Goal: Task Accomplishment & Management: Complete application form

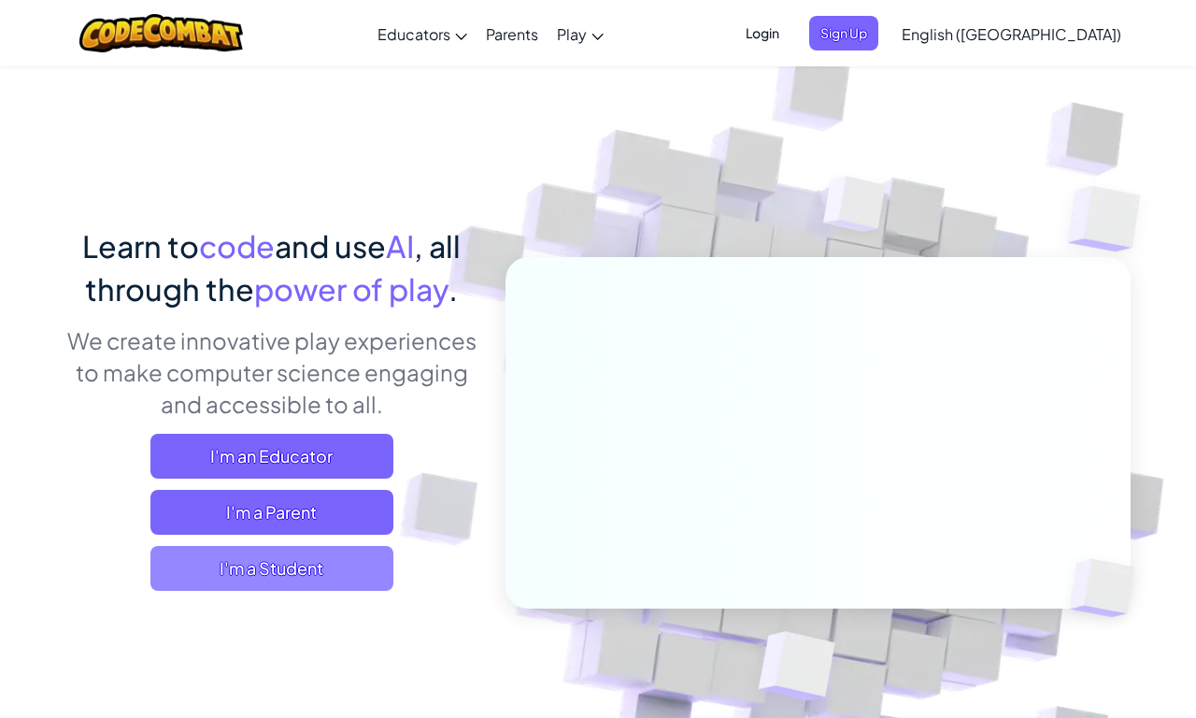
click at [327, 582] on span "I'm a Student" at bounding box center [271, 568] width 243 height 45
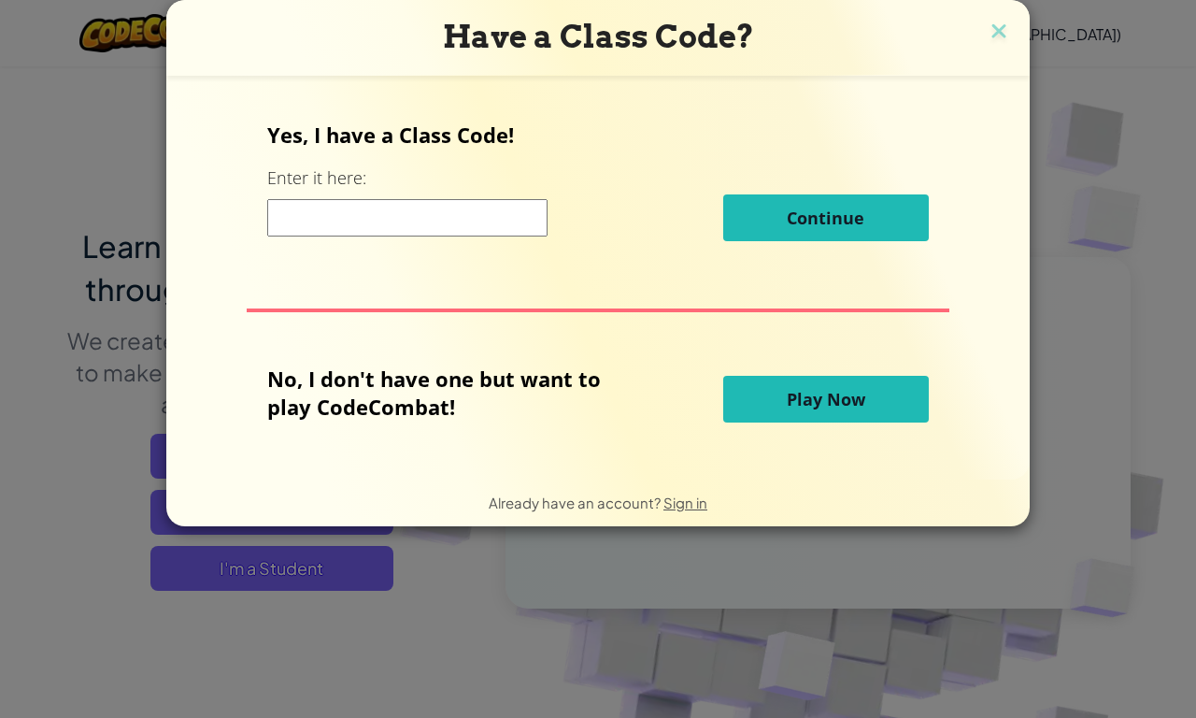
drag, startPoint x: 771, startPoint y: 411, endPoint x: 755, endPoint y: 412, distance: 15.9
click at [755, 412] on button "Play Now" at bounding box center [826, 399] width 206 height 47
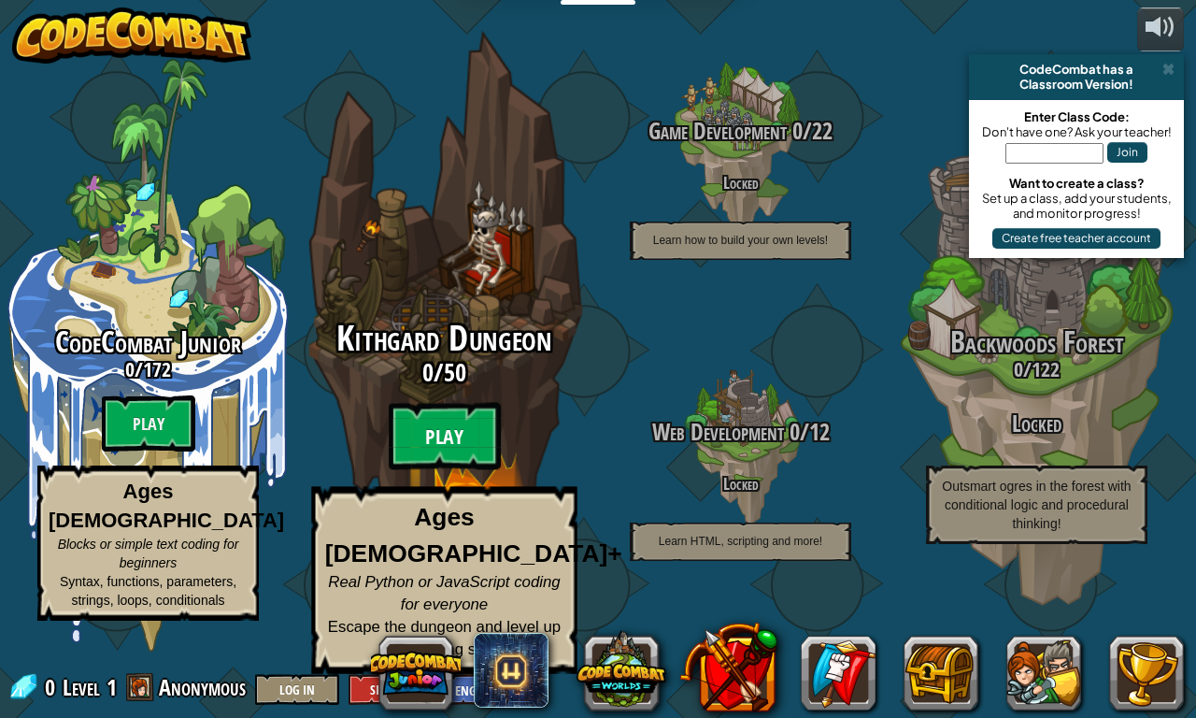
click at [450, 457] on btn "Play" at bounding box center [445, 436] width 112 height 67
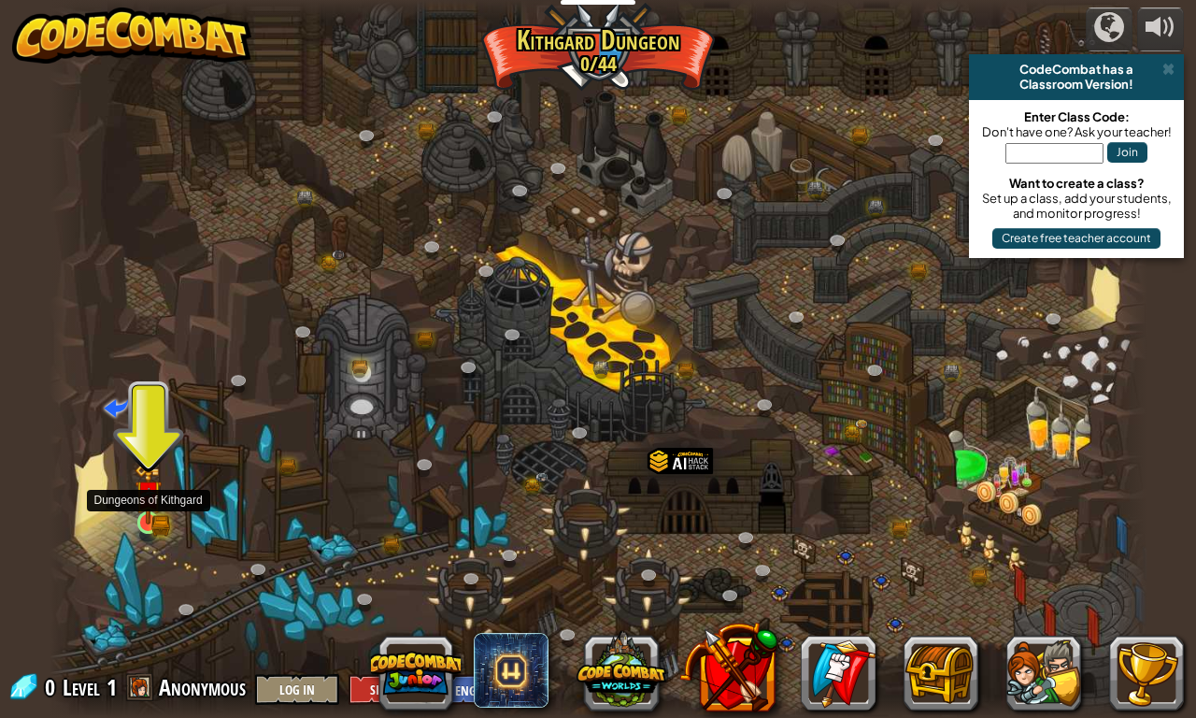
click at [152, 508] on img at bounding box center [149, 494] width 28 height 61
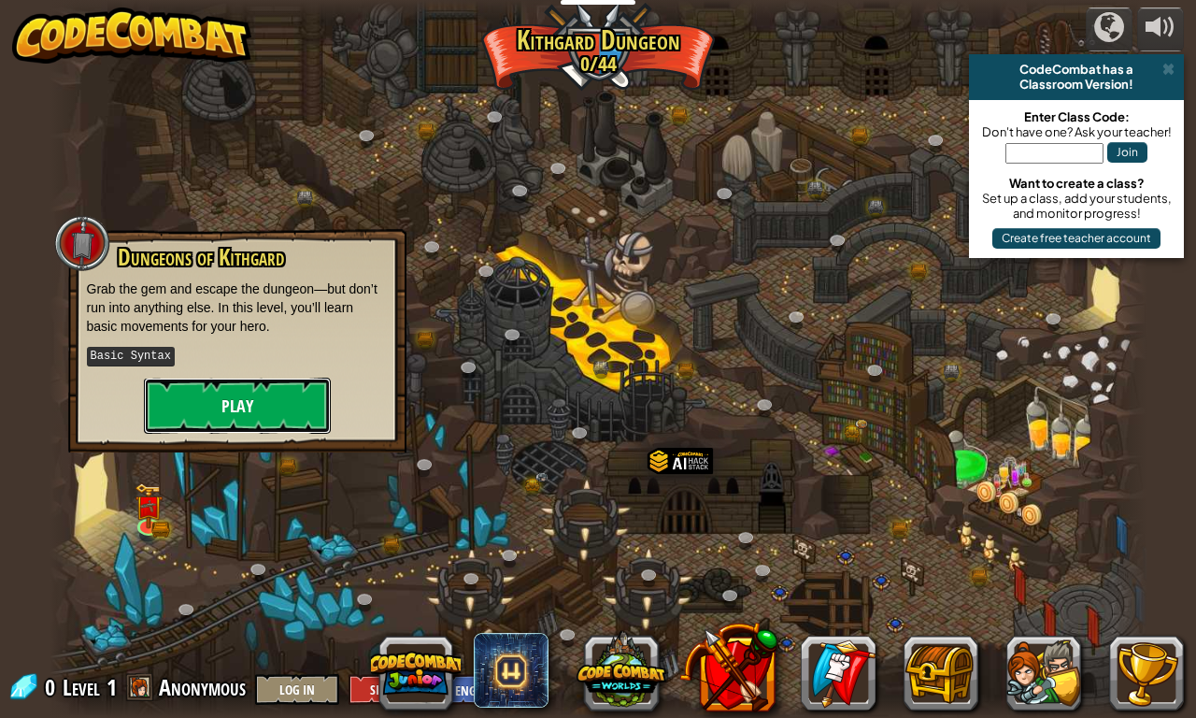
click at [265, 399] on button "Play" at bounding box center [237, 406] width 187 height 56
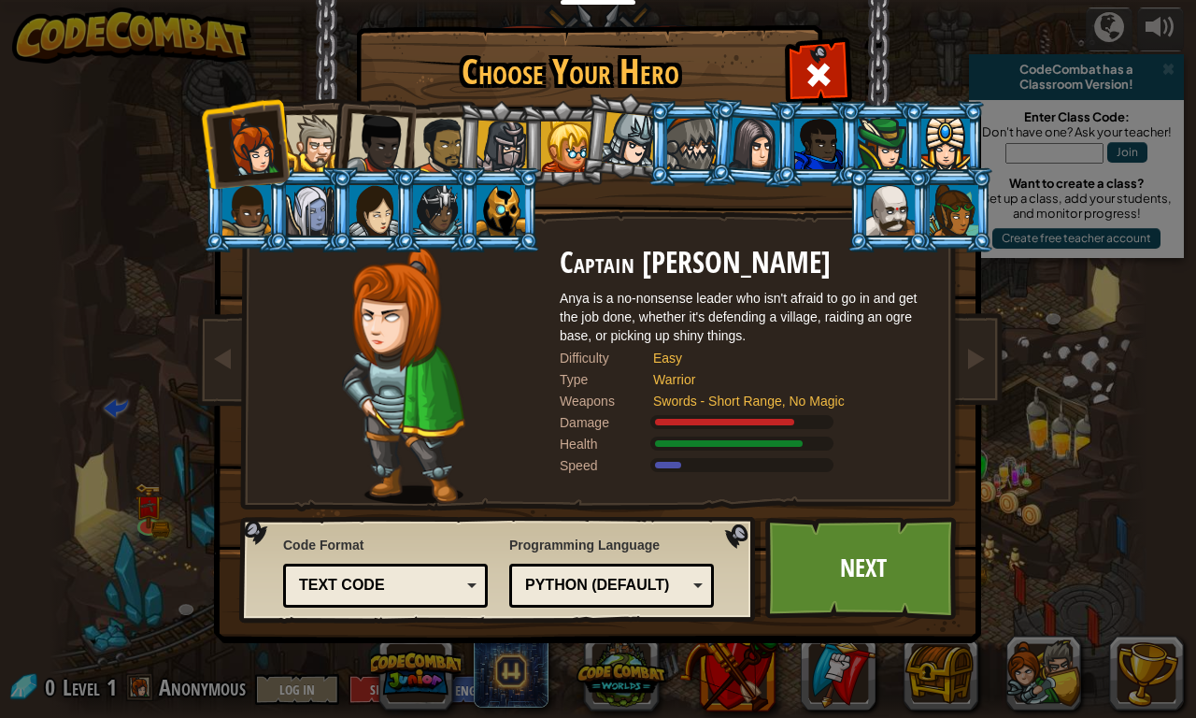
click at [444, 150] on div at bounding box center [442, 146] width 58 height 58
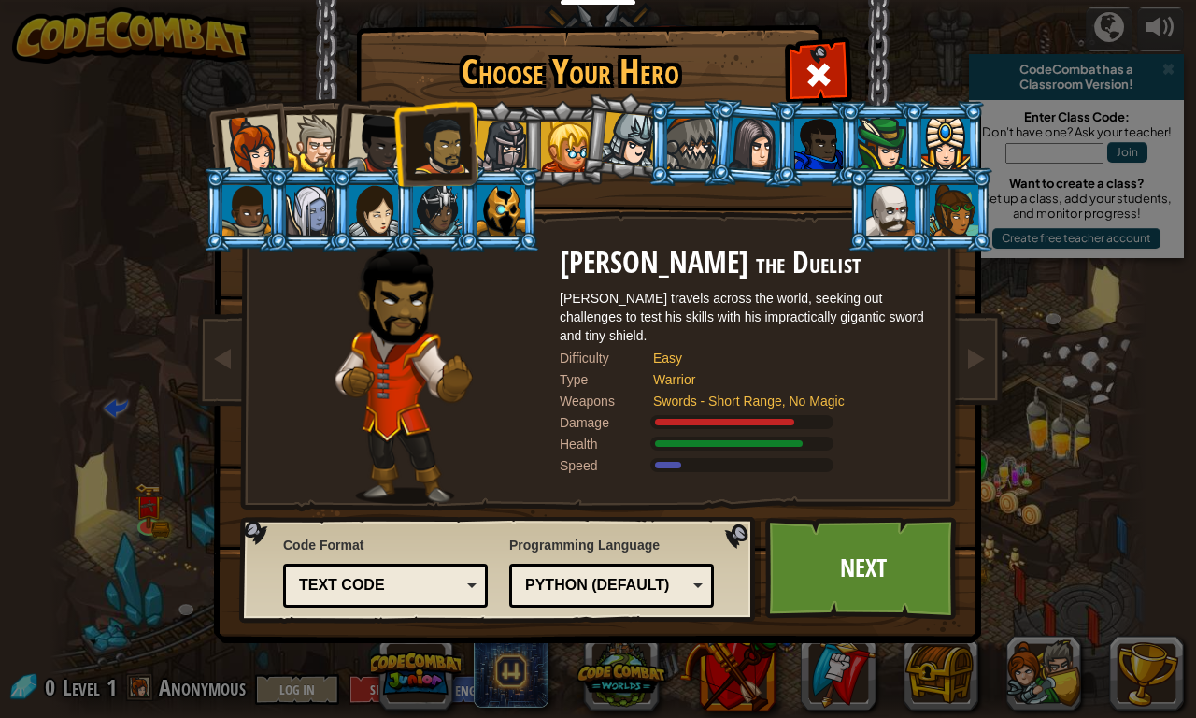
click at [365, 139] on div at bounding box center [378, 144] width 62 height 62
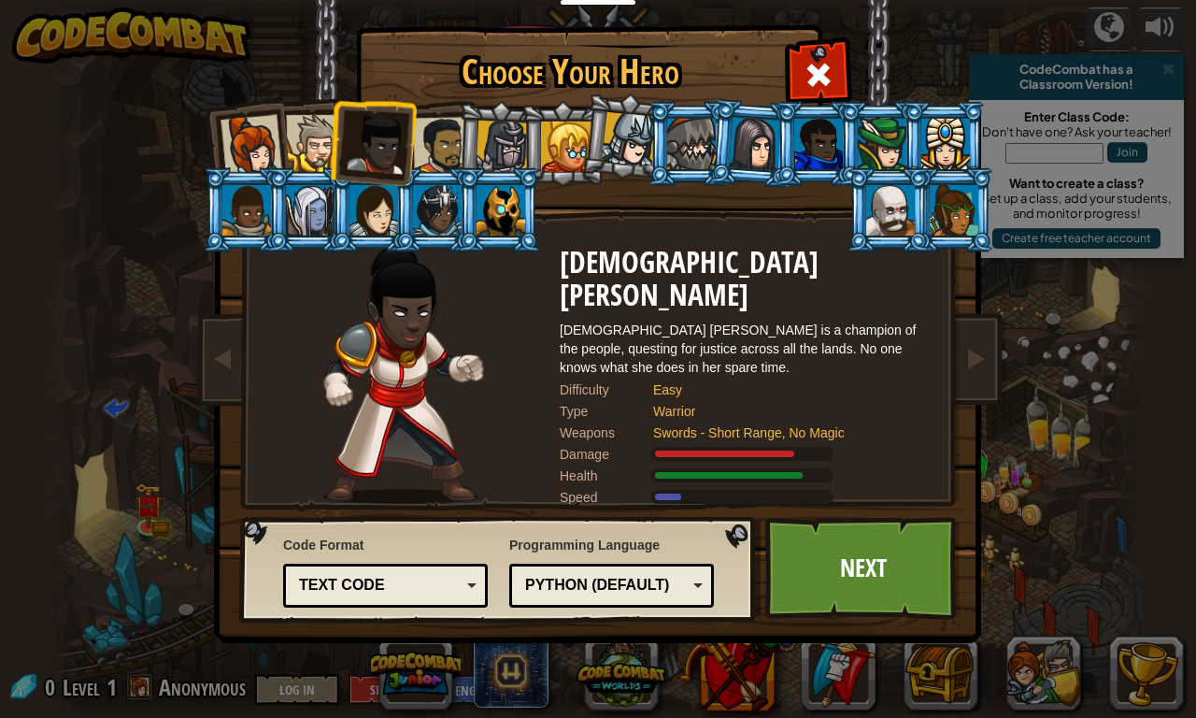
click at [329, 136] on li at bounding box center [372, 140] width 92 height 92
click at [313, 136] on div at bounding box center [314, 143] width 57 height 57
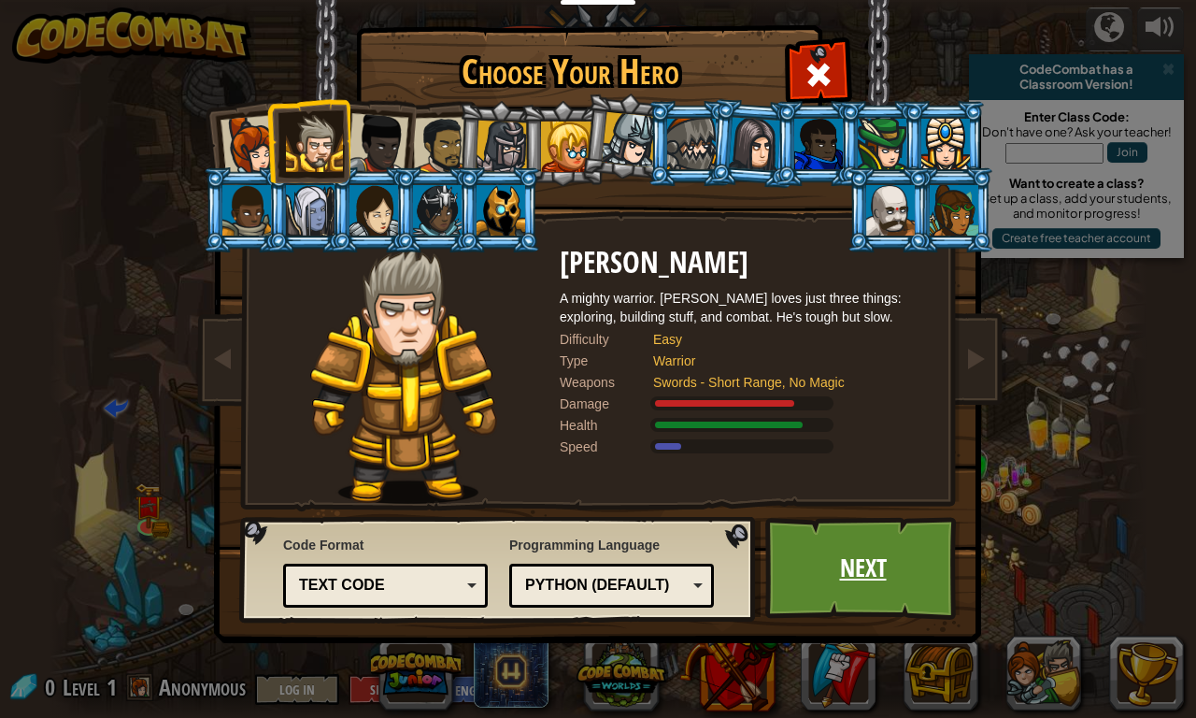
click at [960, 589] on link "Next" at bounding box center [863, 568] width 195 height 103
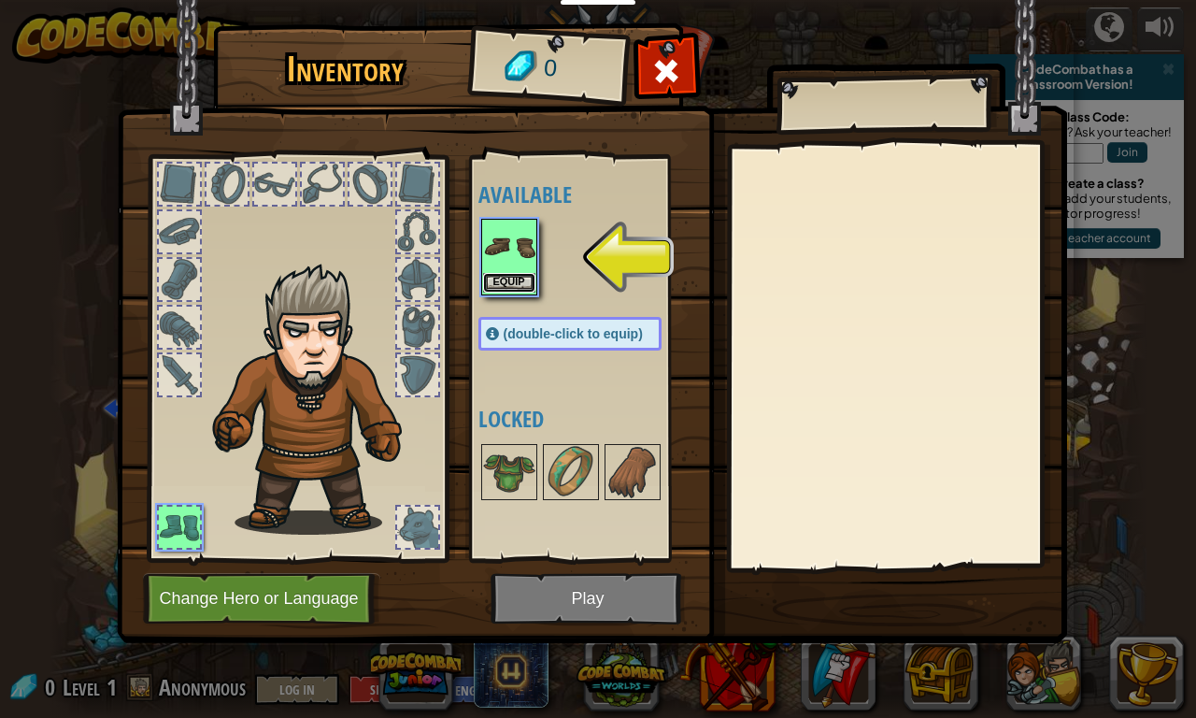
click at [511, 273] on button "Equip" at bounding box center [509, 283] width 52 height 20
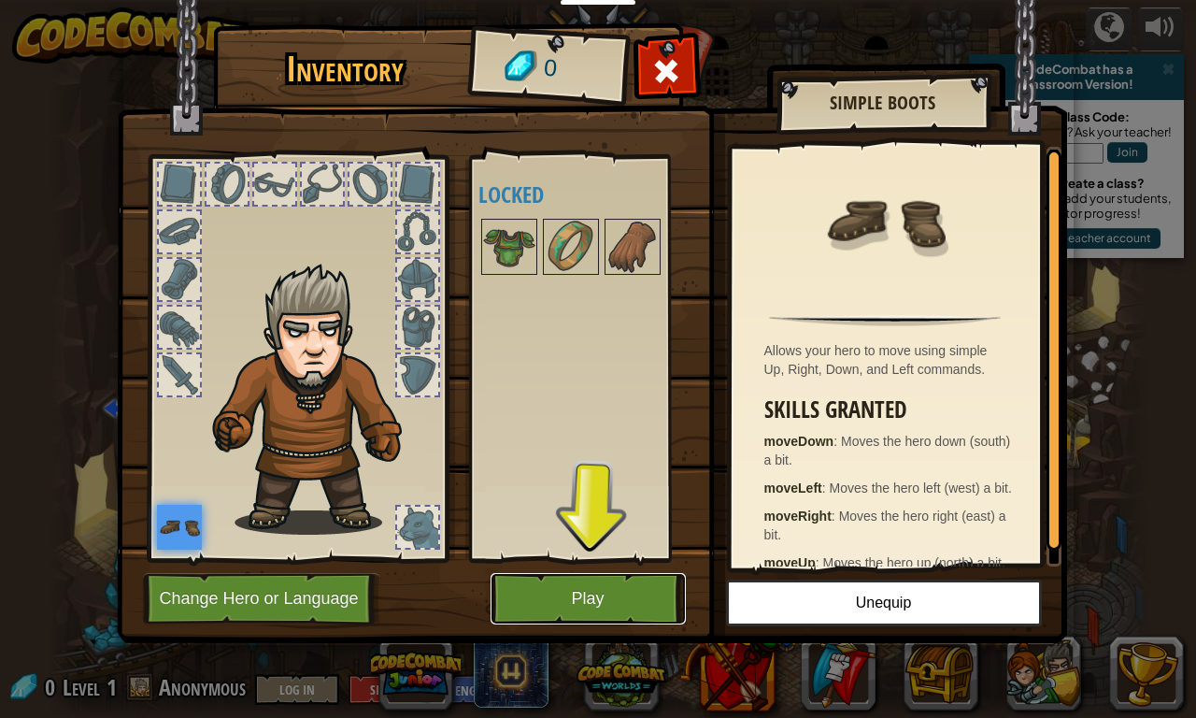
click at [627, 583] on button "Play" at bounding box center [588, 598] width 195 height 51
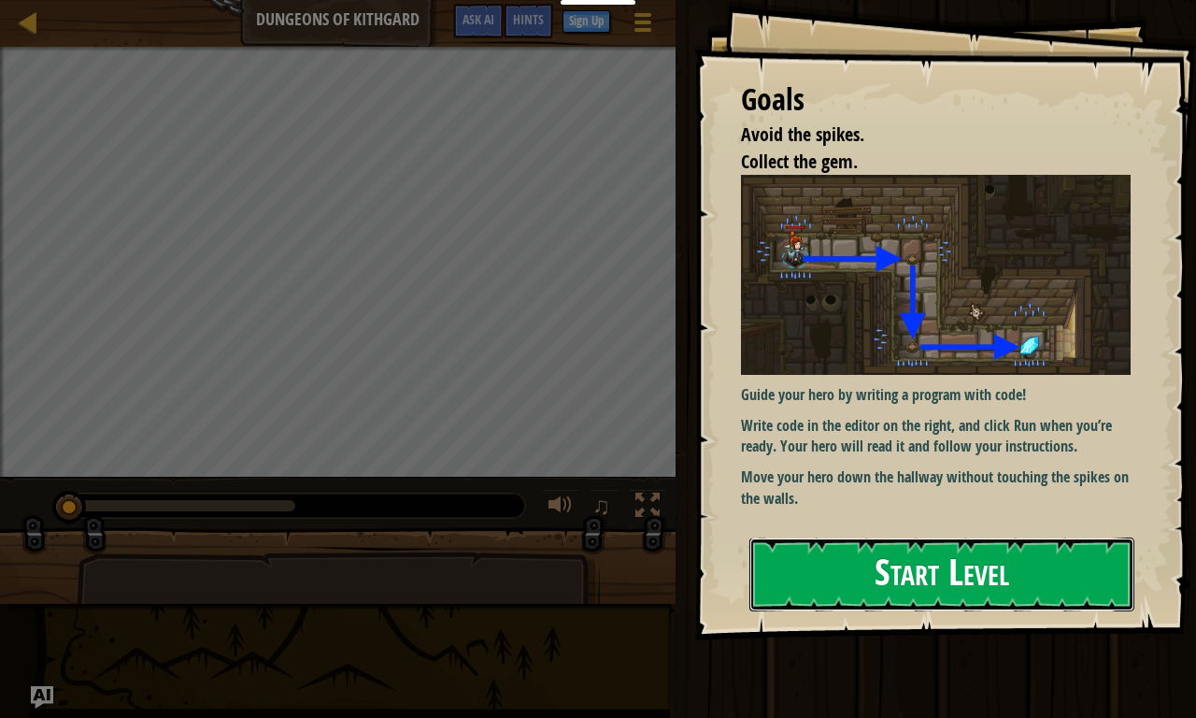
click at [946, 545] on button "Start Level" at bounding box center [942, 574] width 385 height 74
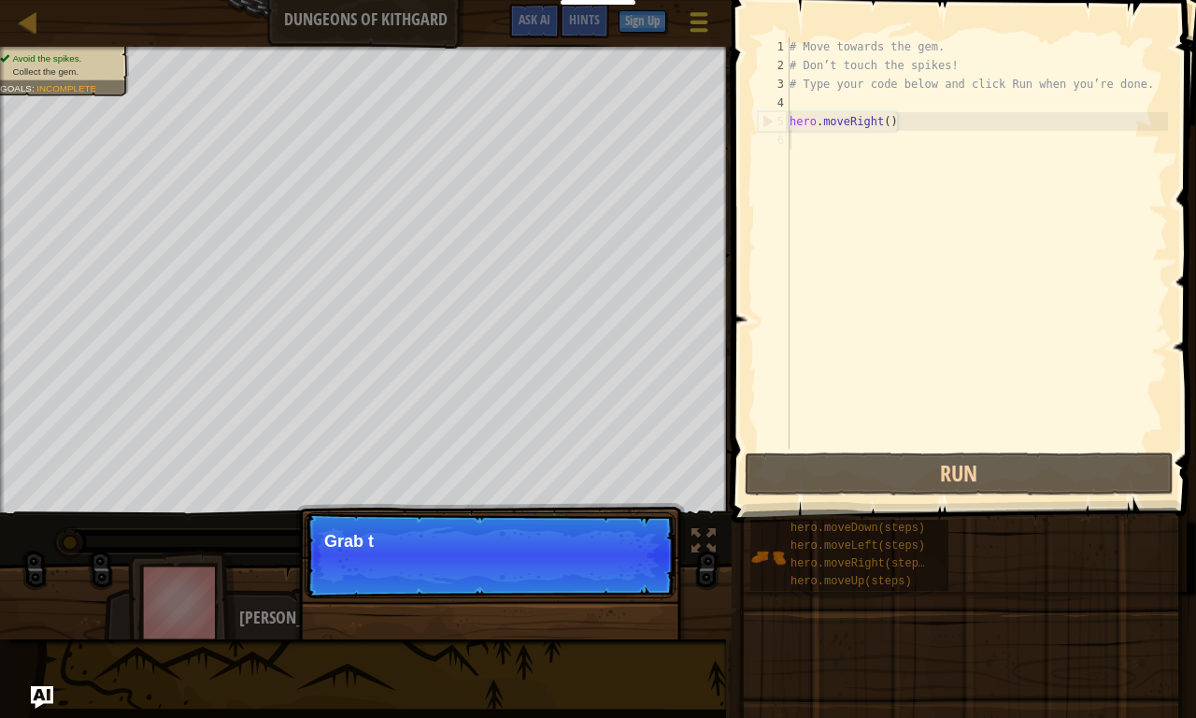
click at [696, 27] on div at bounding box center [698, 21] width 25 height 27
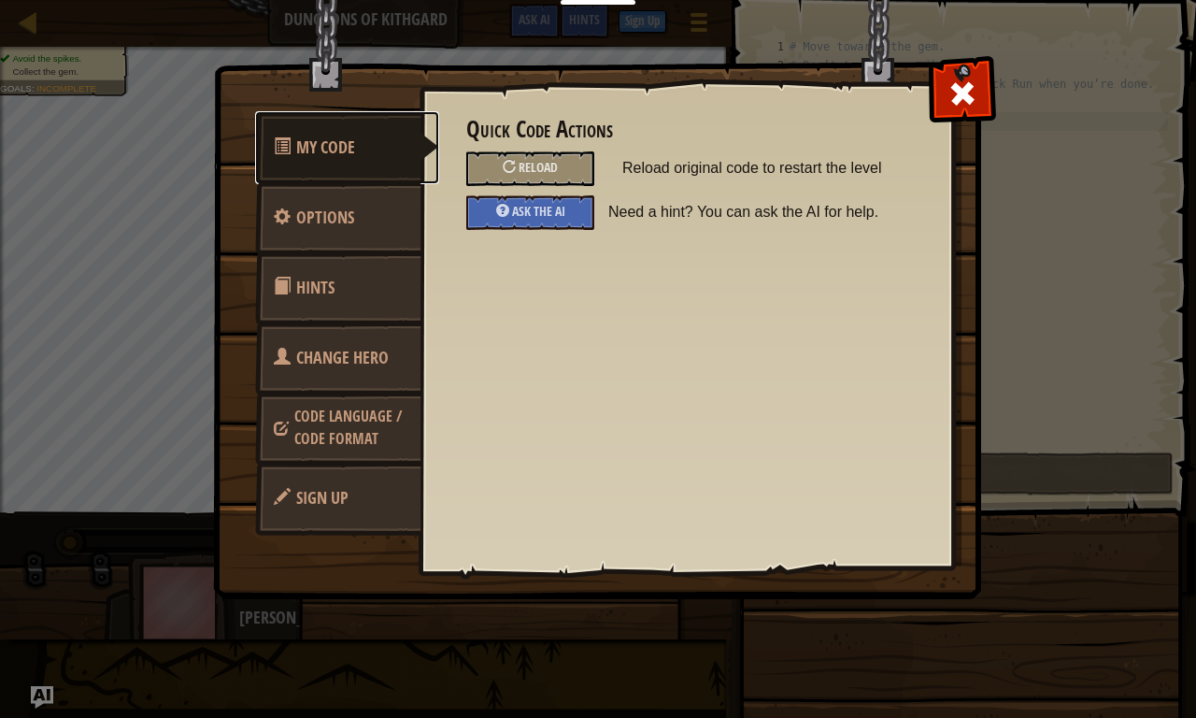
scroll to position [8, 0]
click at [958, 107] on span at bounding box center [963, 94] width 30 height 30
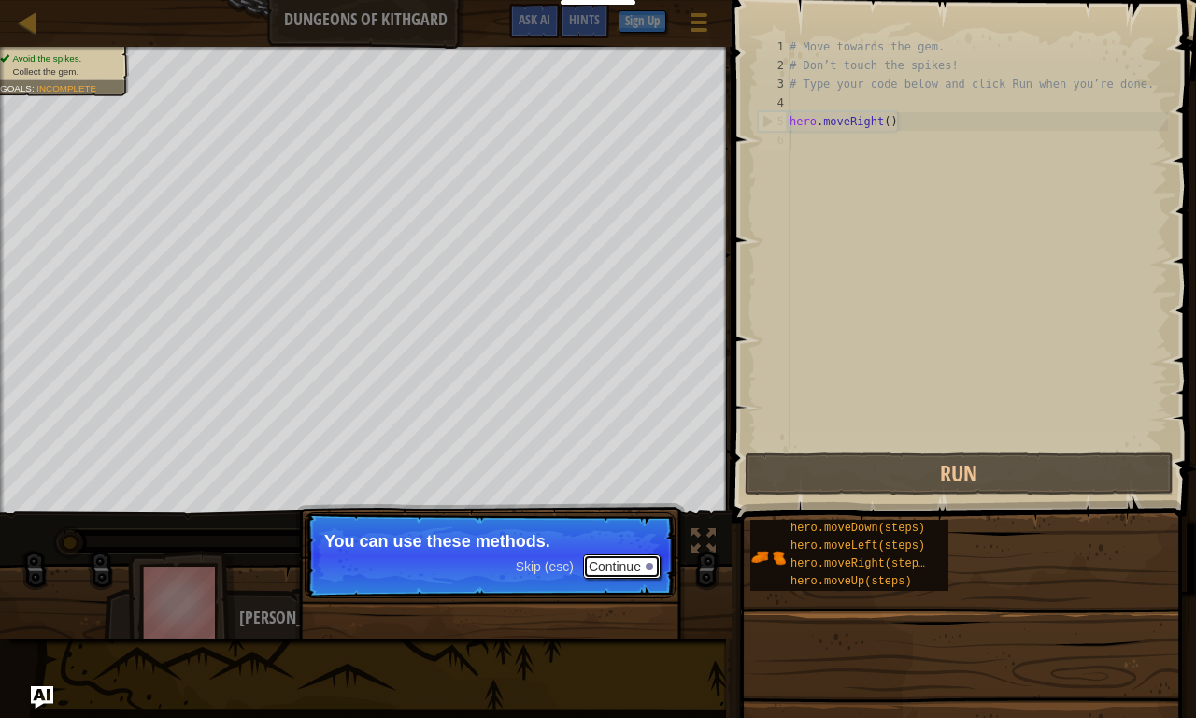
click at [627, 562] on button "Continue" at bounding box center [622, 566] width 78 height 24
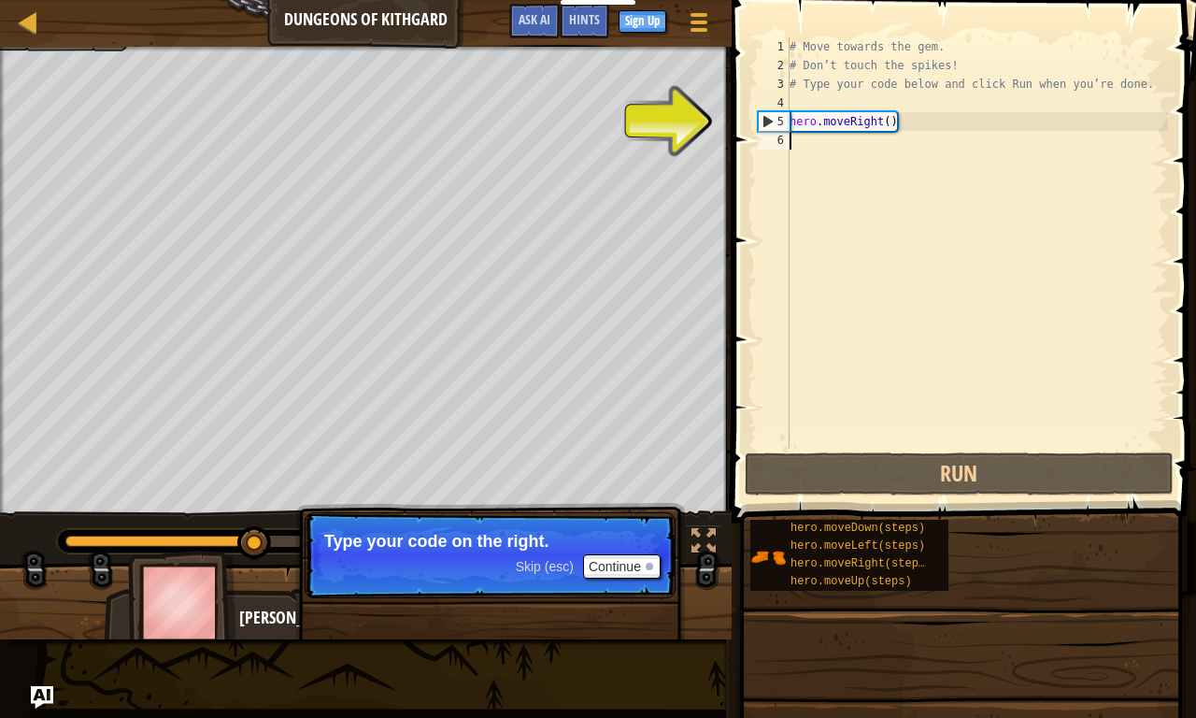
click at [881, 146] on div "# Move towards the gem. # Don’t touch the spikes! # Type your code below and cl…" at bounding box center [977, 261] width 382 height 449
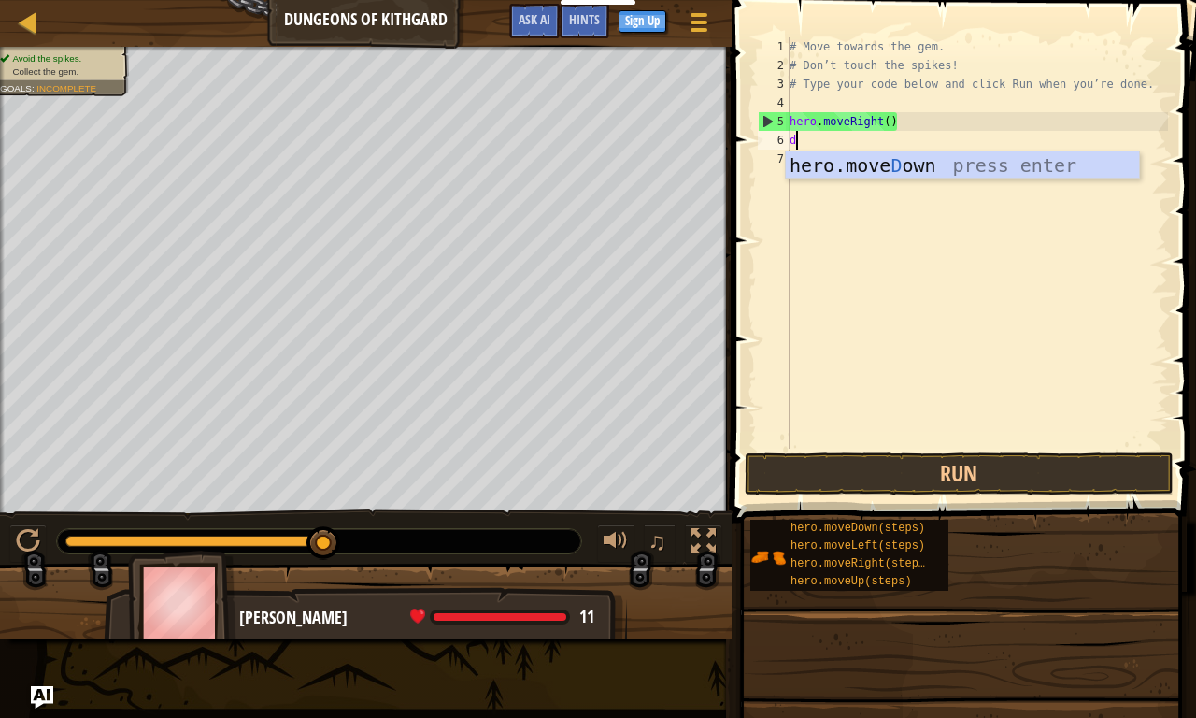
type textarea "do"
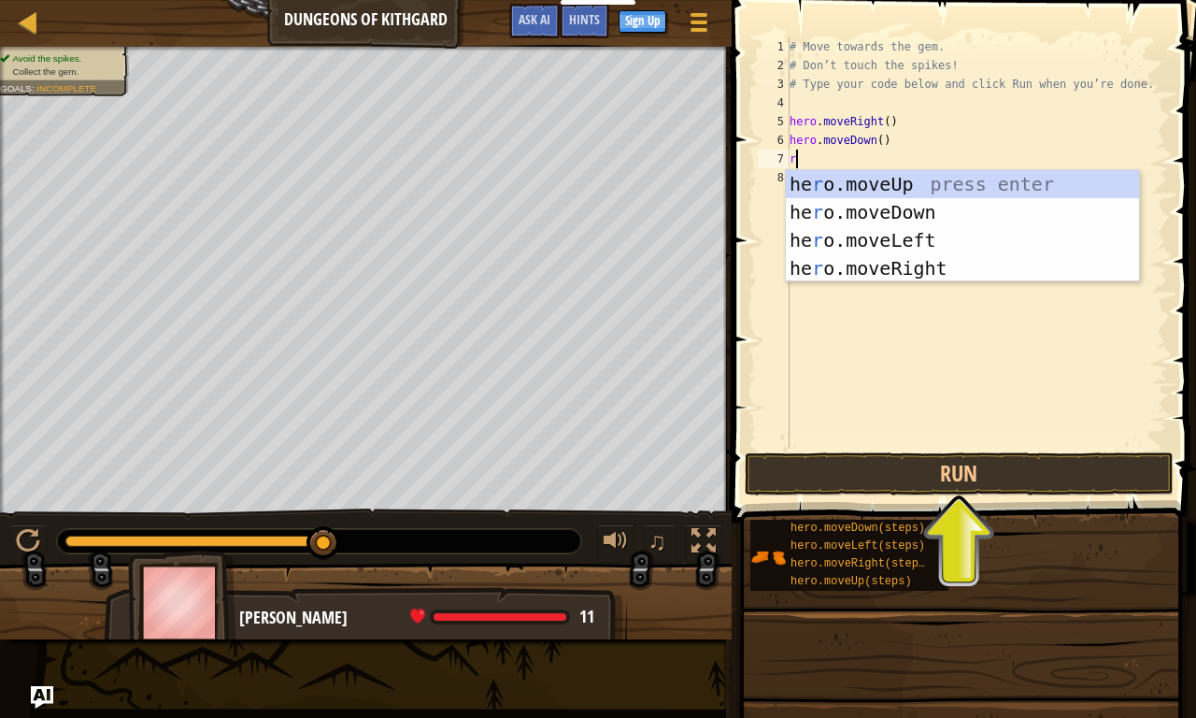
type textarea "ri"
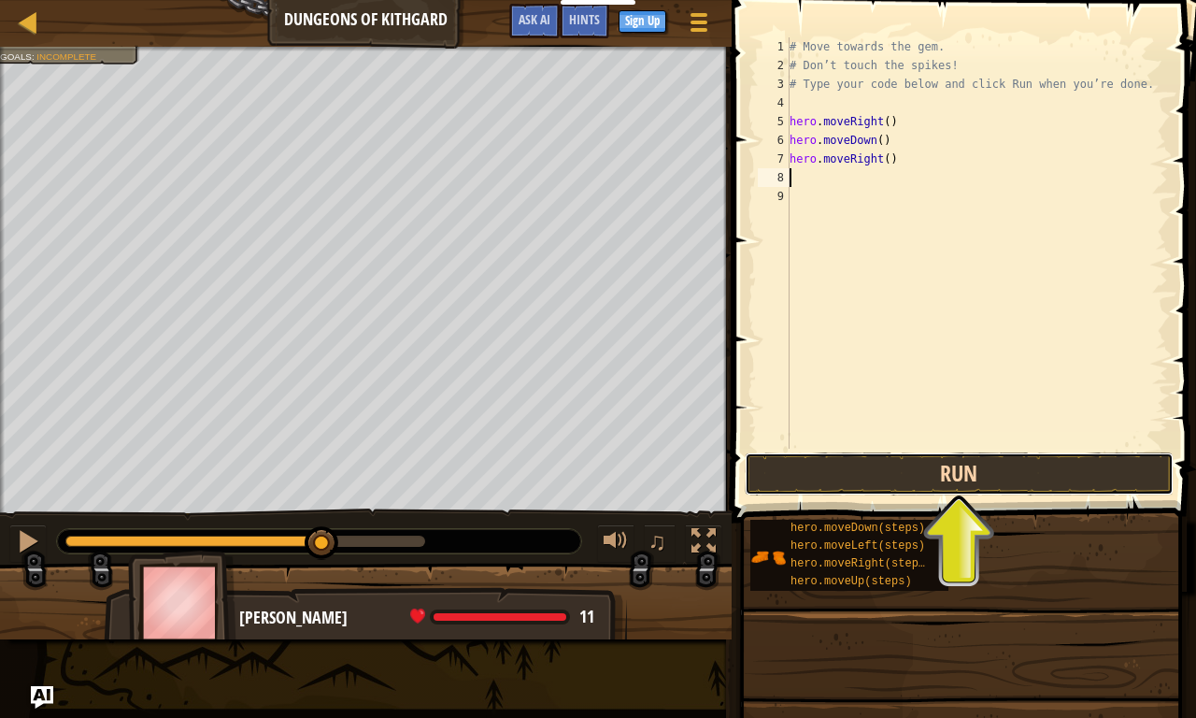
click at [990, 460] on button "Run" at bounding box center [959, 473] width 429 height 43
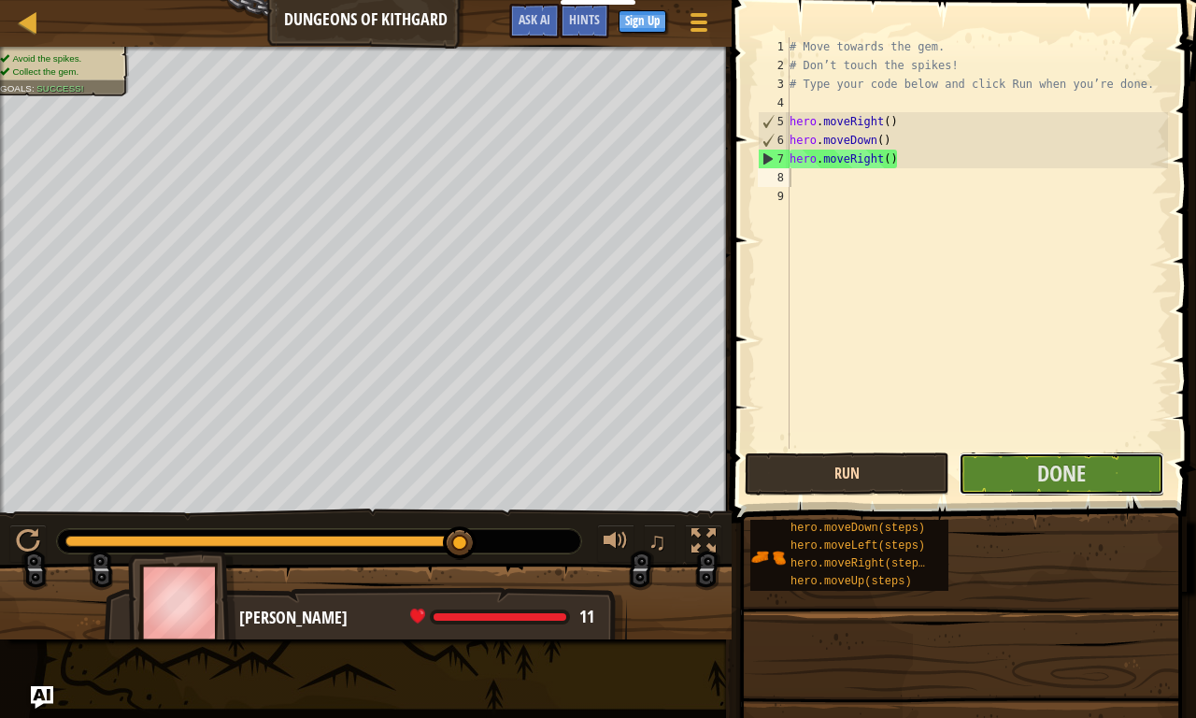
click at [990, 460] on button "Done" at bounding box center [1061, 473] width 205 height 43
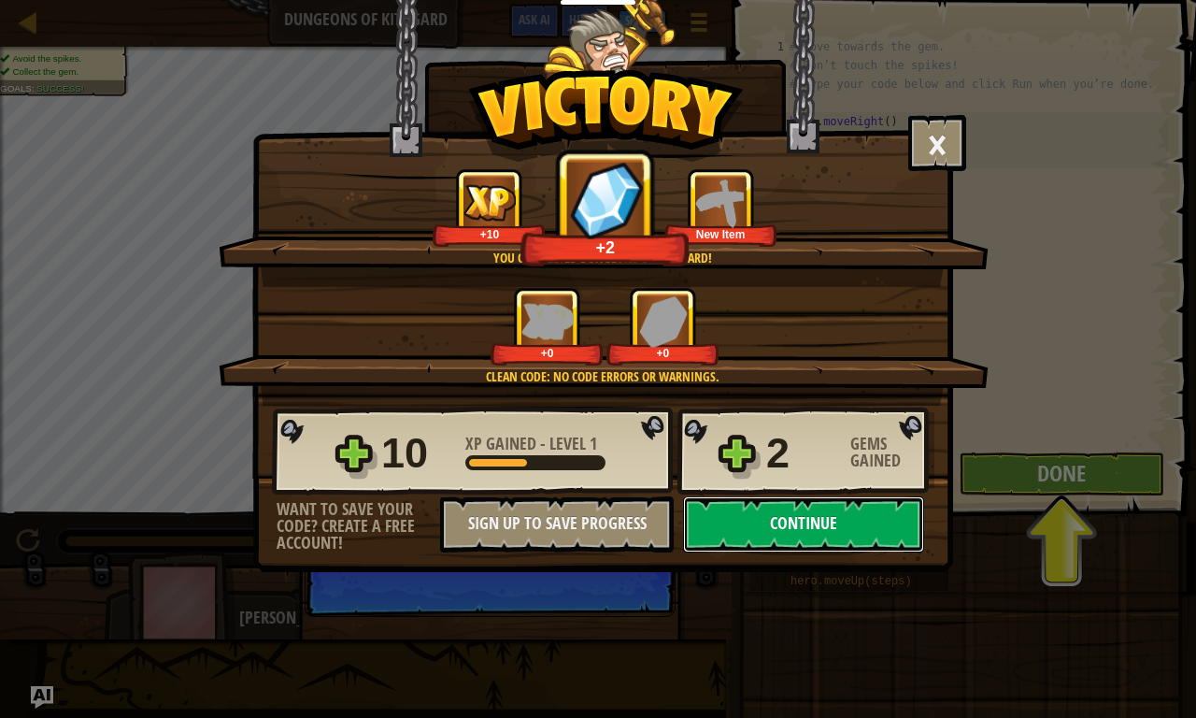
click at [801, 507] on button "Continue" at bounding box center [803, 524] width 241 height 56
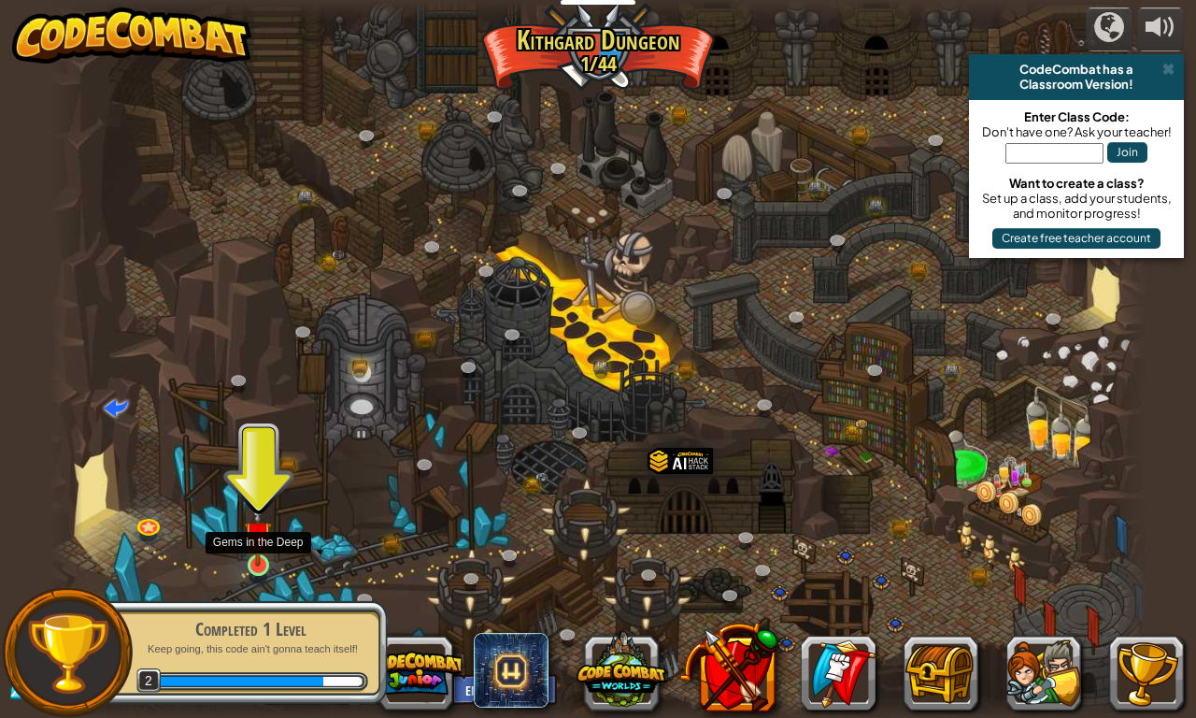
click at [265, 558] on img at bounding box center [258, 535] width 28 height 64
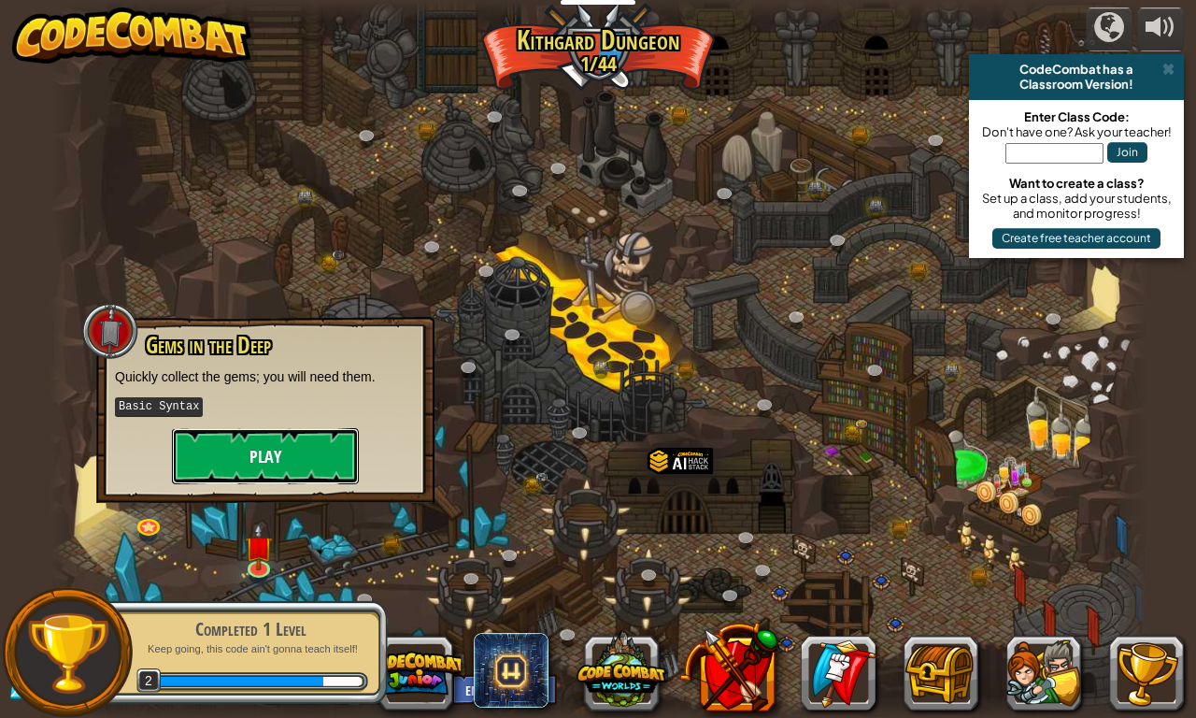
click at [284, 467] on button "Play" at bounding box center [265, 456] width 187 height 56
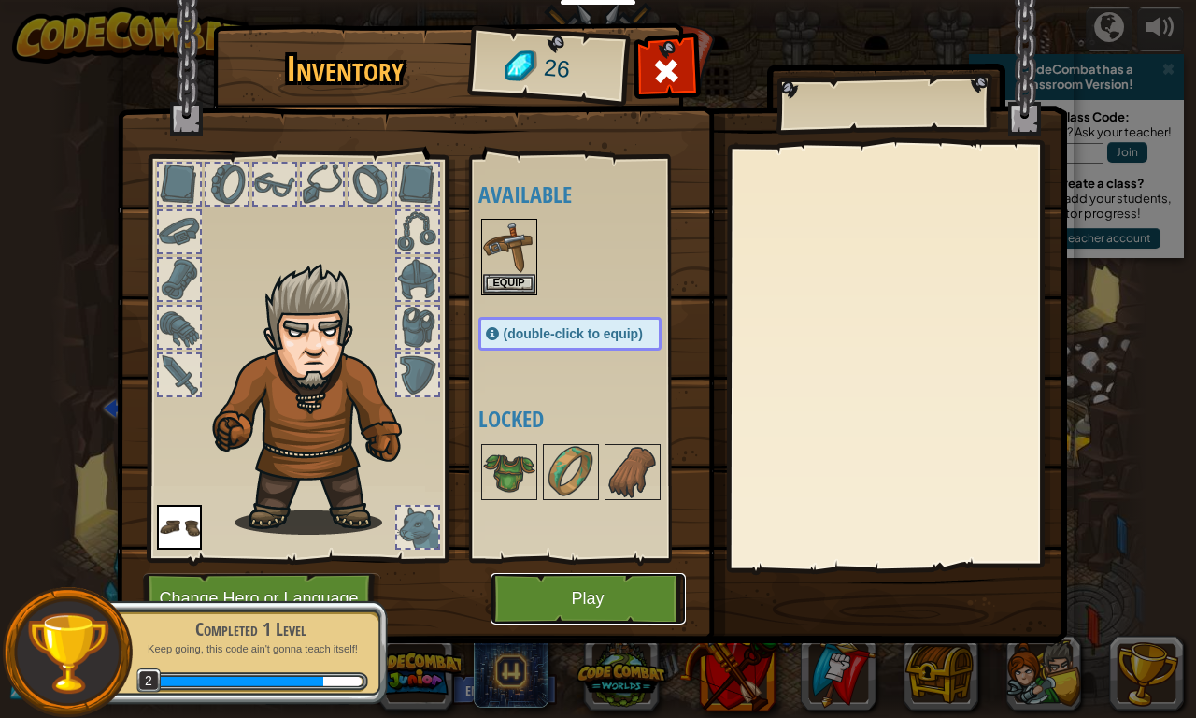
click at [538, 584] on button "Play" at bounding box center [588, 598] width 195 height 51
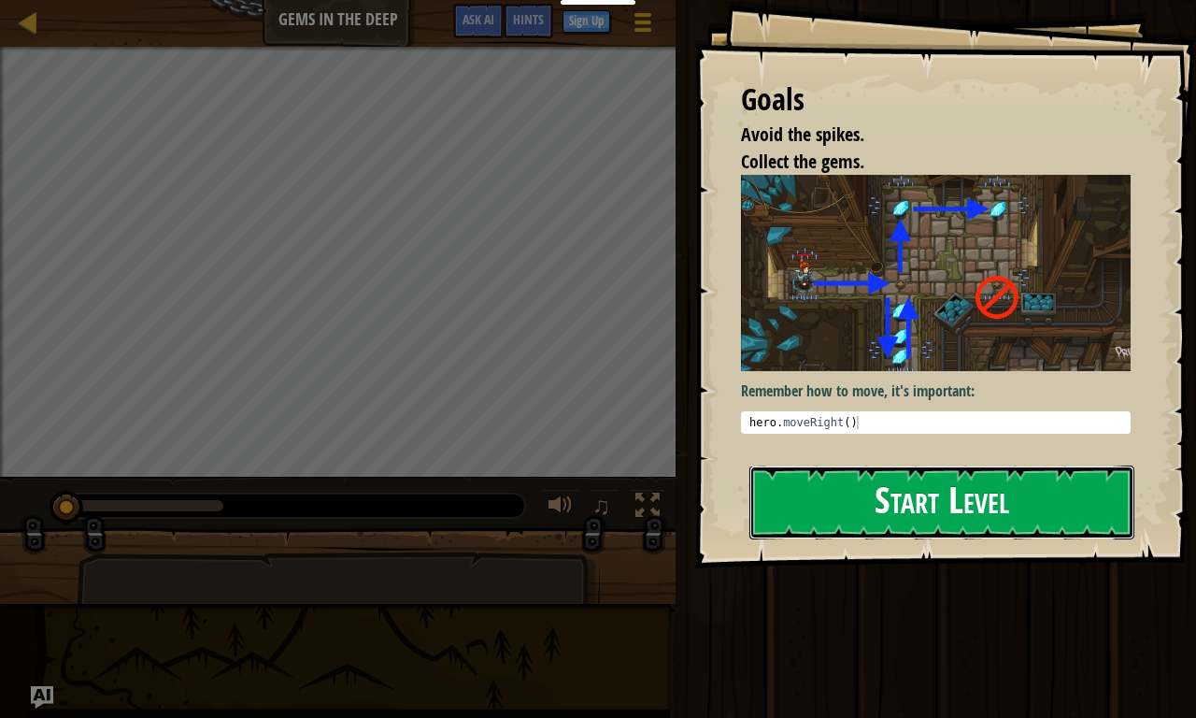
click at [894, 465] on button "Start Level" at bounding box center [942, 502] width 385 height 74
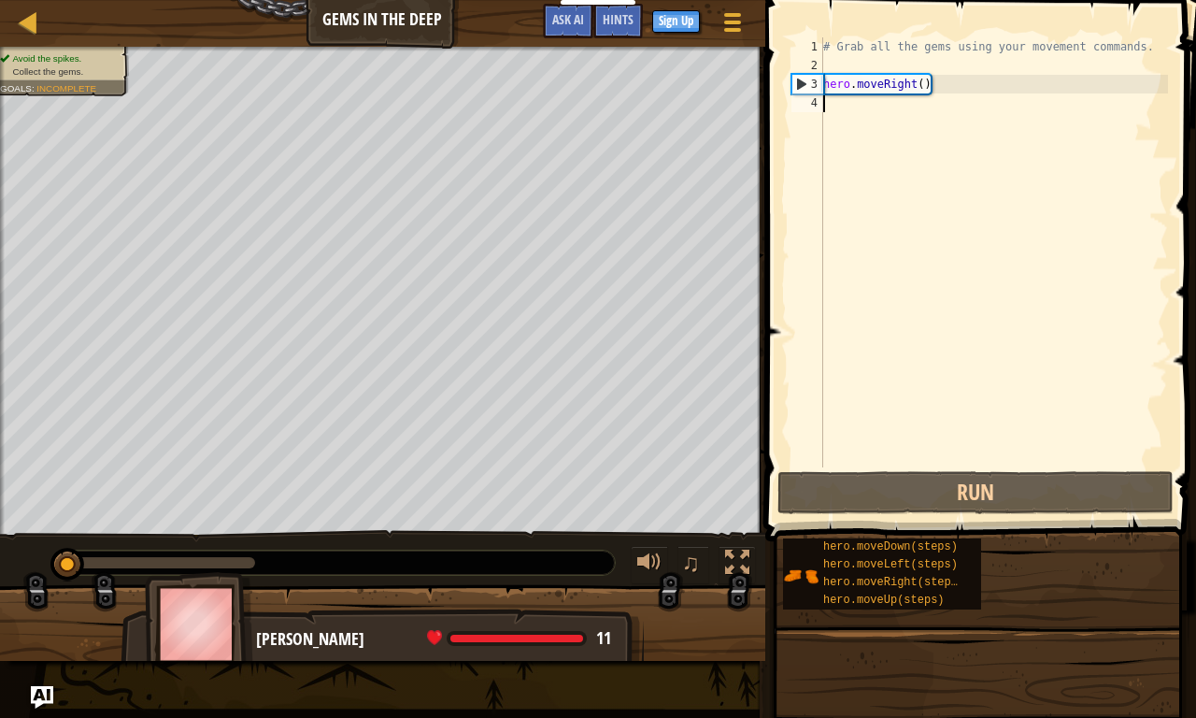
type textarea "u"
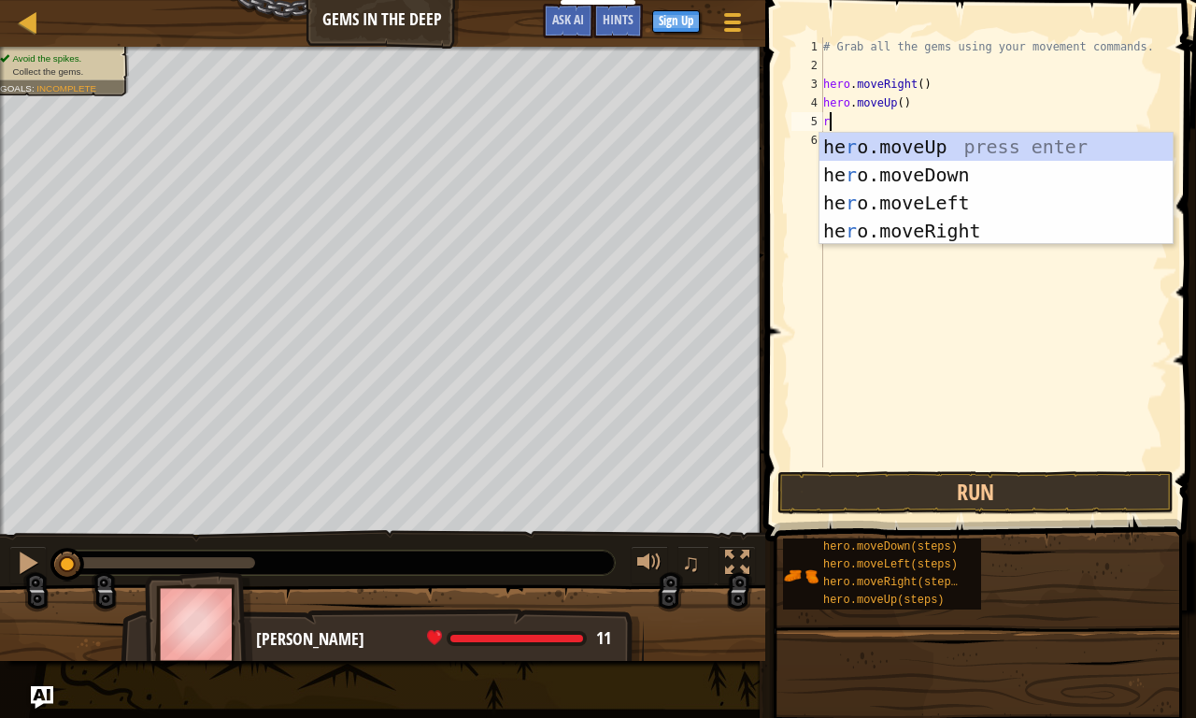
type textarea "ri"
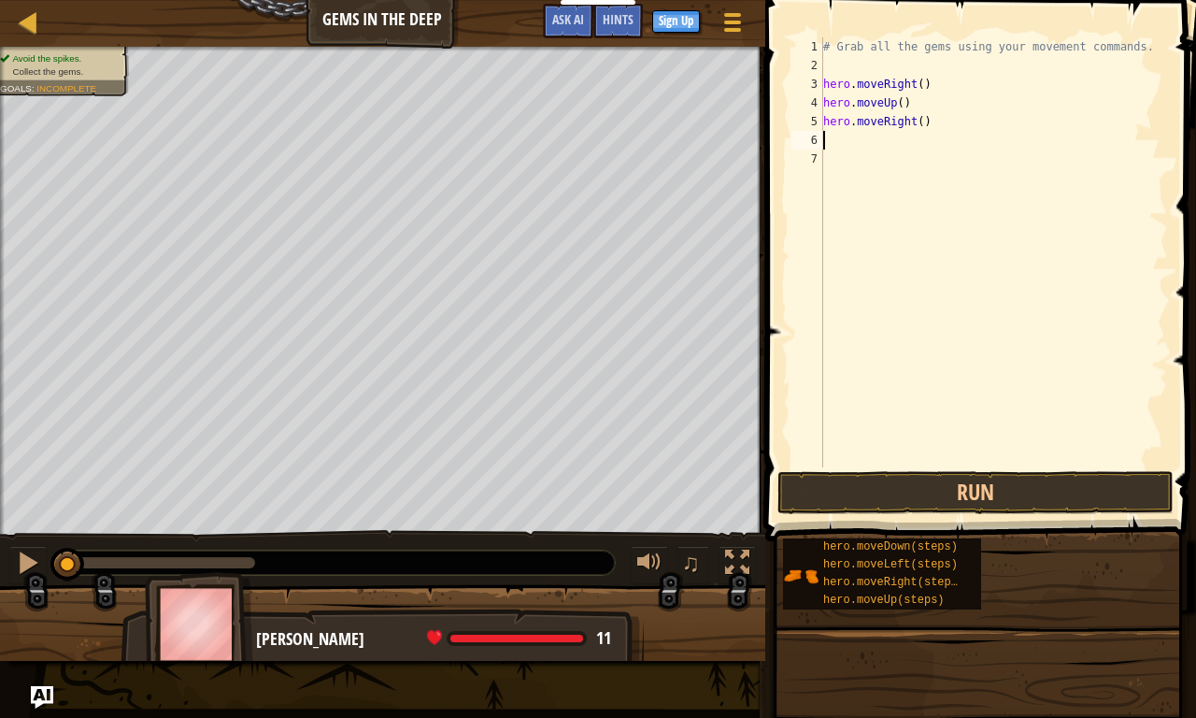
type textarea "d"
type textarea "l"
type textarea "d"
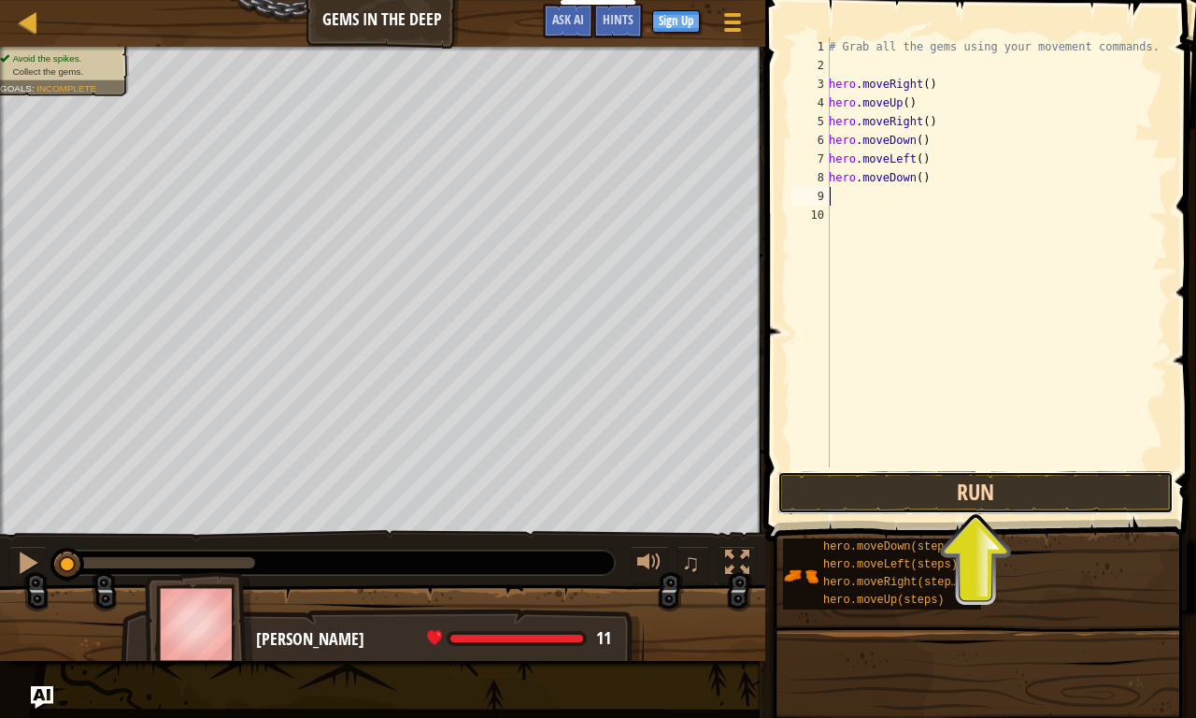
click at [1061, 491] on button "Run" at bounding box center [976, 492] width 396 height 43
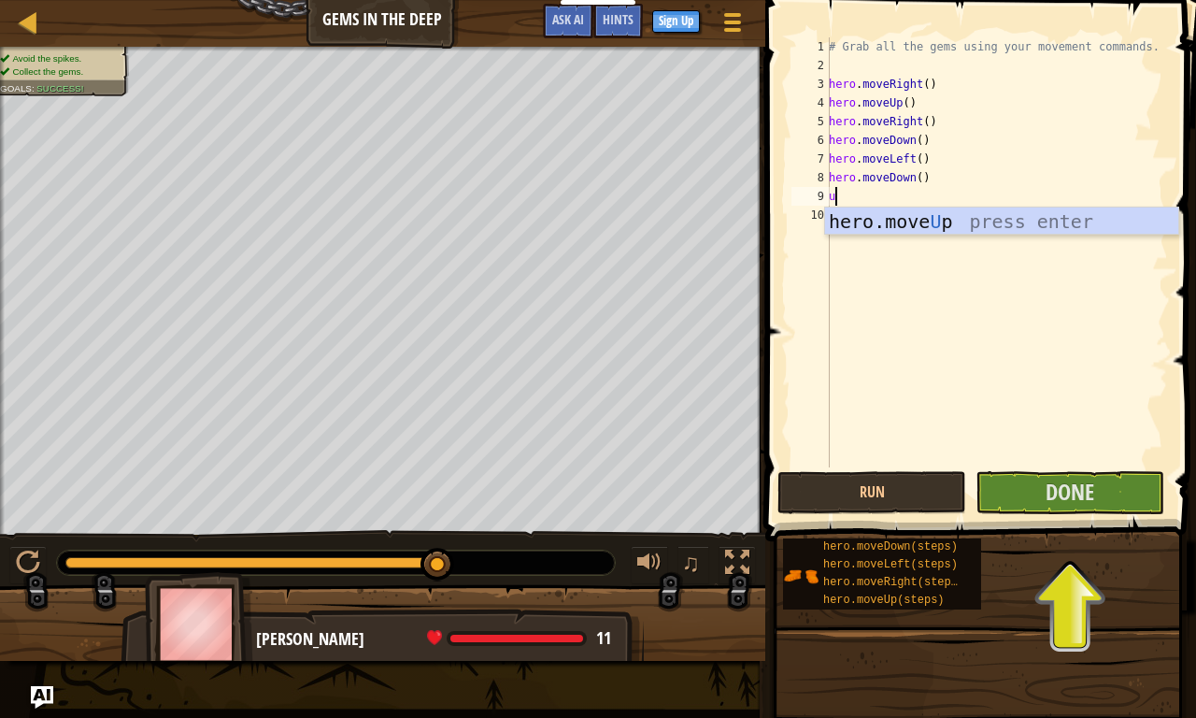
type textarea "up"
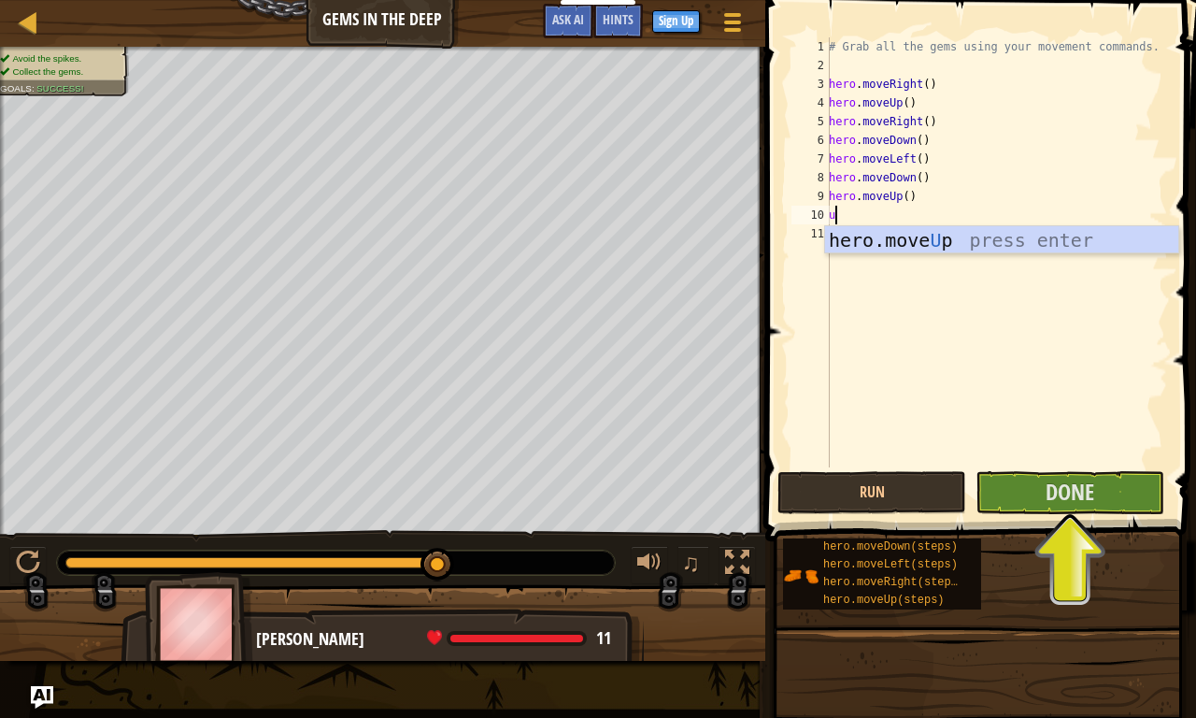
type textarea "up"
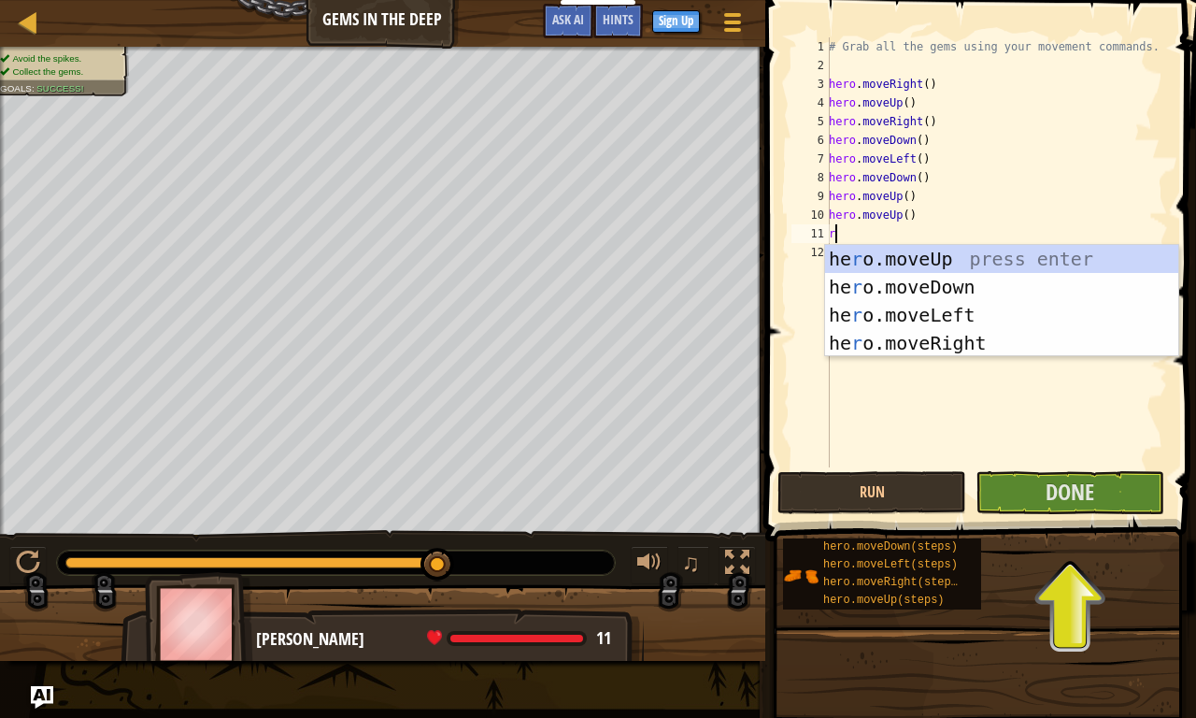
type textarea "ri"
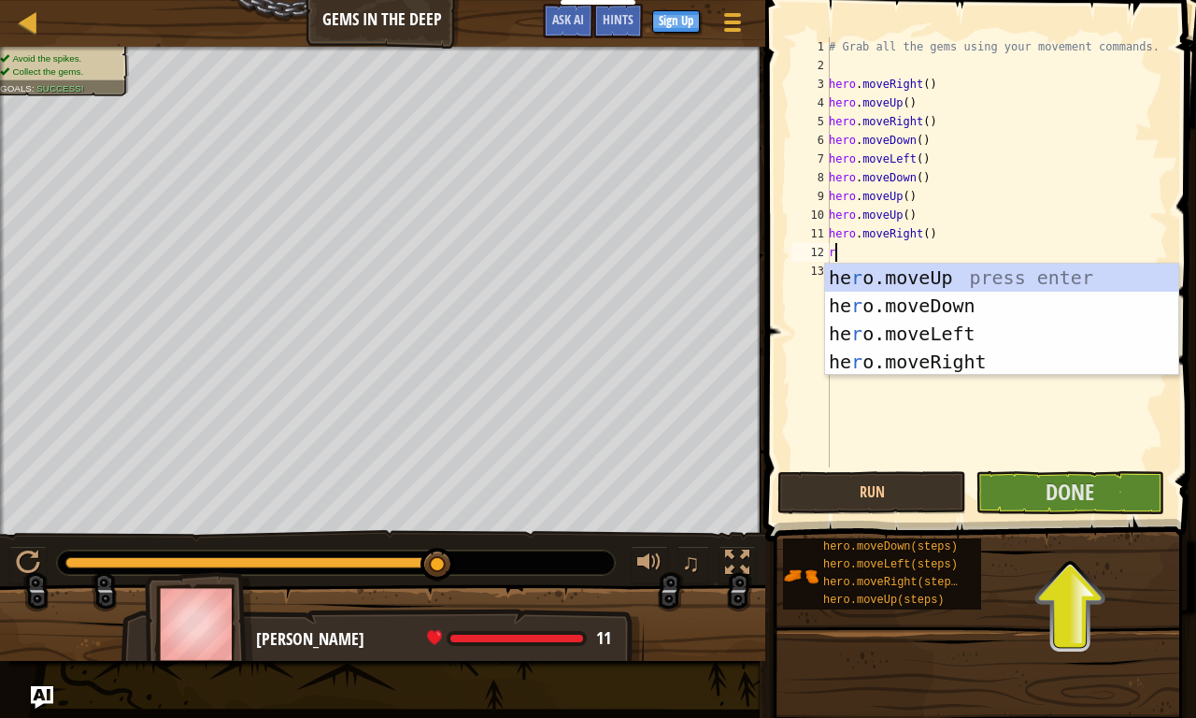
type textarea "ri"
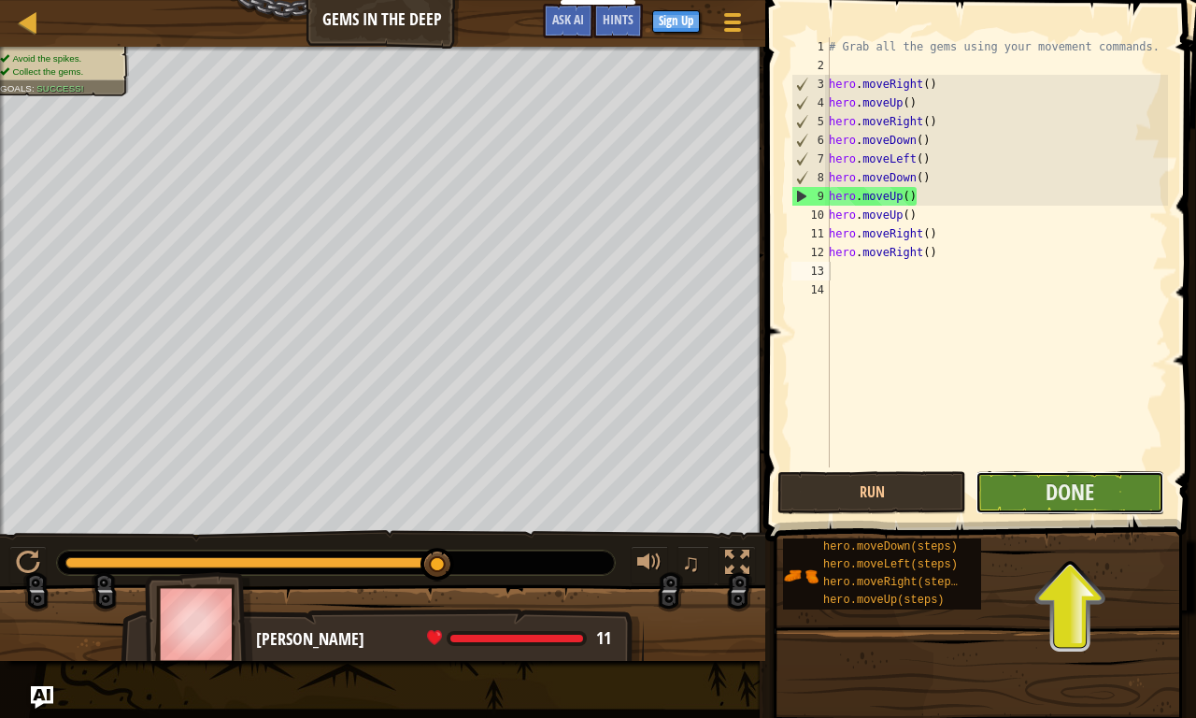
click at [1098, 486] on button "Done" at bounding box center [1070, 492] width 189 height 43
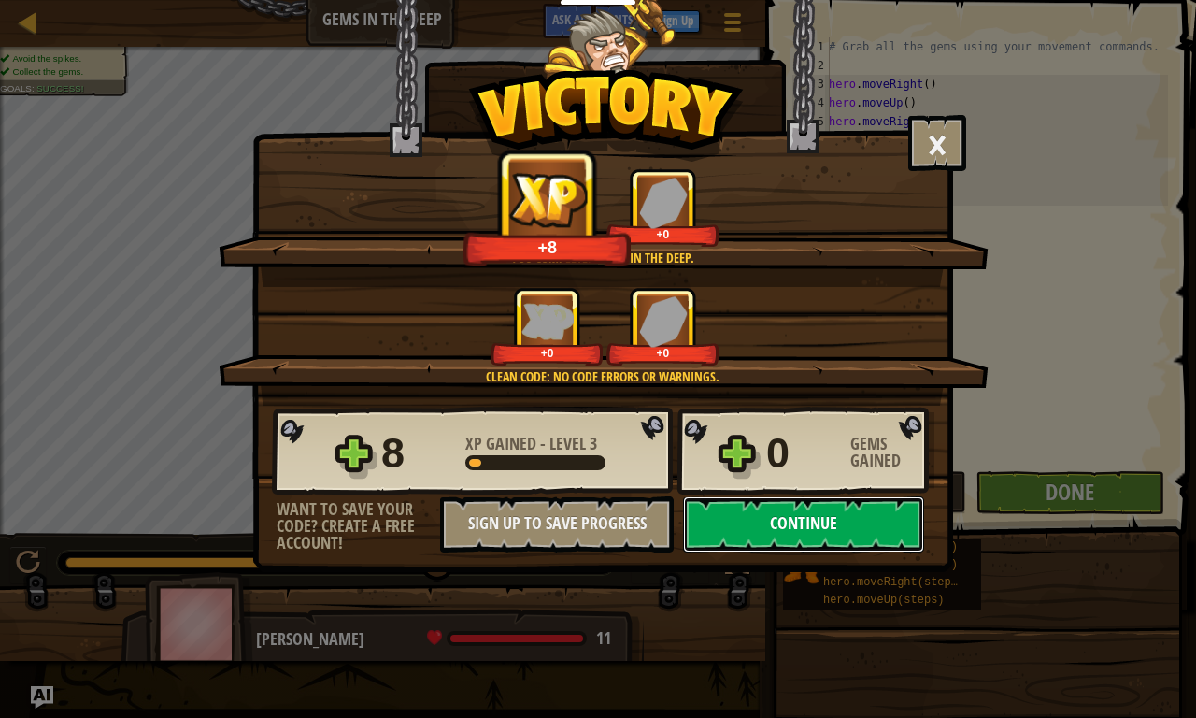
click at [855, 523] on button "Continue" at bounding box center [803, 524] width 241 height 56
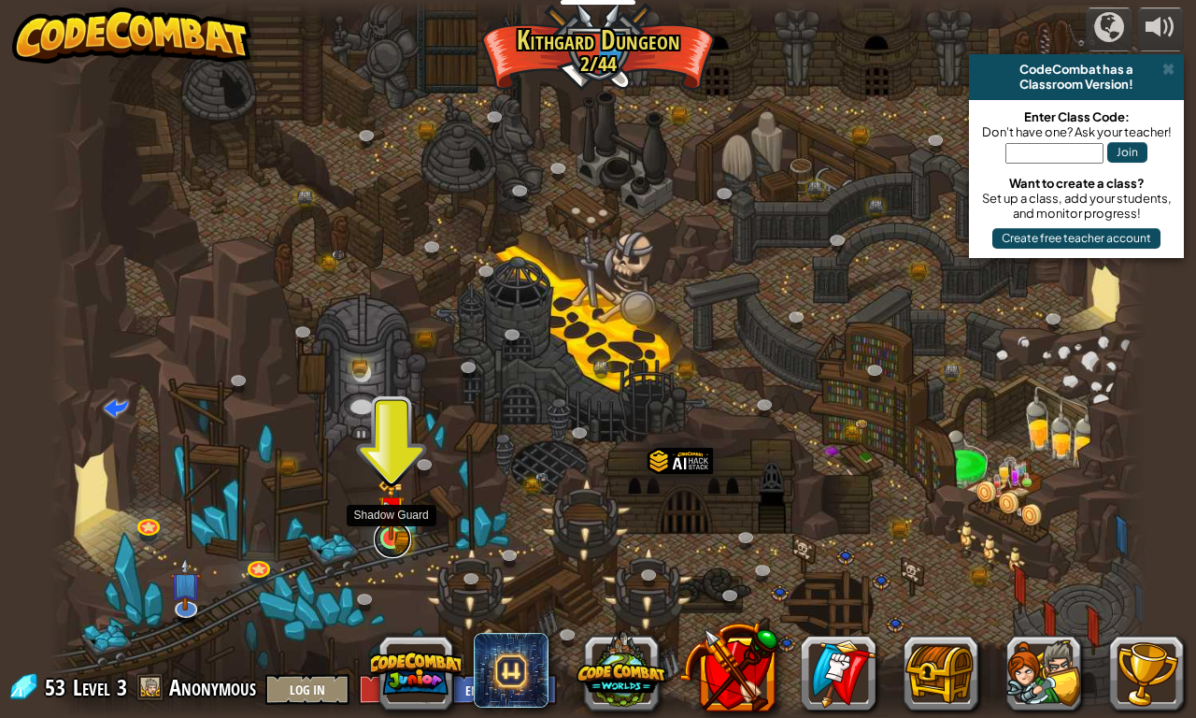
click at [399, 540] on link at bounding box center [392, 539] width 37 height 37
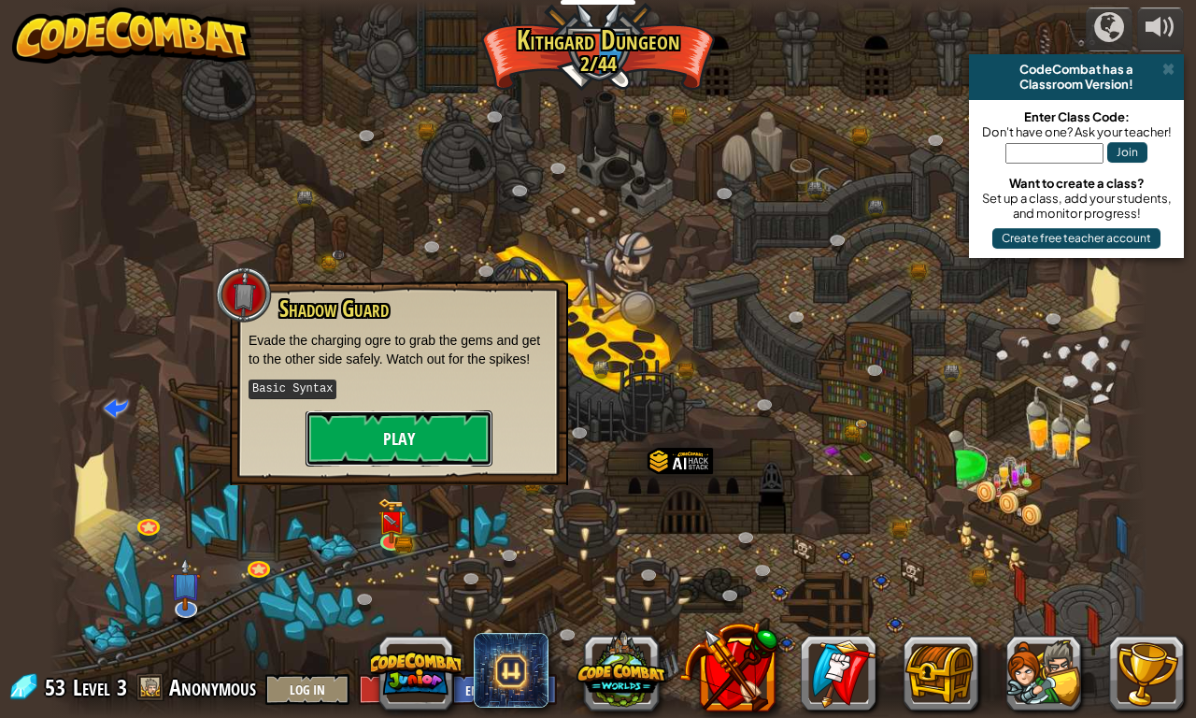
click at [408, 434] on button "Play" at bounding box center [399, 438] width 187 height 56
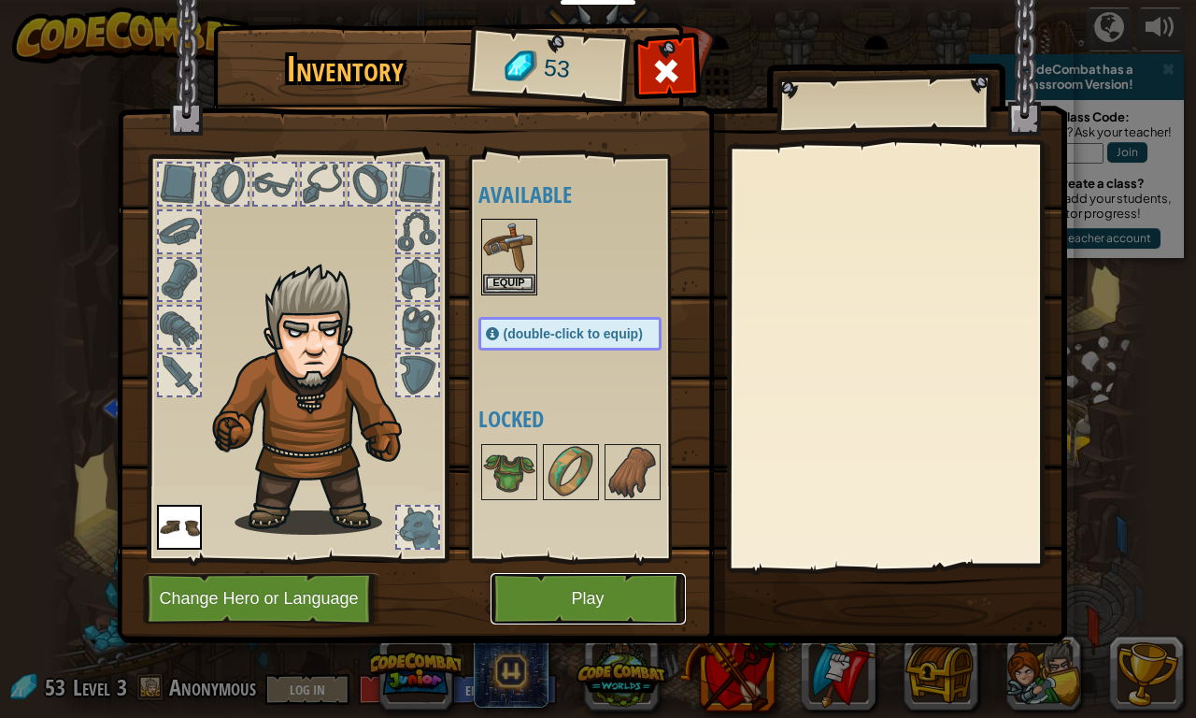
click at [592, 597] on button "Play" at bounding box center [588, 598] width 195 height 51
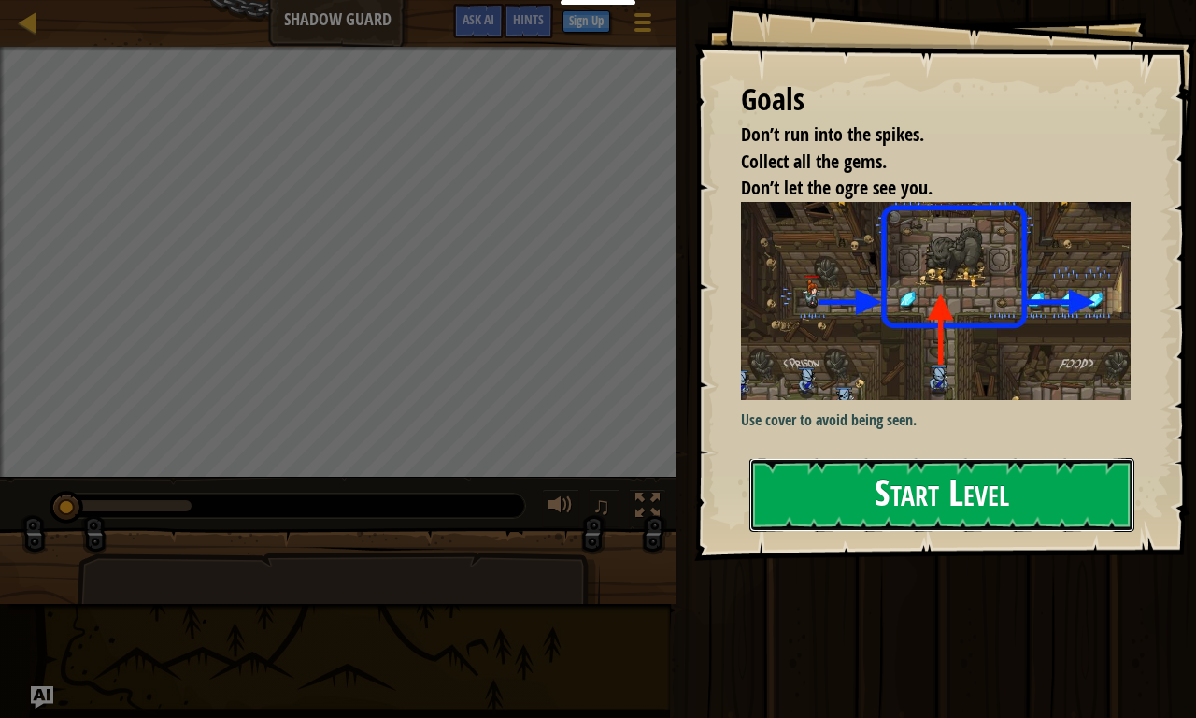
click at [916, 518] on button "Start Level" at bounding box center [942, 495] width 385 height 74
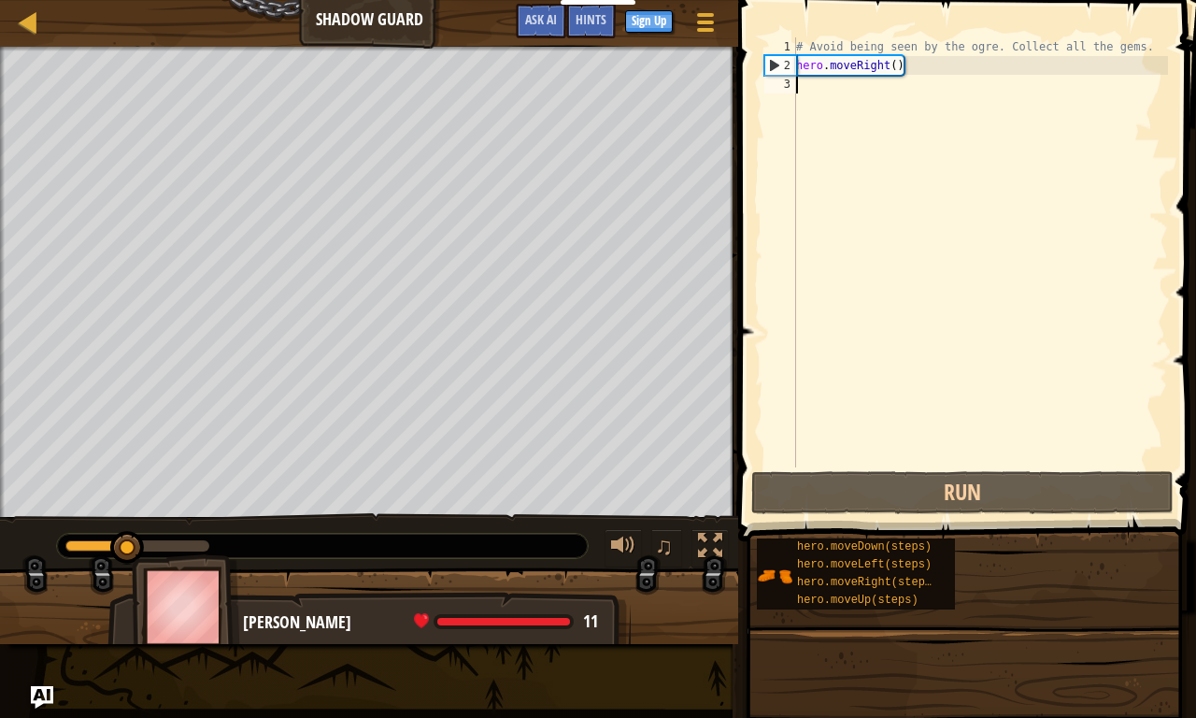
scroll to position [8, 0]
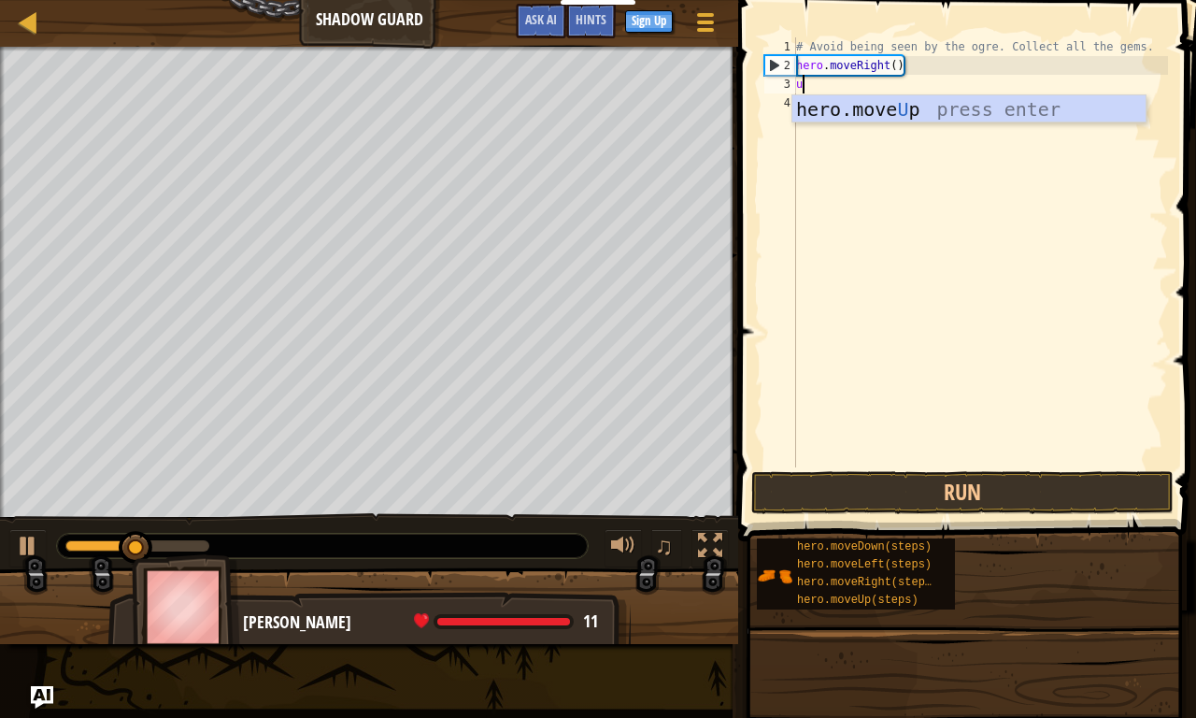
type textarea "up"
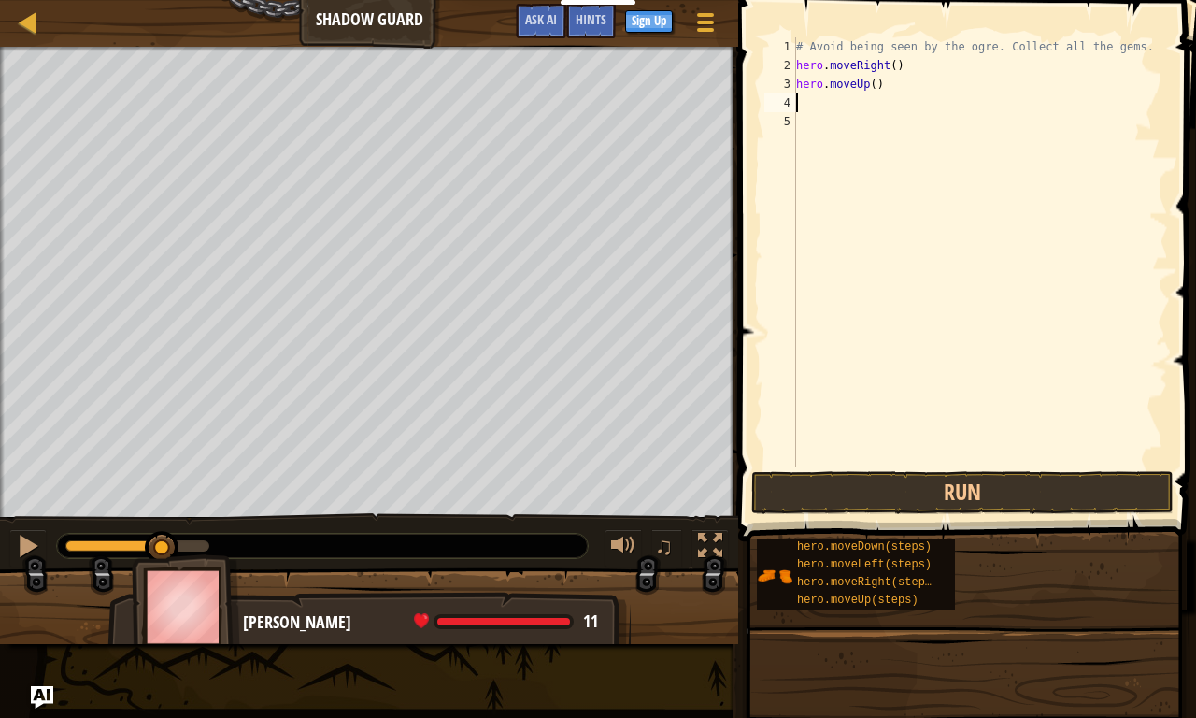
type textarea "d"
click at [918, 109] on div "# Avoid being seen by the ogre. Collect all the gems. hero . moveRight ( ) hero…" at bounding box center [981, 270] width 376 height 467
type textarea "h"
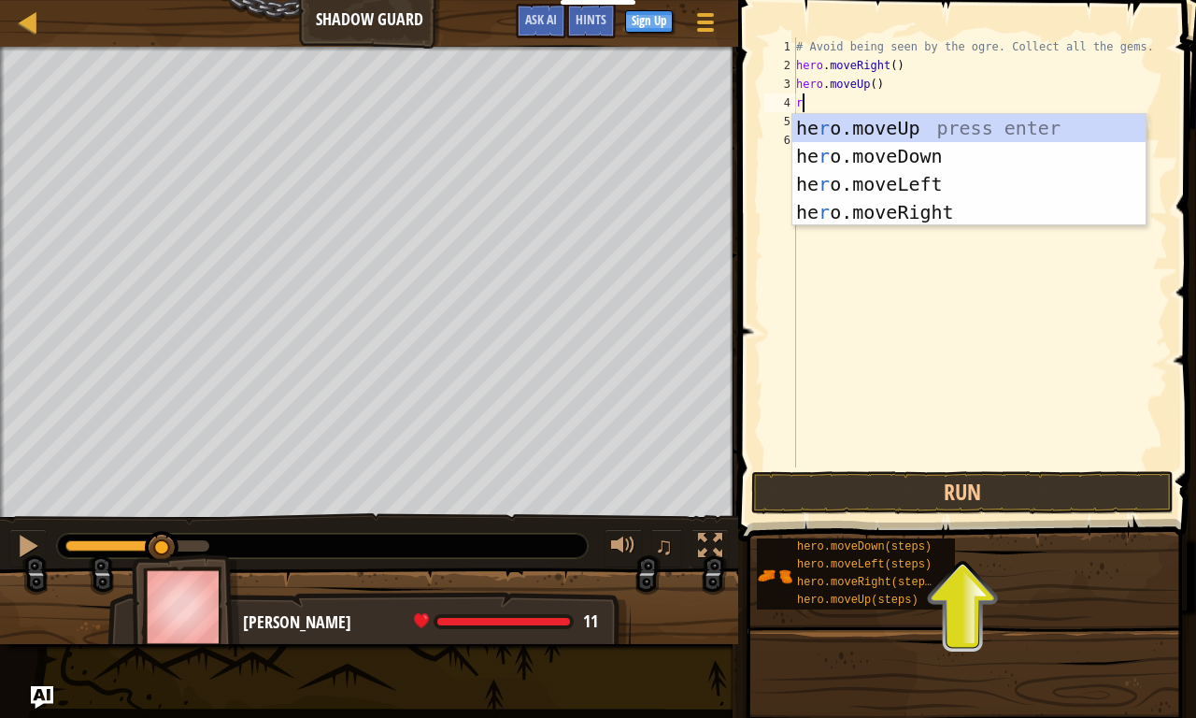
type textarea "ri"
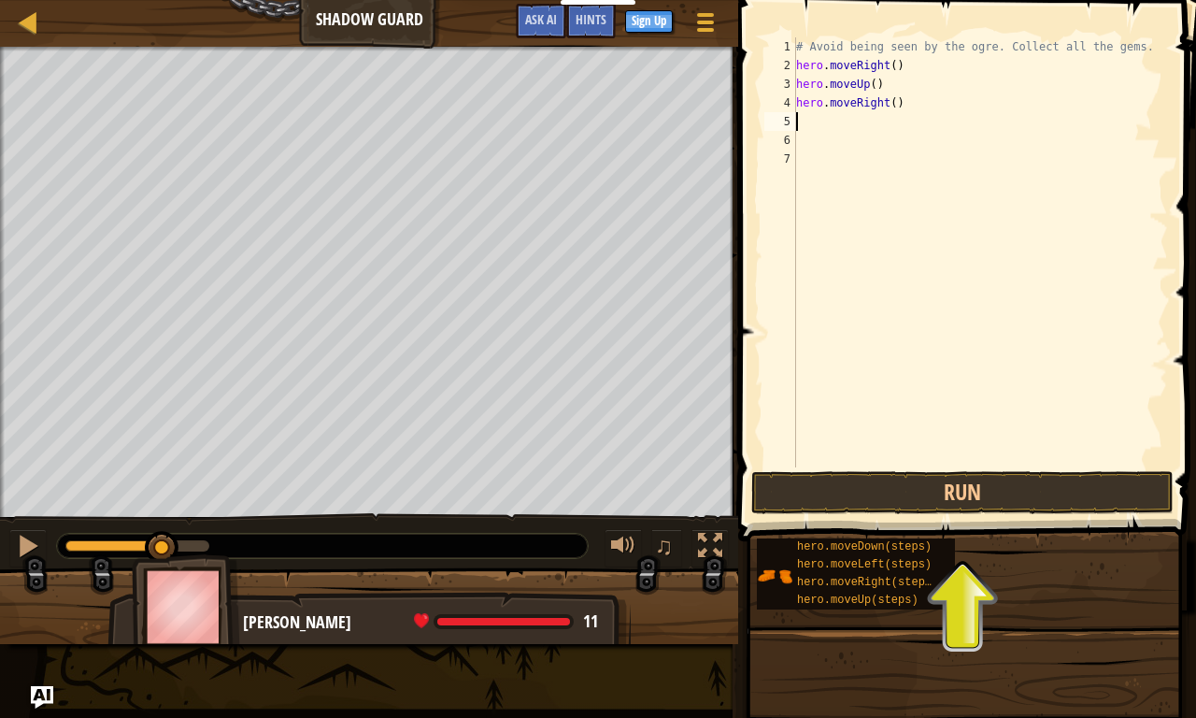
type textarea "d"
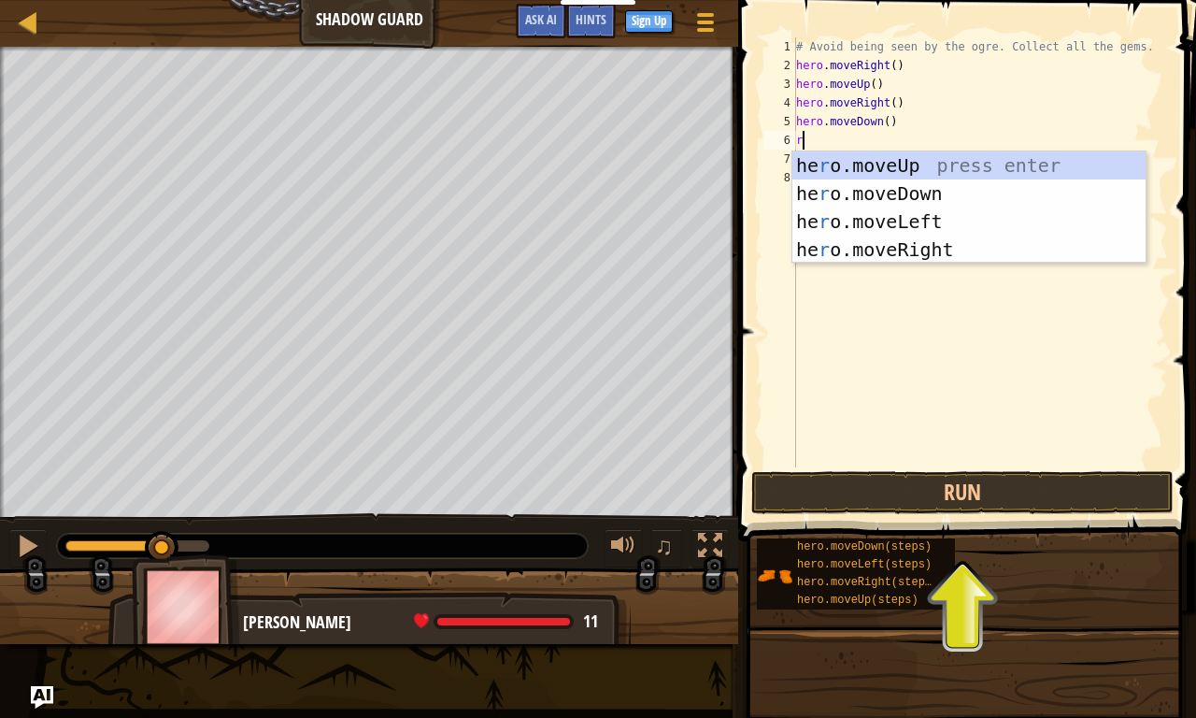
type textarea "ri"
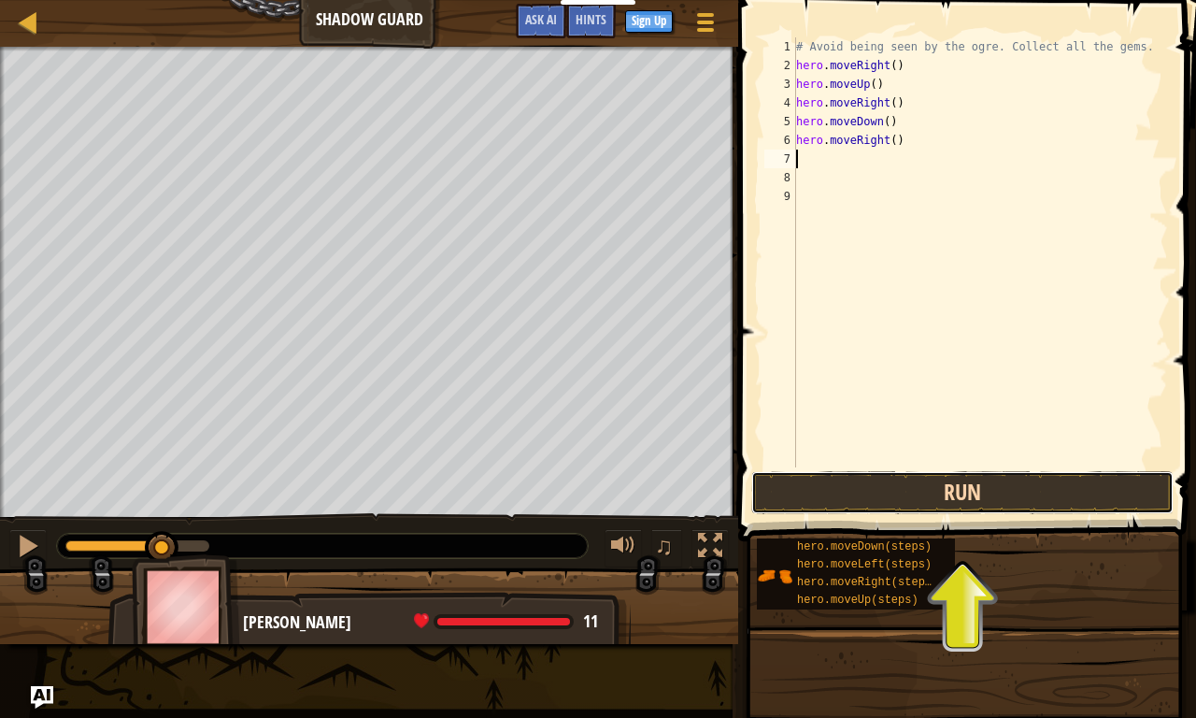
click at [999, 493] on button "Run" at bounding box center [963, 492] width 422 height 43
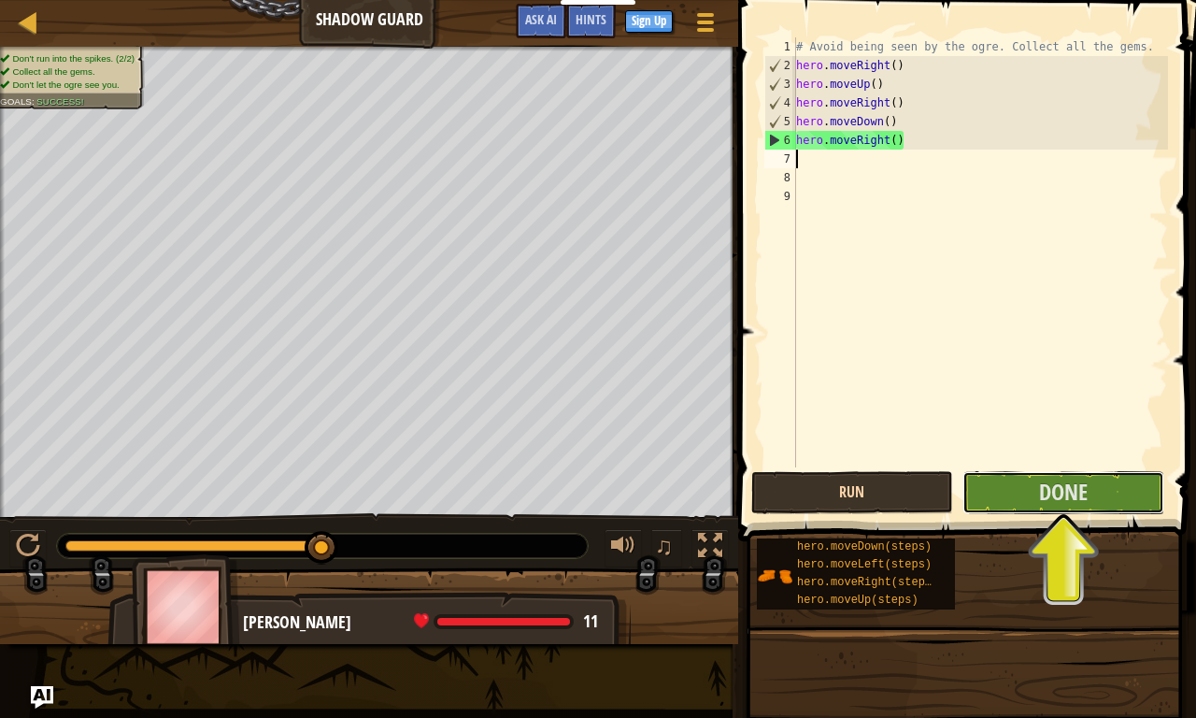
click at [999, 493] on button "Done" at bounding box center [1064, 492] width 202 height 43
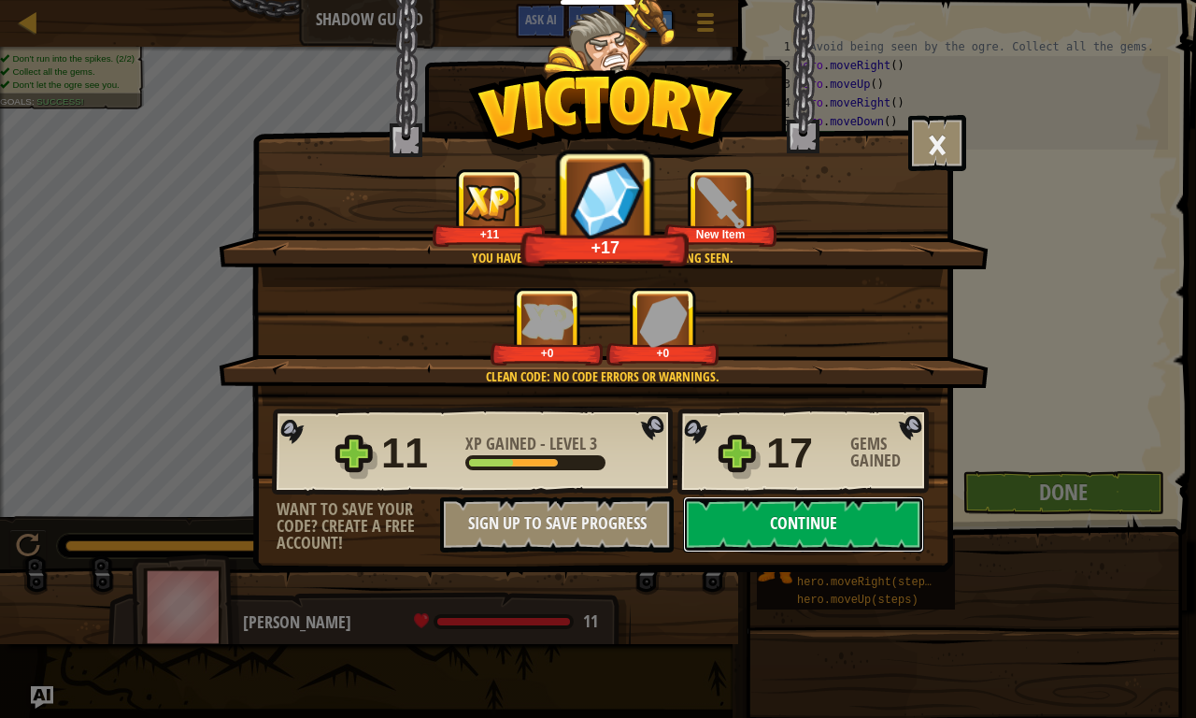
click at [871, 523] on button "Continue" at bounding box center [803, 524] width 241 height 56
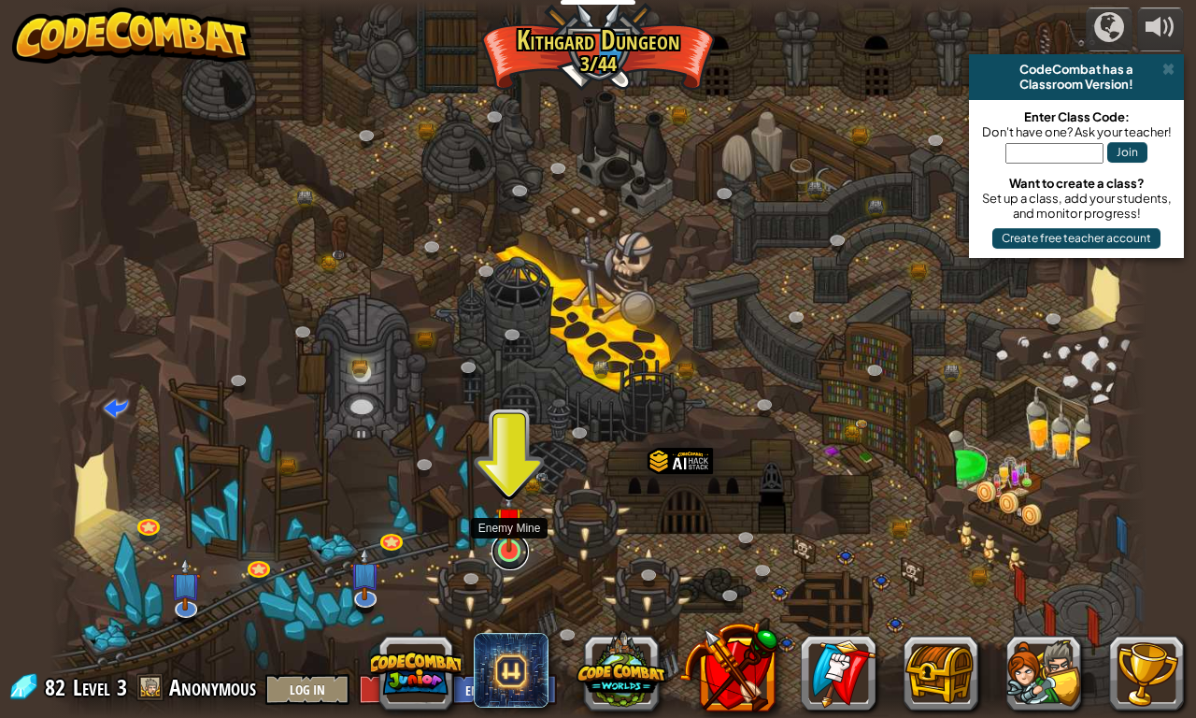
click at [509, 561] on link at bounding box center [510, 551] width 37 height 37
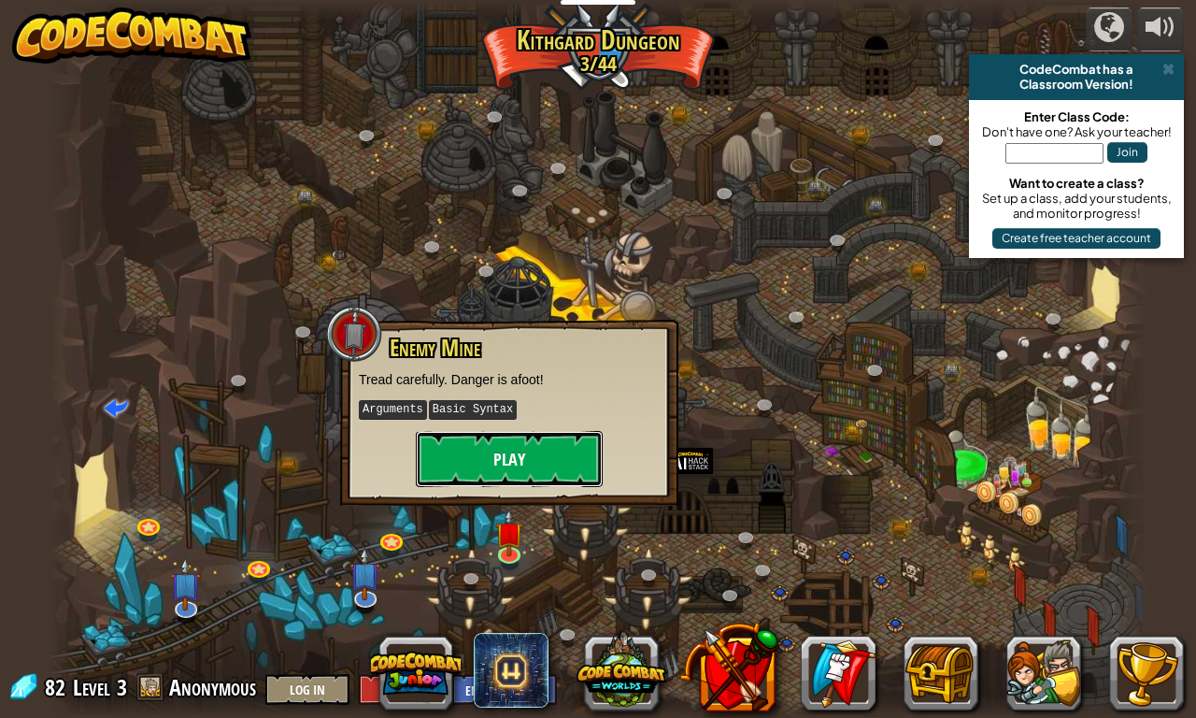
click at [516, 471] on button "Play" at bounding box center [509, 459] width 187 height 56
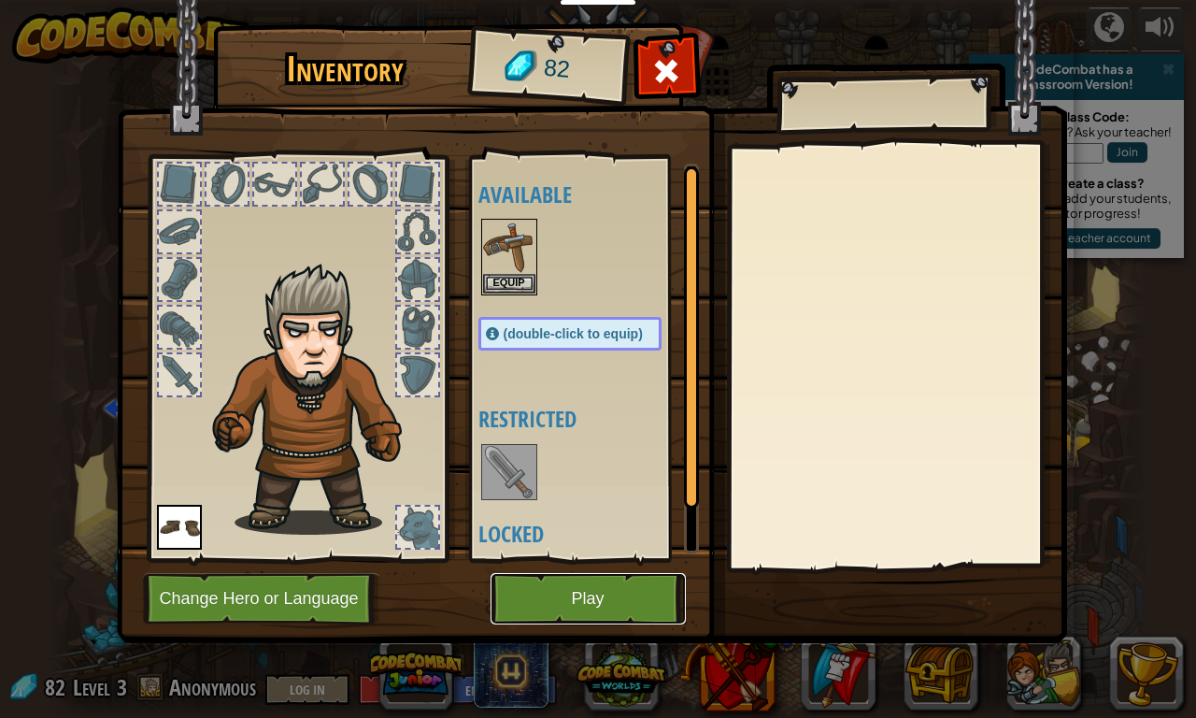
click at [535, 617] on button "Play" at bounding box center [588, 598] width 195 height 51
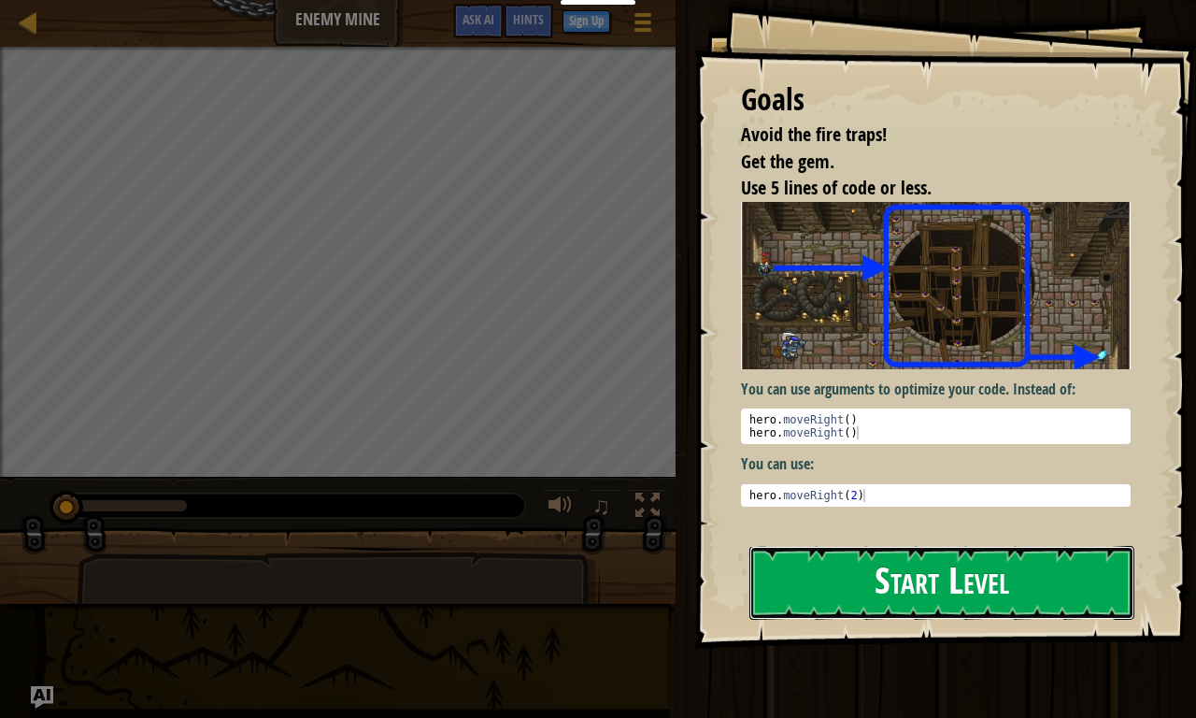
click at [777, 590] on button "Start Level" at bounding box center [942, 583] width 385 height 74
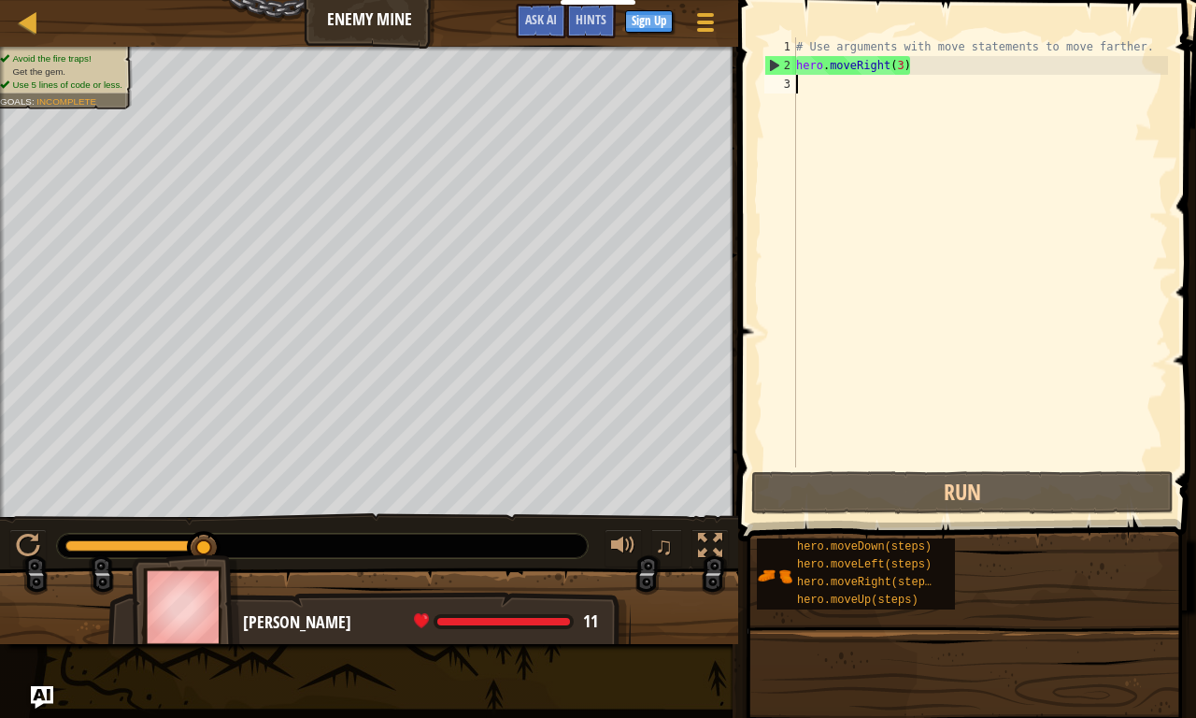
scroll to position [8, 0]
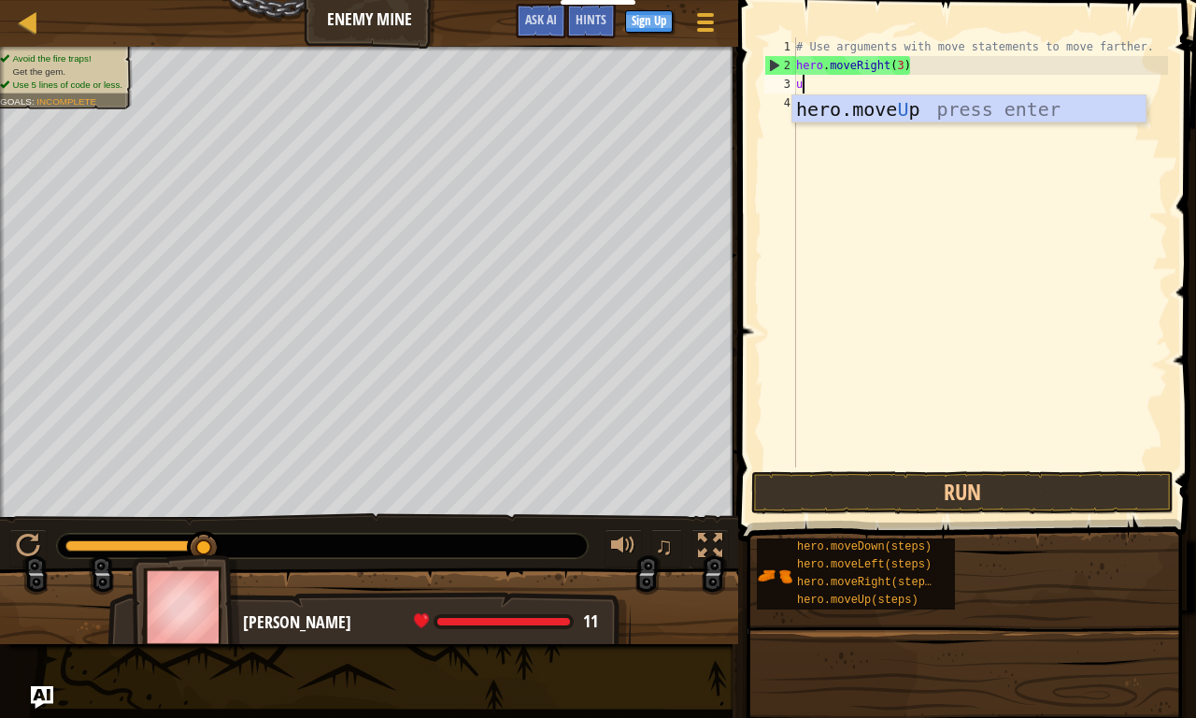
type textarea "up"
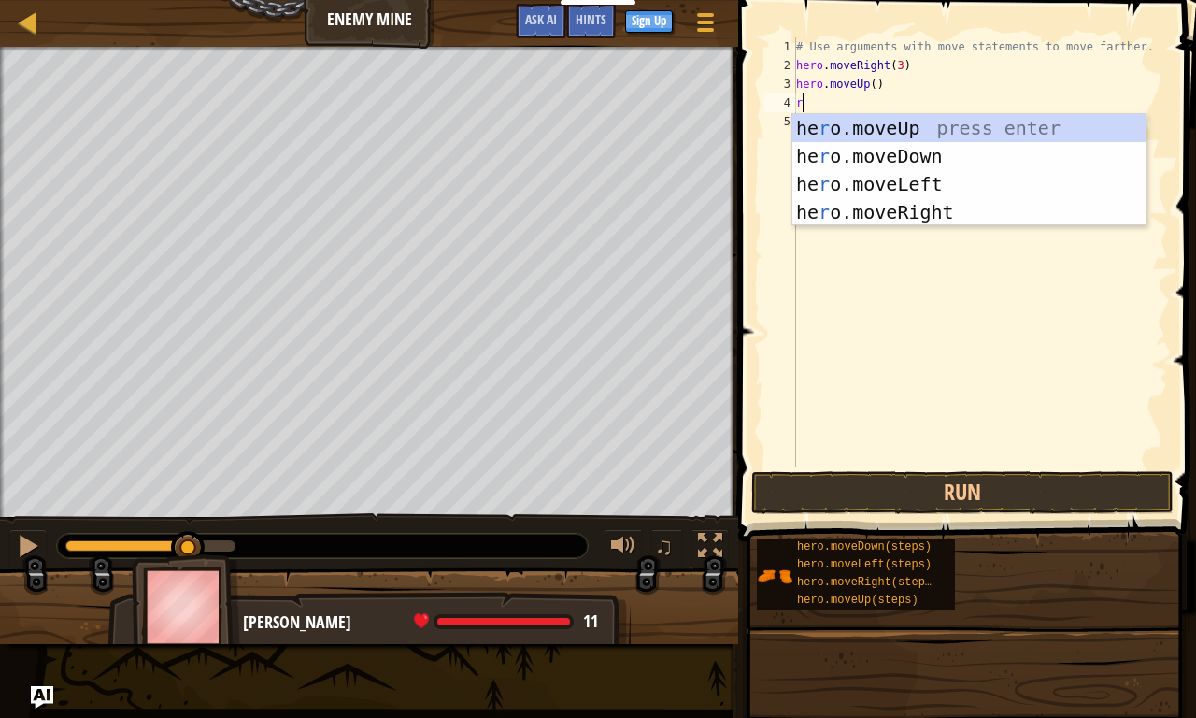
type textarea "ri"
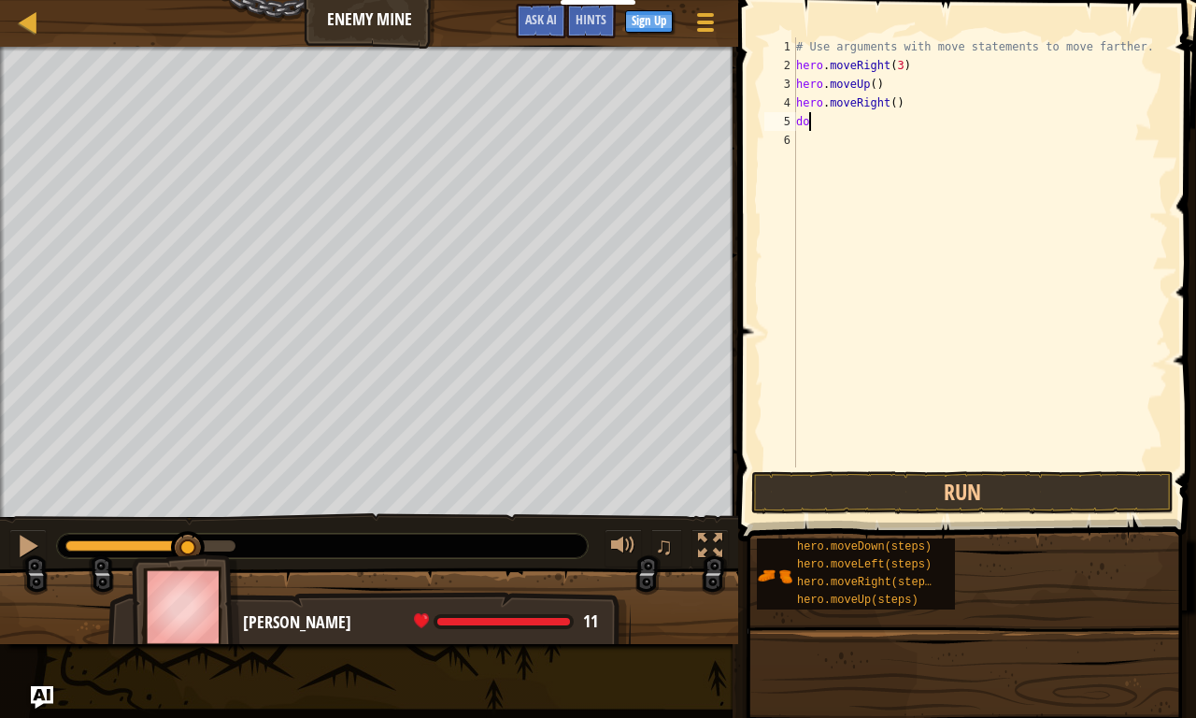
type textarea "d"
type textarea "3"
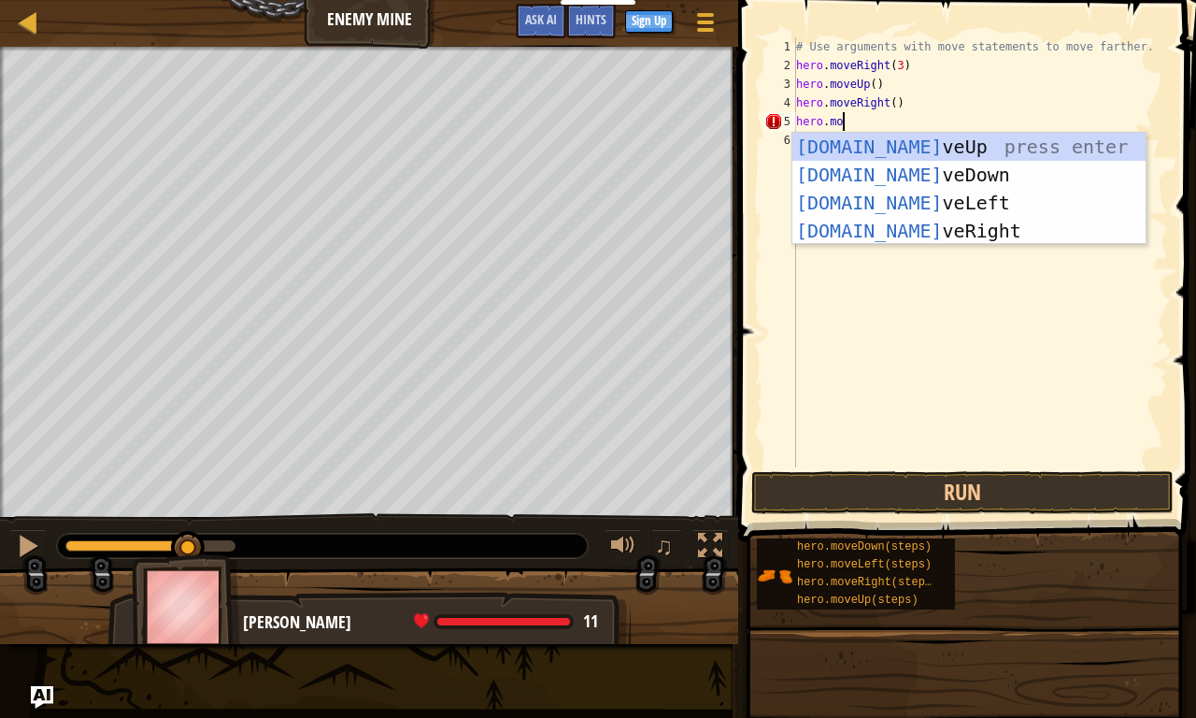
scroll to position [8, 3]
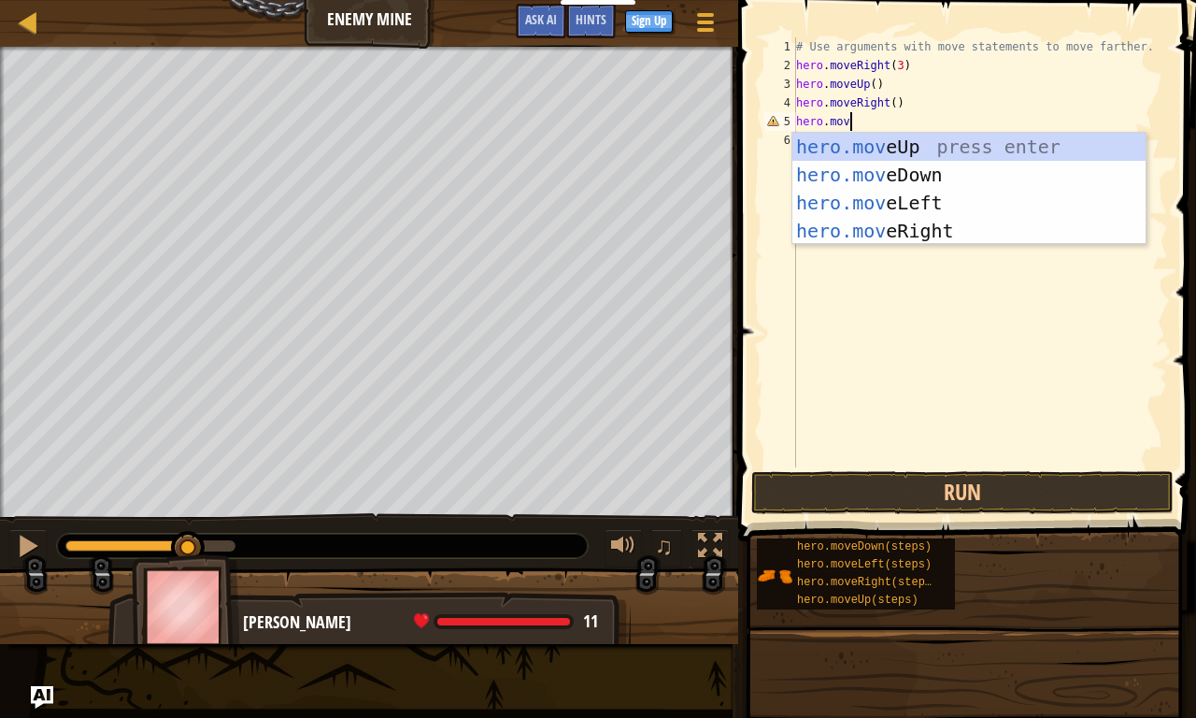
type textarea "hero.move"
click at [954, 175] on div "hero.move Up press enter hero.move Down press enter hero.move Left press enter …" at bounding box center [969, 217] width 353 height 168
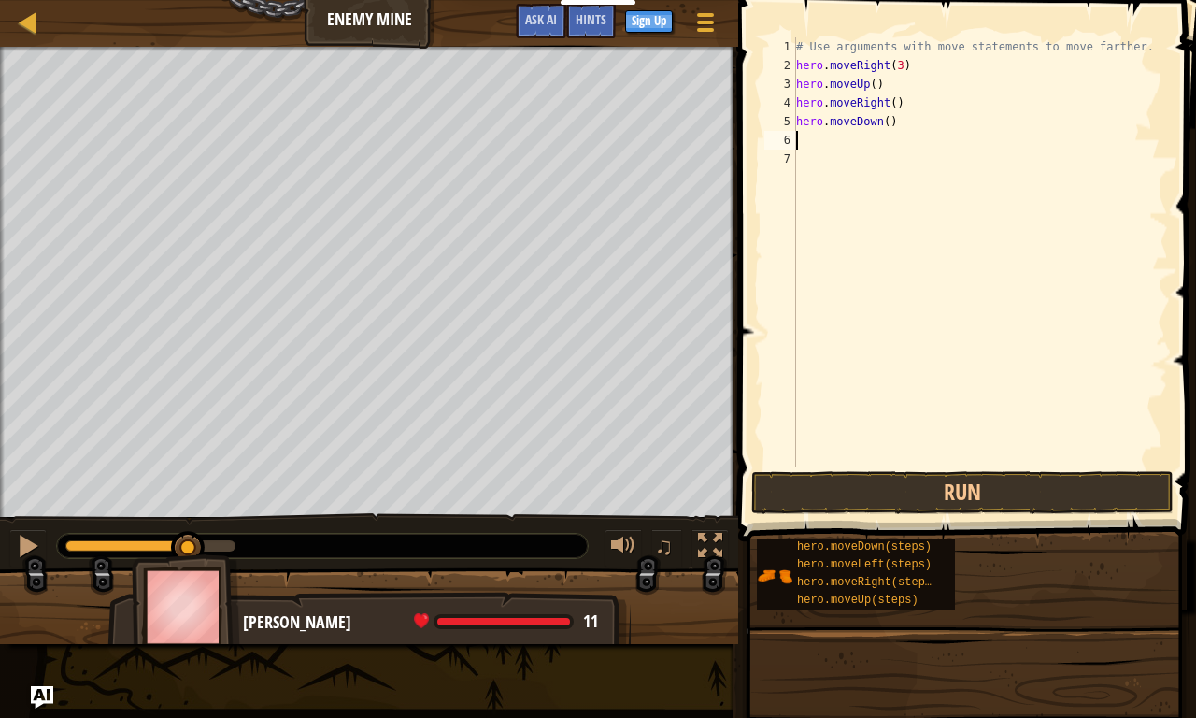
scroll to position [8, 0]
click at [889, 126] on div "# Use arguments with move statements to move farther. hero . moveRight ( 3 ) he…" at bounding box center [981, 270] width 376 height 467
type textarea "hero.moveDown(3)"
click at [737, 89] on span at bounding box center [969, 244] width 473 height 596
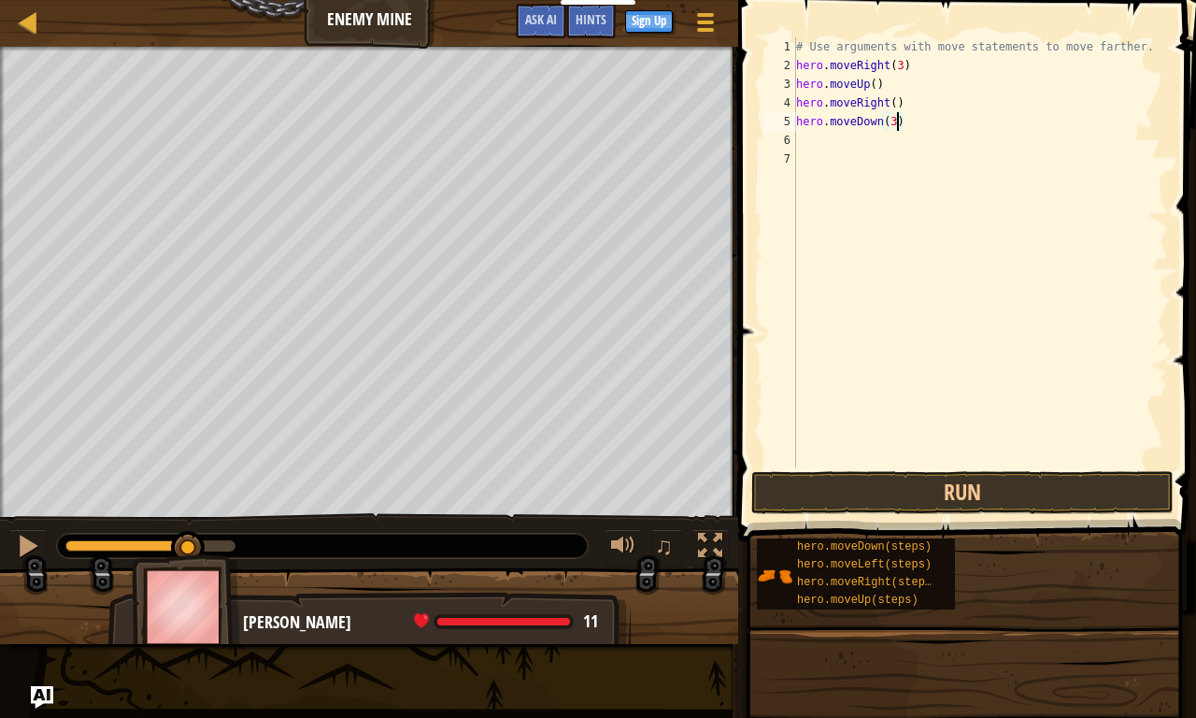
click at [849, 144] on div "# Use arguments with move statements to move farther. hero . moveRight ( 3 ) he…" at bounding box center [981, 270] width 376 height 467
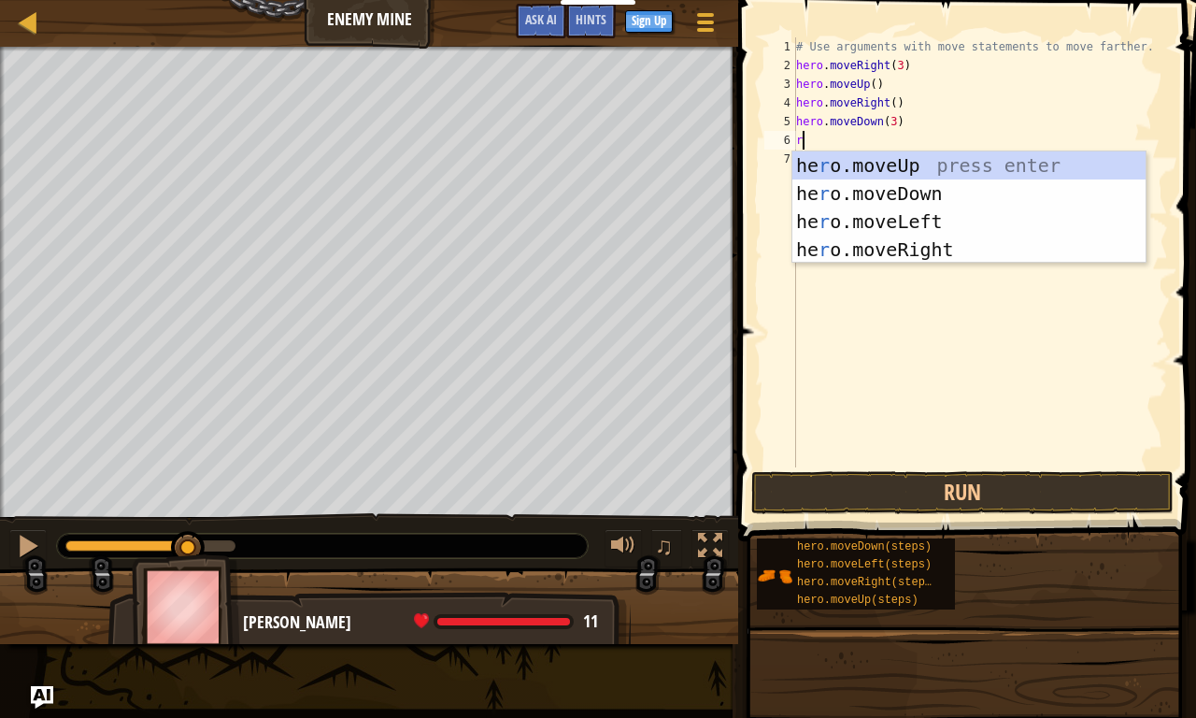
type textarea "ri"
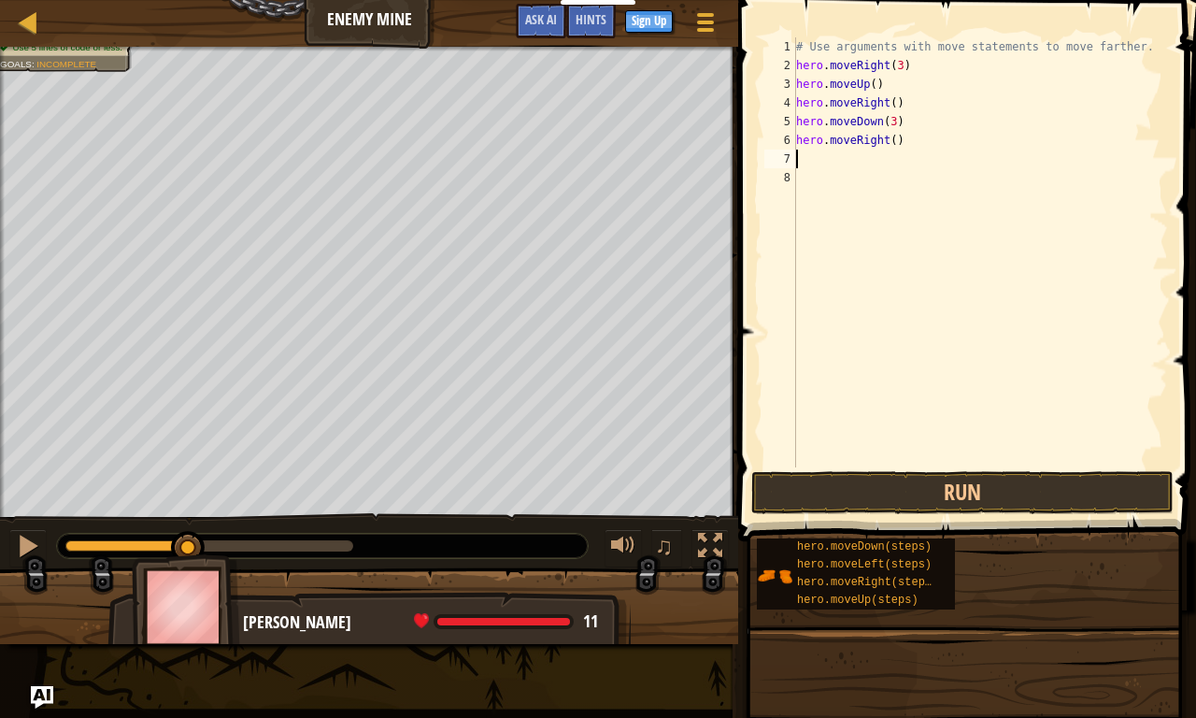
click at [896, 139] on div "# Use arguments with move statements to move farther. hero . moveRight ( 3 ) he…" at bounding box center [981, 270] width 376 height 467
type textarea "hero.moveRight(2)"
click at [1040, 503] on button "Run" at bounding box center [963, 492] width 422 height 43
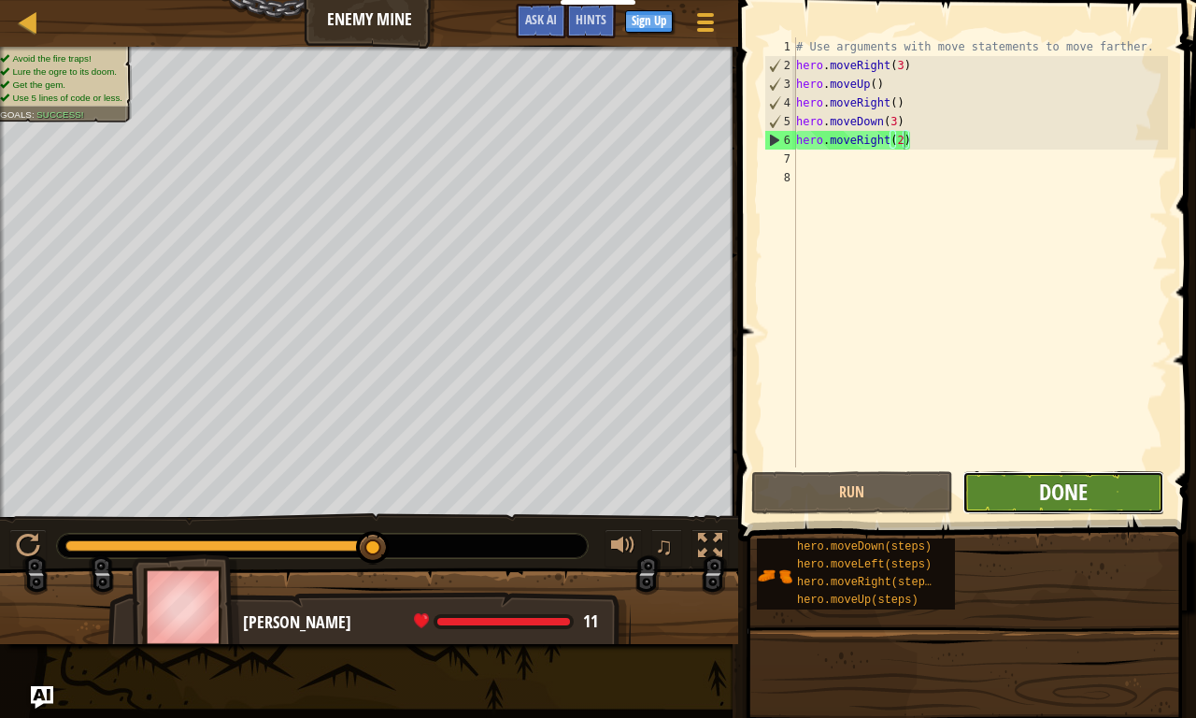
click at [1039, 500] on span "Done" at bounding box center [1063, 492] width 49 height 30
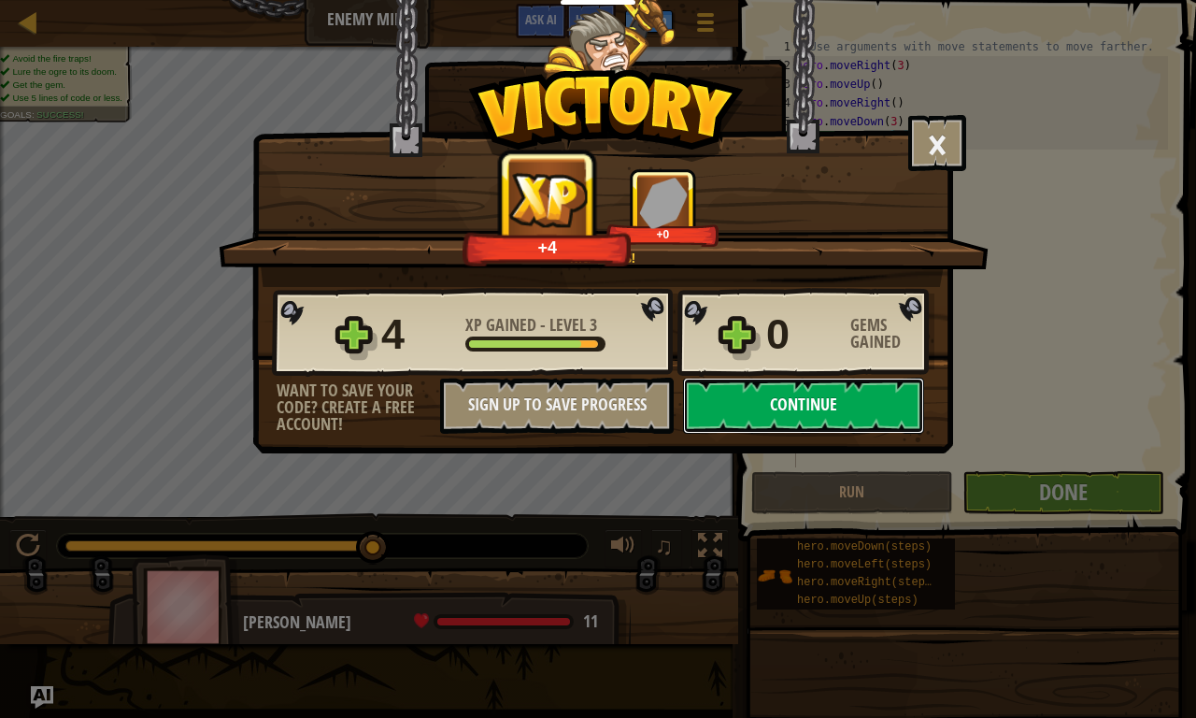
click at [807, 405] on button "Continue" at bounding box center [803, 406] width 241 height 56
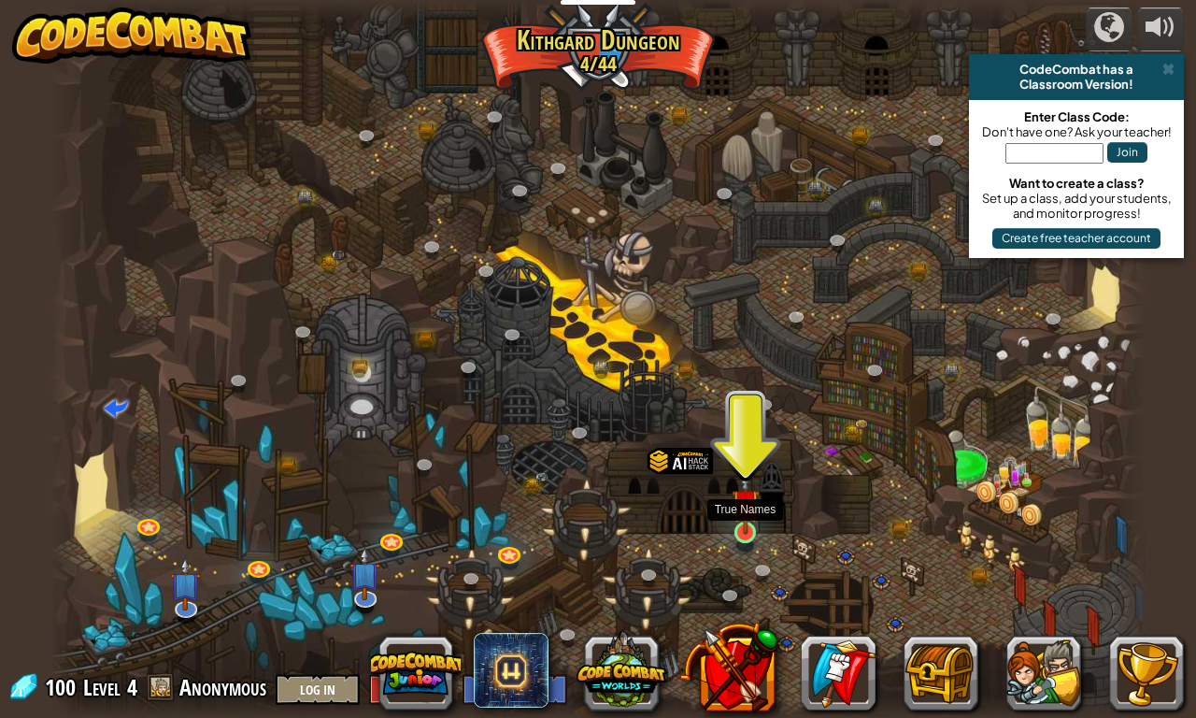
click at [748, 517] on img at bounding box center [746, 503] width 28 height 64
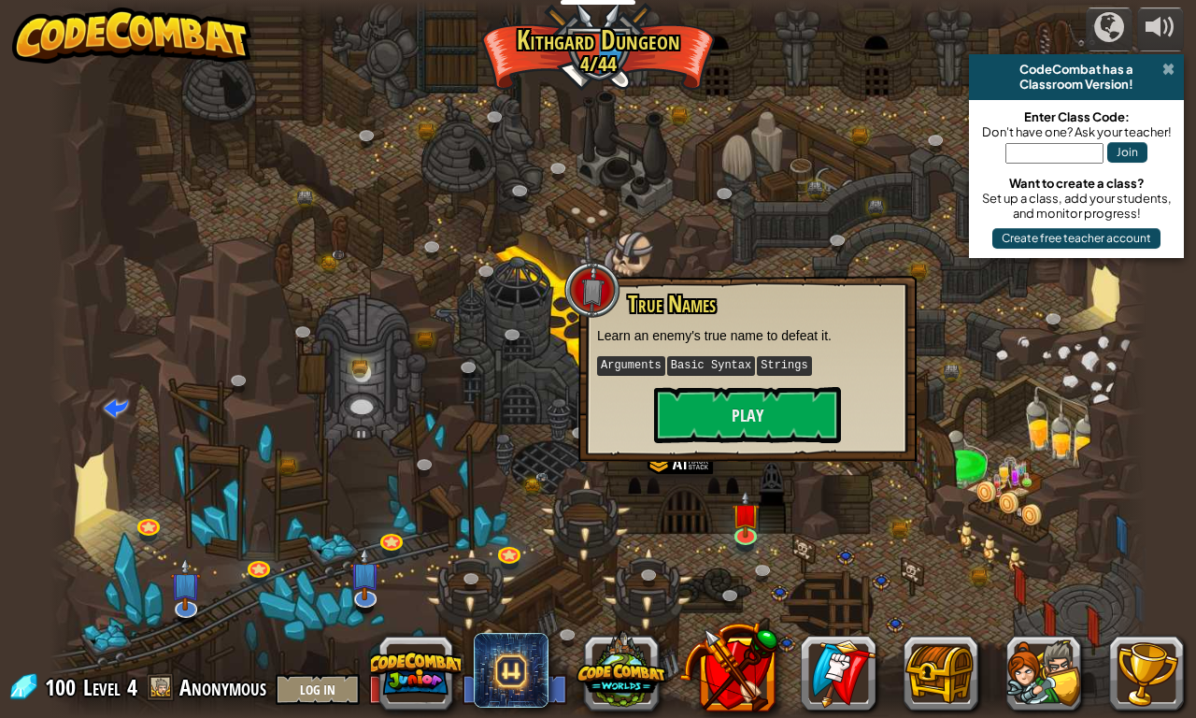
click at [1167, 66] on span at bounding box center [1169, 69] width 12 height 15
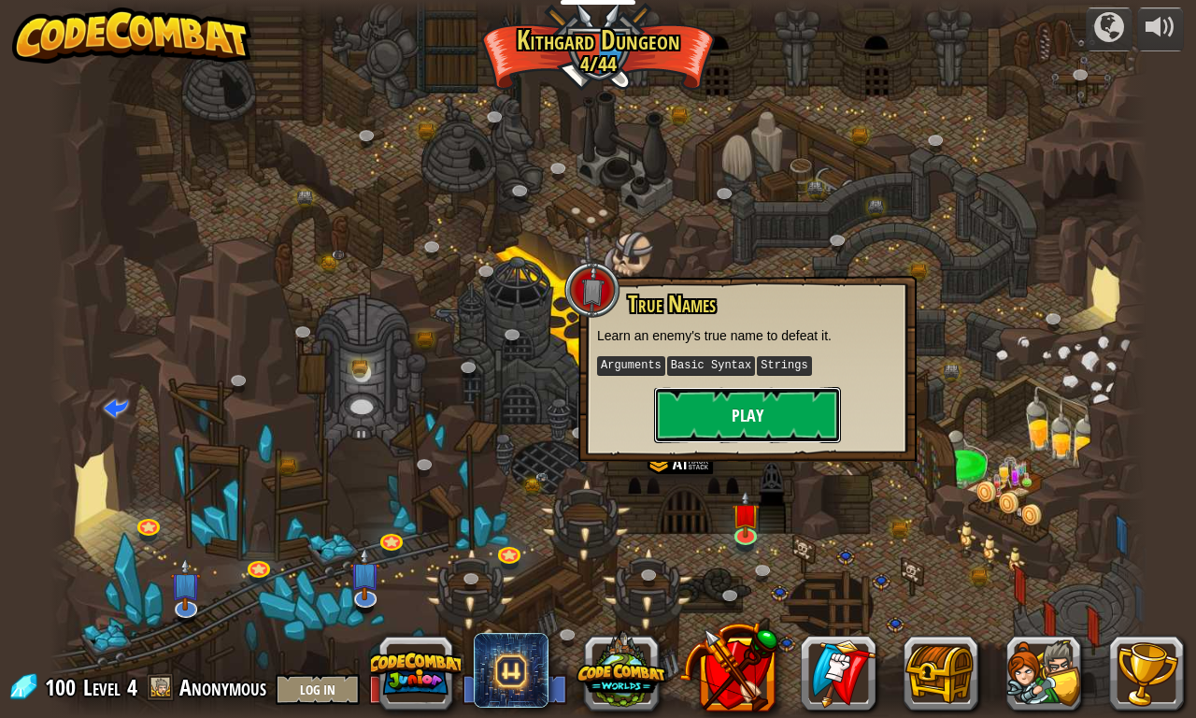
click at [764, 420] on button "Play" at bounding box center [747, 415] width 187 height 56
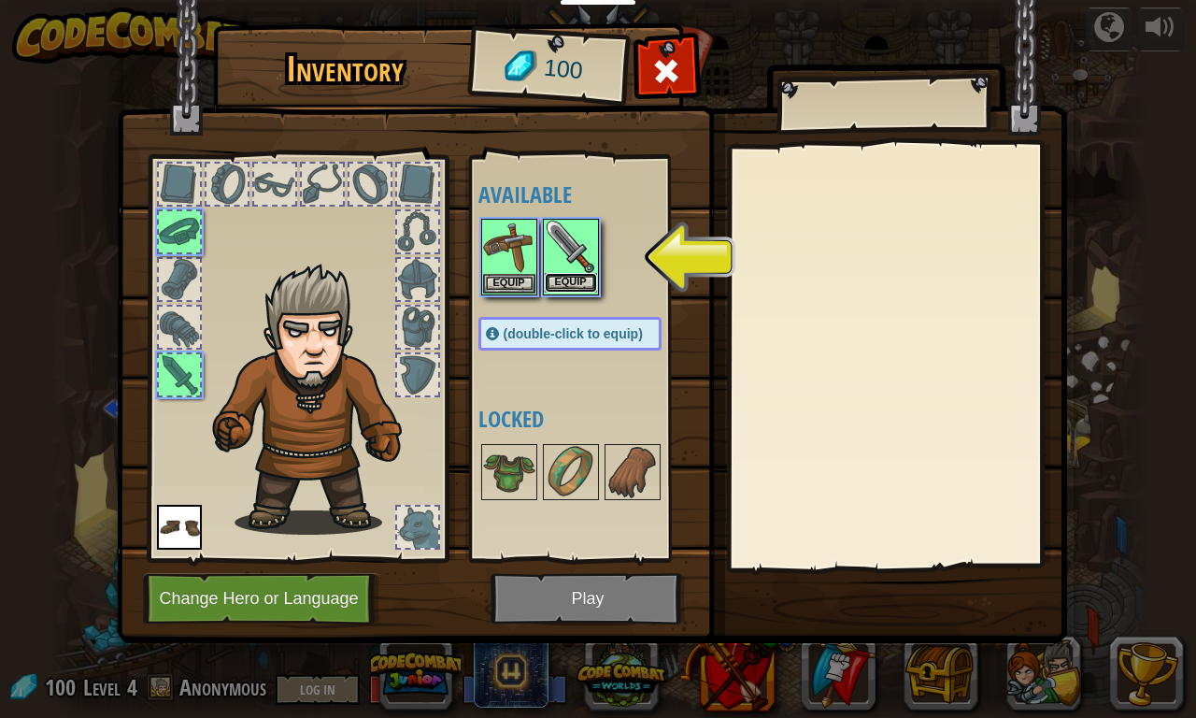
click at [573, 279] on button "Equip" at bounding box center [571, 283] width 52 height 20
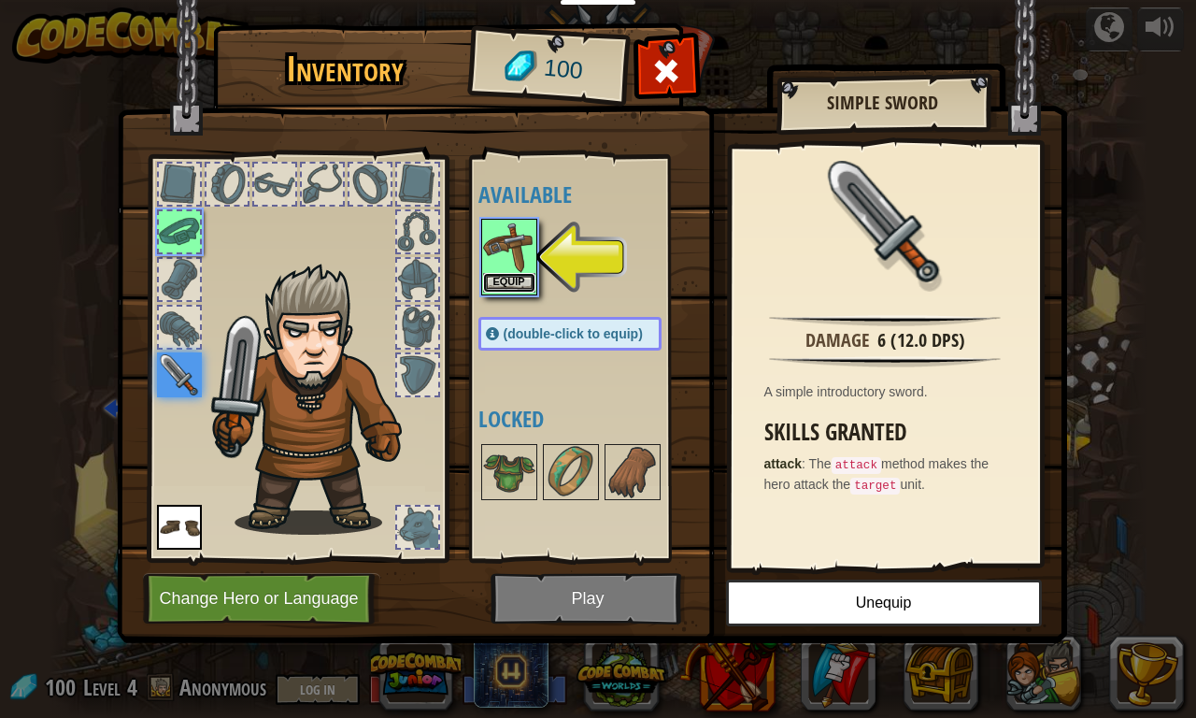
click at [513, 286] on button "Equip" at bounding box center [509, 283] width 52 height 20
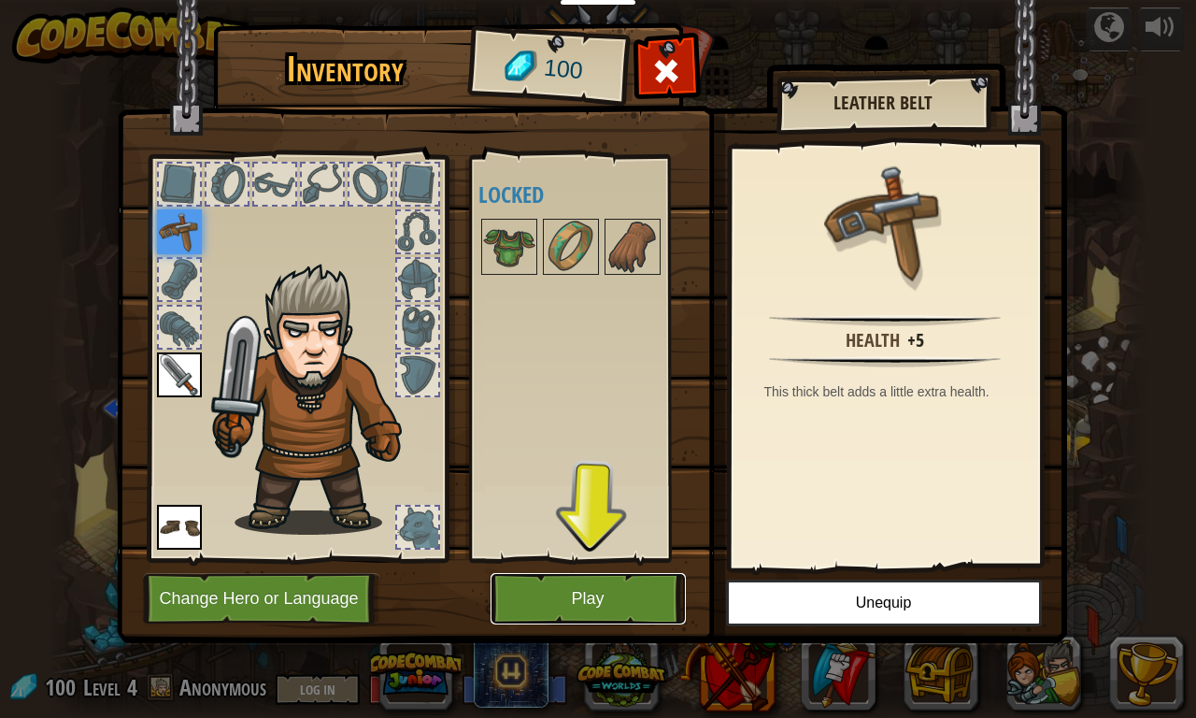
click at [564, 596] on button "Play" at bounding box center [588, 598] width 195 height 51
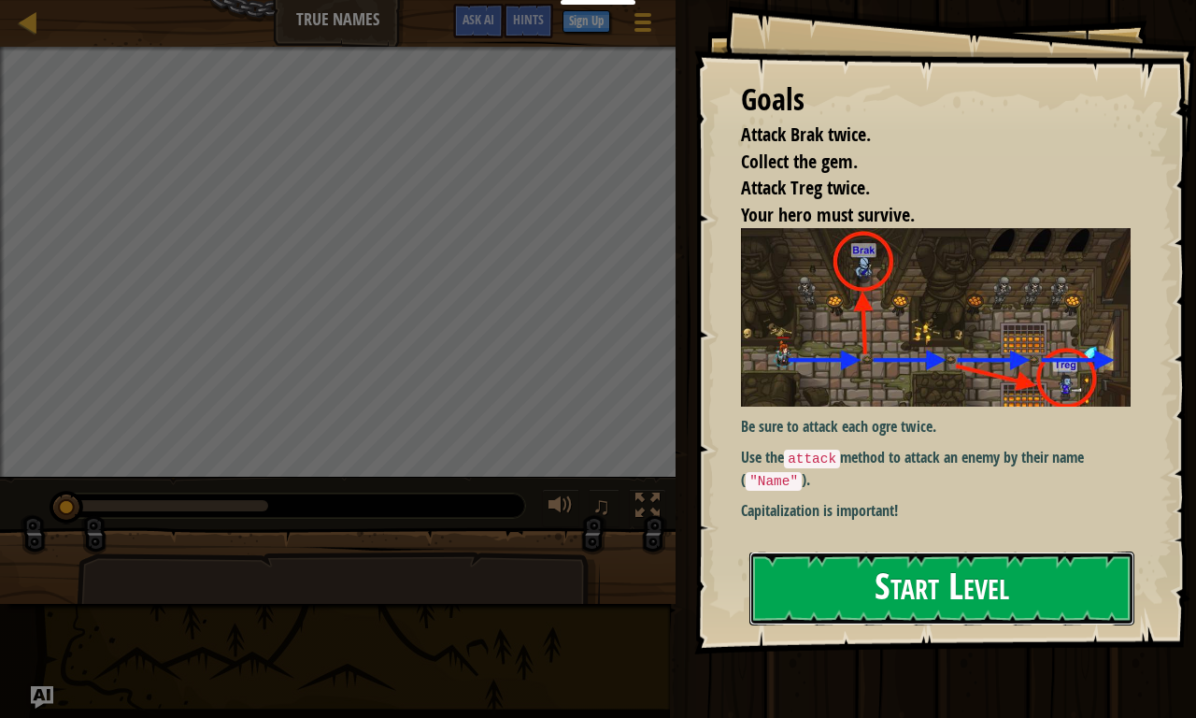
click at [842, 573] on button "Start Level" at bounding box center [942, 588] width 385 height 74
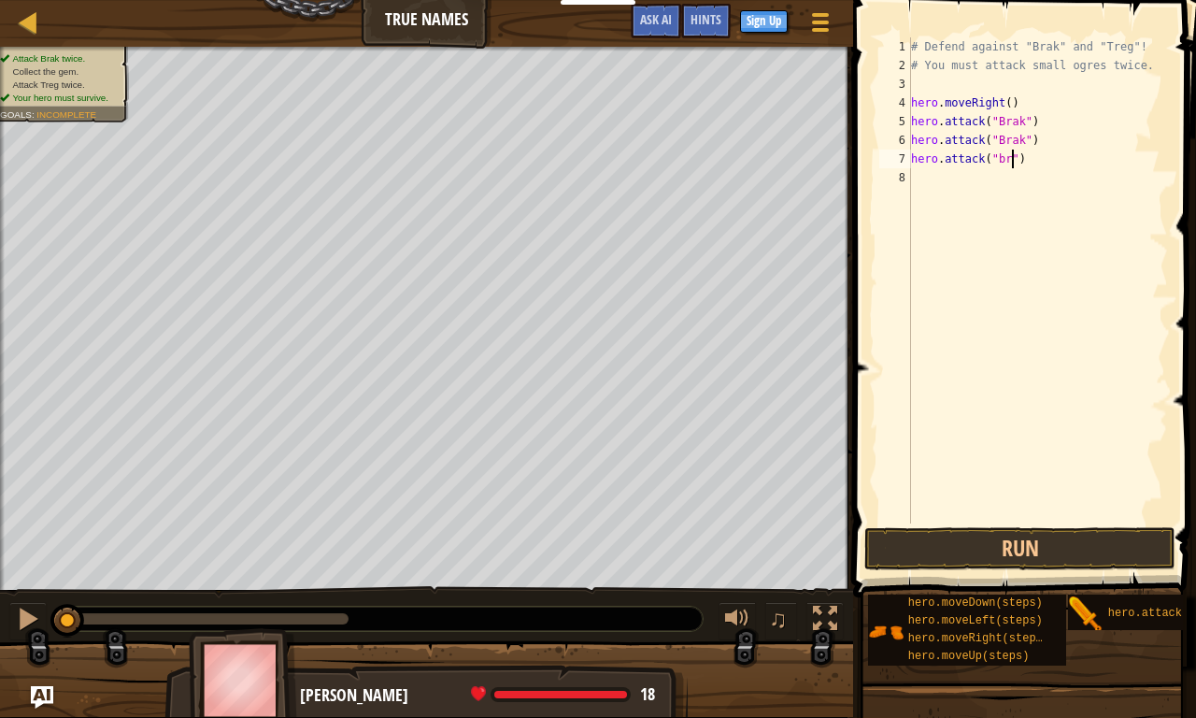
scroll to position [8, 8]
click at [1061, 158] on div "# Defend against "Brak" and "Treg"! # You must attack small ogres twice. hero .…" at bounding box center [1038, 298] width 261 height 523
type textarea "h"
click at [1100, 541] on button "Run" at bounding box center [1020, 548] width 311 height 43
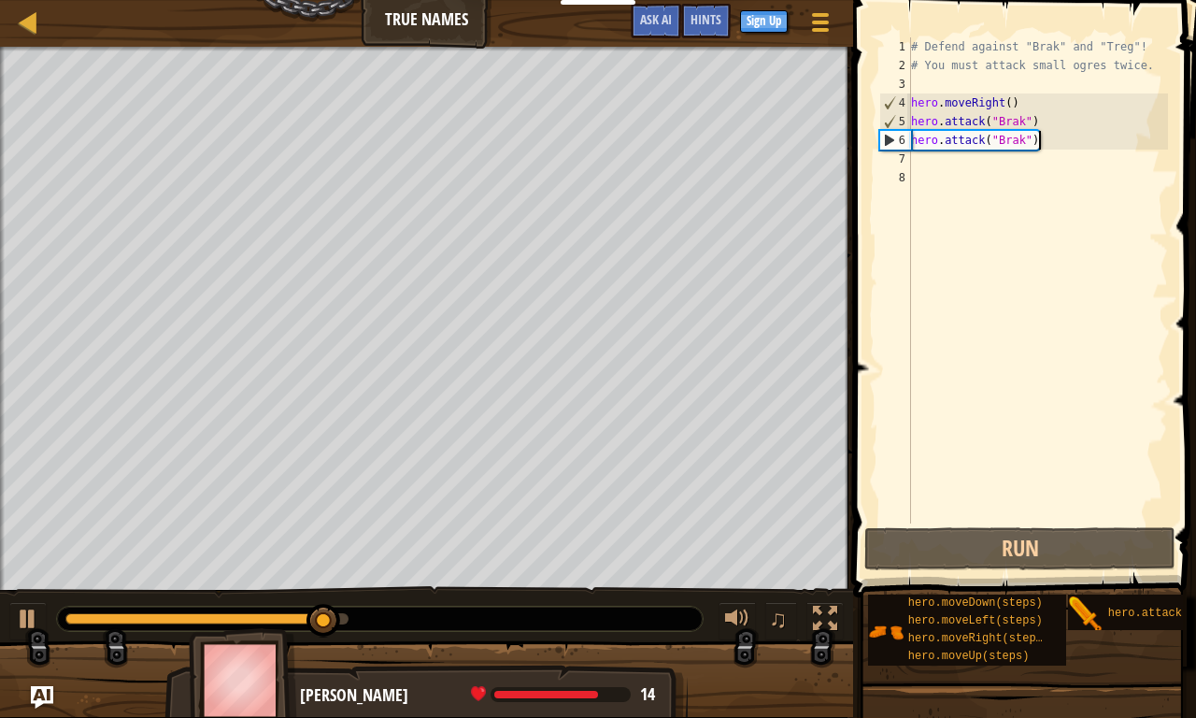
click at [1056, 149] on div "# Defend against "Brak" and "Treg"! # You must attack small ogres twice. hero .…" at bounding box center [1038, 298] width 261 height 523
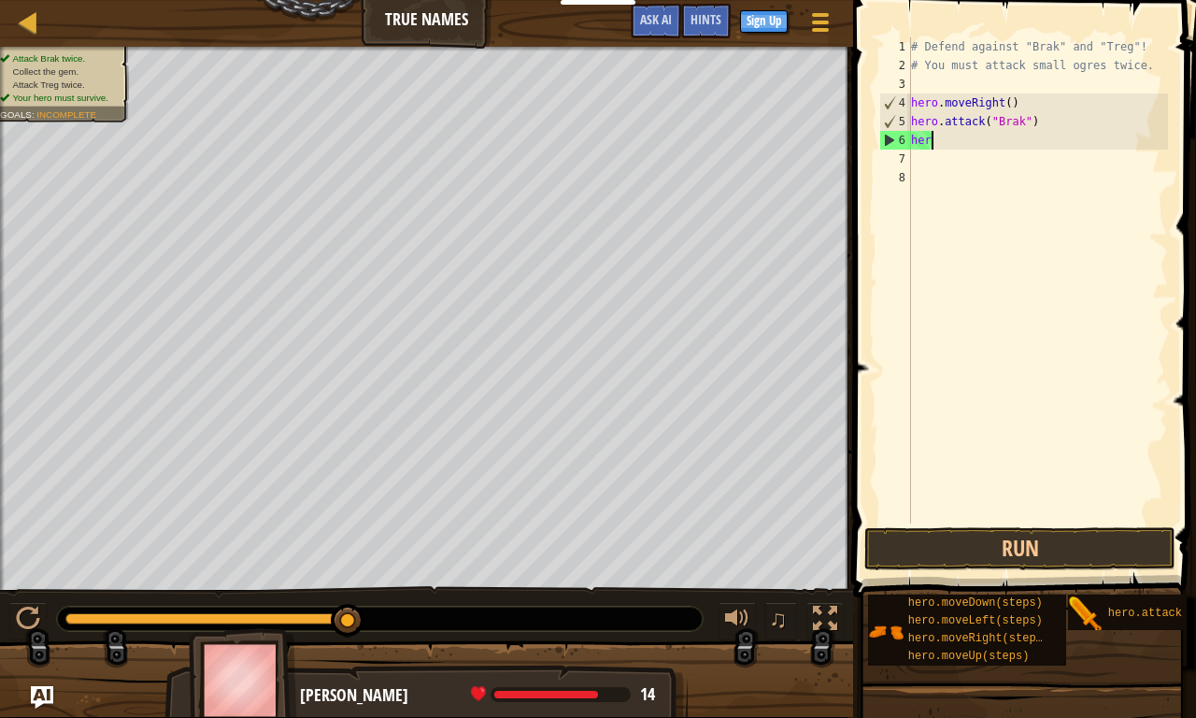
type textarea "h"
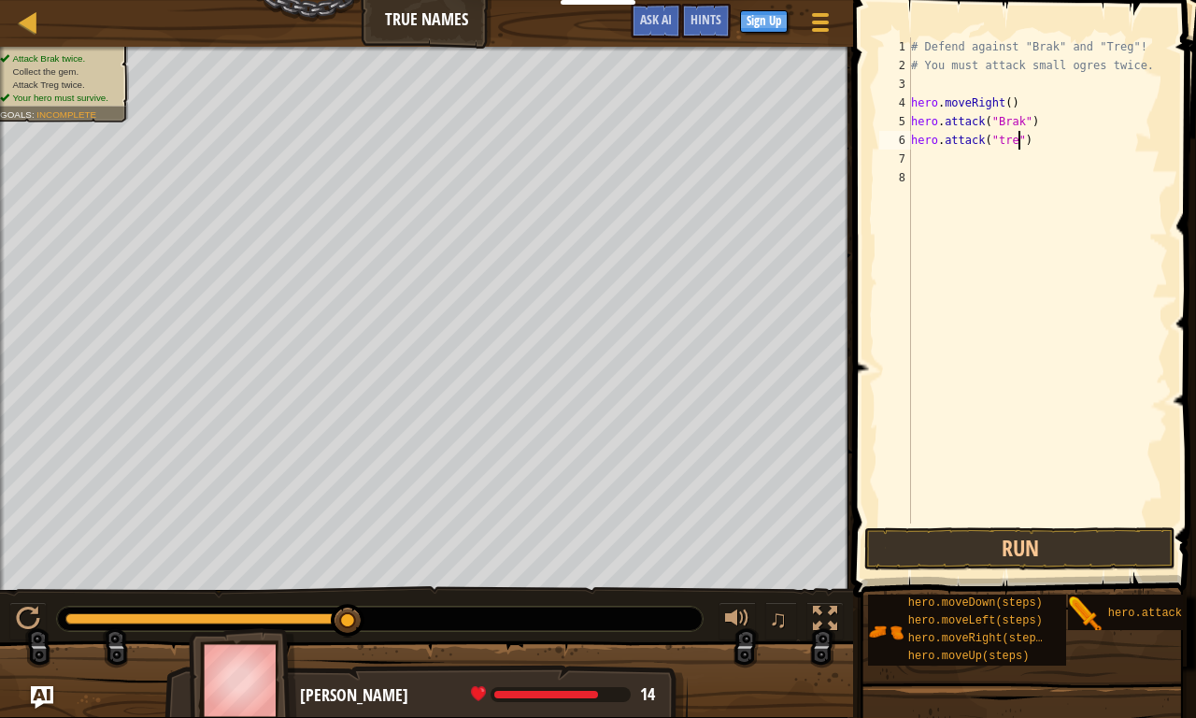
scroll to position [8, 8]
click at [1025, 534] on button "Run" at bounding box center [1020, 548] width 311 height 43
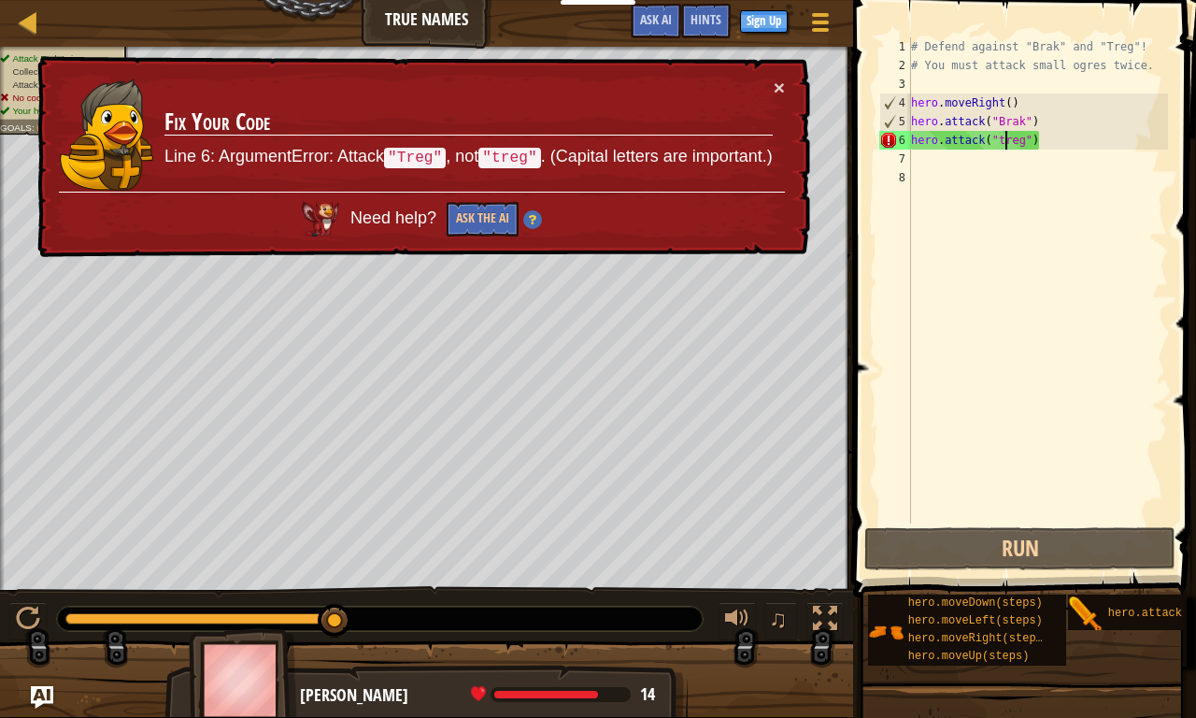
click at [1004, 138] on div "# Defend against "Brak" and "Treg"! # You must attack small ogres twice. hero .…" at bounding box center [1038, 298] width 261 height 523
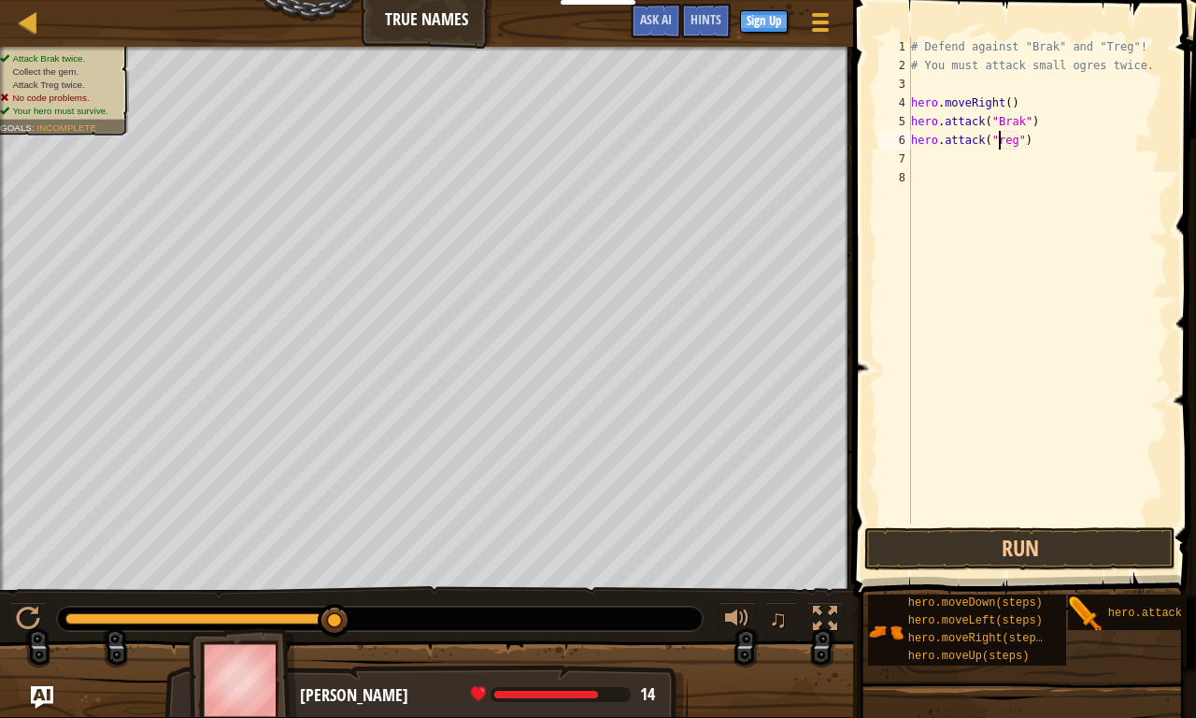
scroll to position [8, 7]
click at [1007, 548] on button "Run" at bounding box center [1020, 548] width 311 height 43
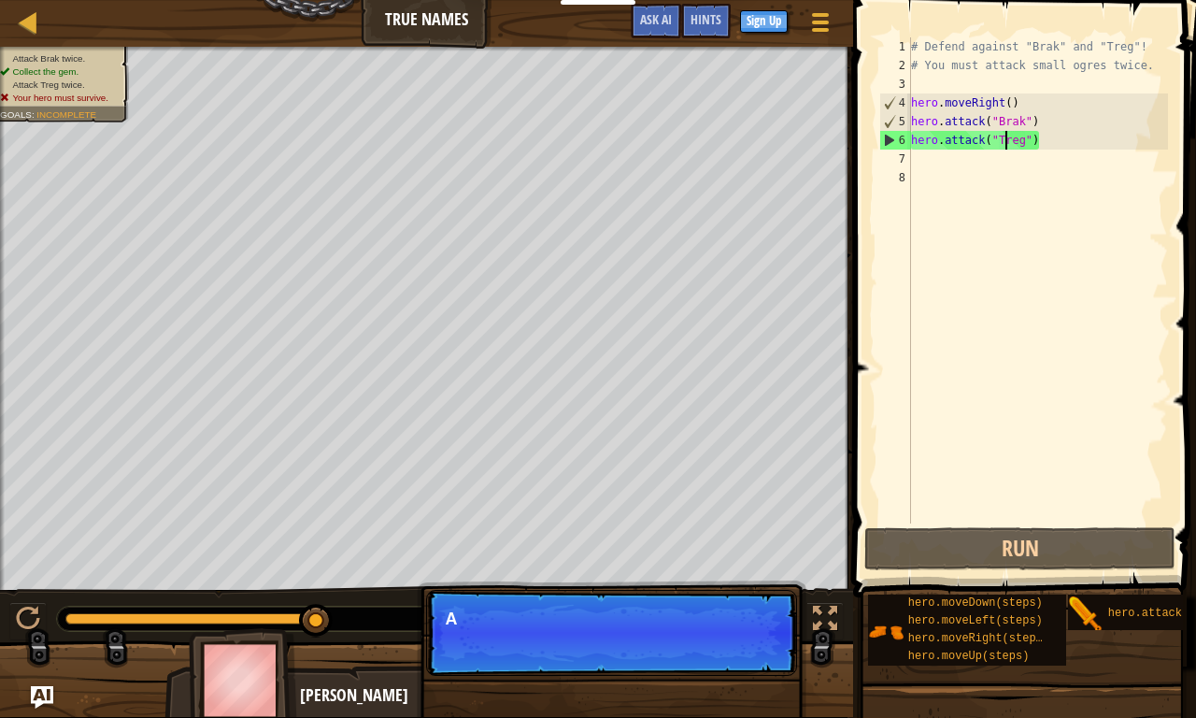
click at [1023, 144] on div "# Defend against "Brak" and "Treg"! # You must attack small ogres twice. hero .…" at bounding box center [1038, 298] width 261 height 523
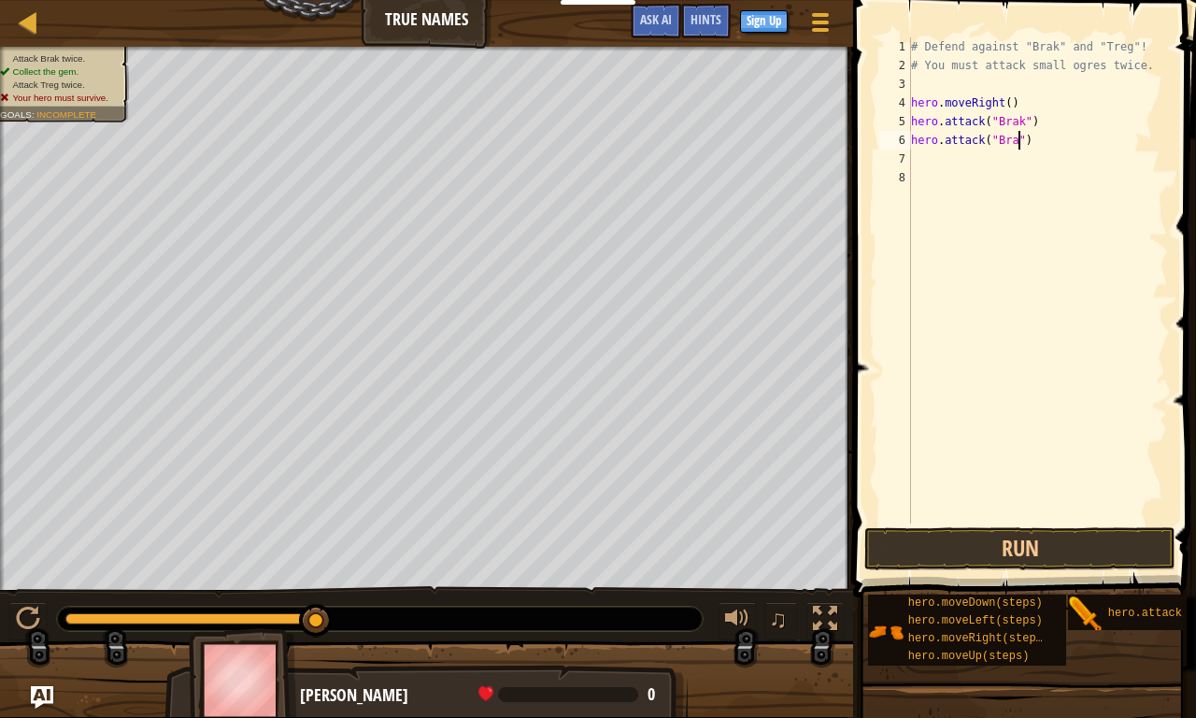
scroll to position [8, 8]
type textarea "hero.attack("Brak")"
click at [951, 158] on div "# Defend against "Brak" and "Treg"! # You must attack small ogres twice. hero .…" at bounding box center [1038, 298] width 261 height 523
type textarea "hero.attack("Treg")"
click at [950, 185] on div "# Defend against "Brak" and "Treg"! # You must attack small ogres twice. hero .…" at bounding box center [1038, 298] width 261 height 523
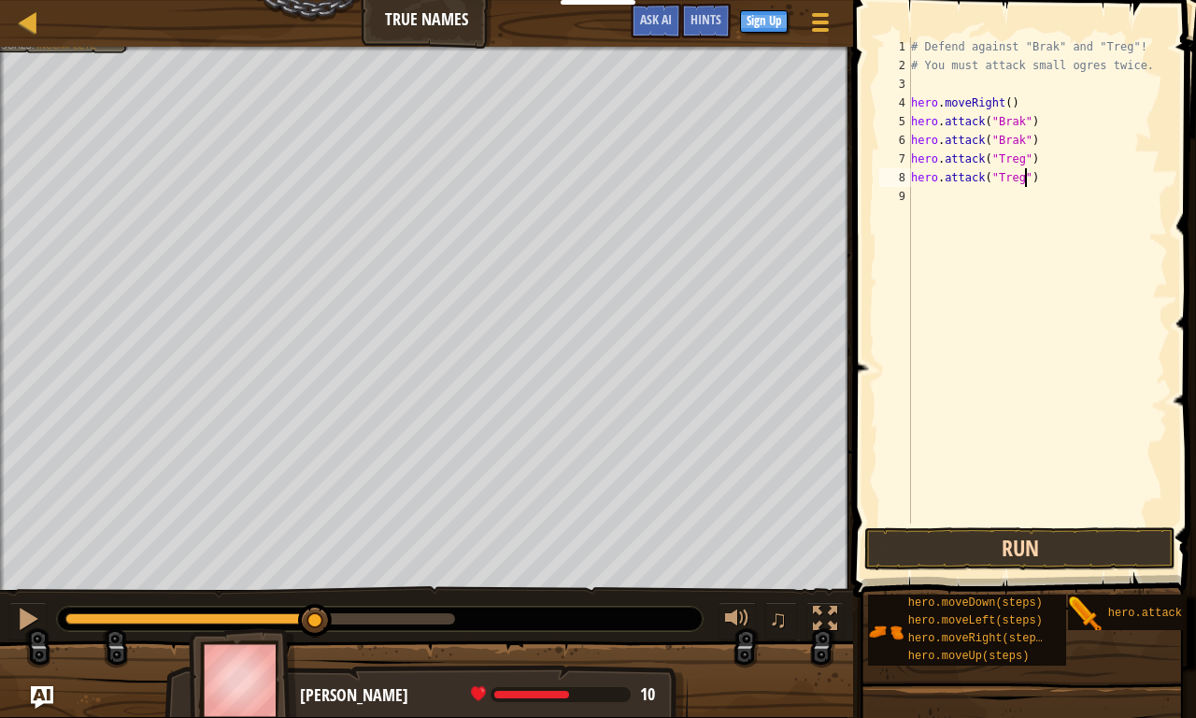
type textarea "hero.attack("Treg")"
click at [981, 545] on button "Run" at bounding box center [1020, 548] width 311 height 43
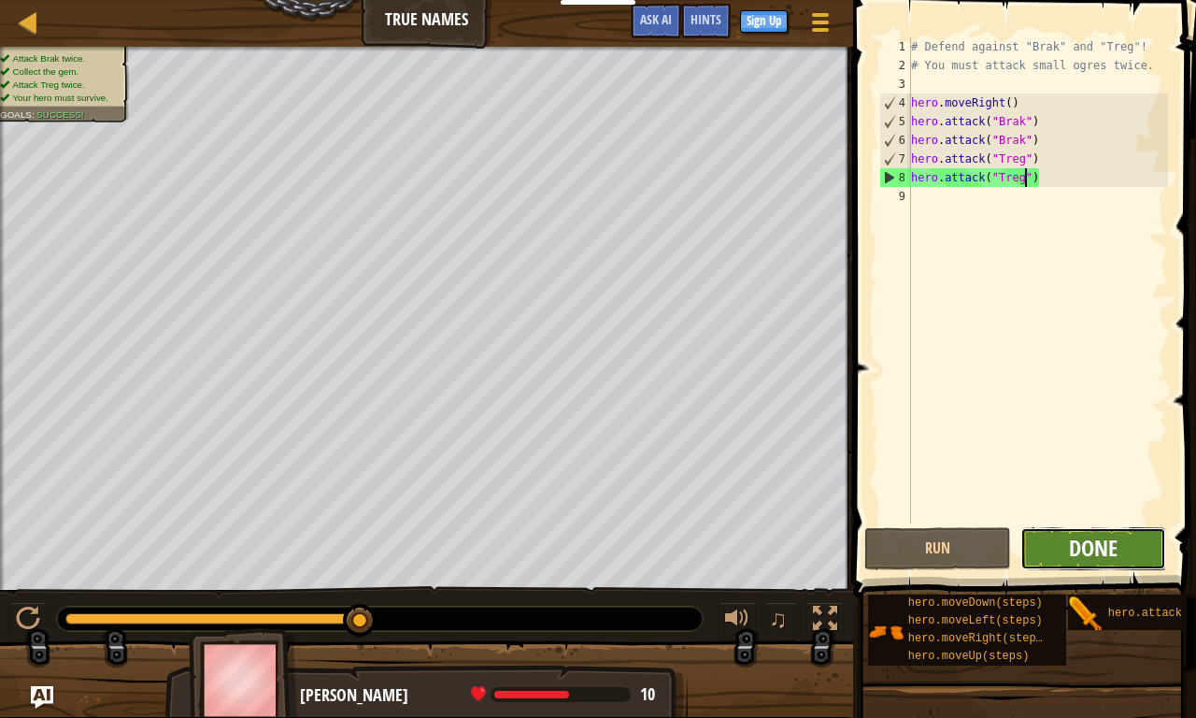
click at [1082, 560] on span "Done" at bounding box center [1093, 548] width 49 height 30
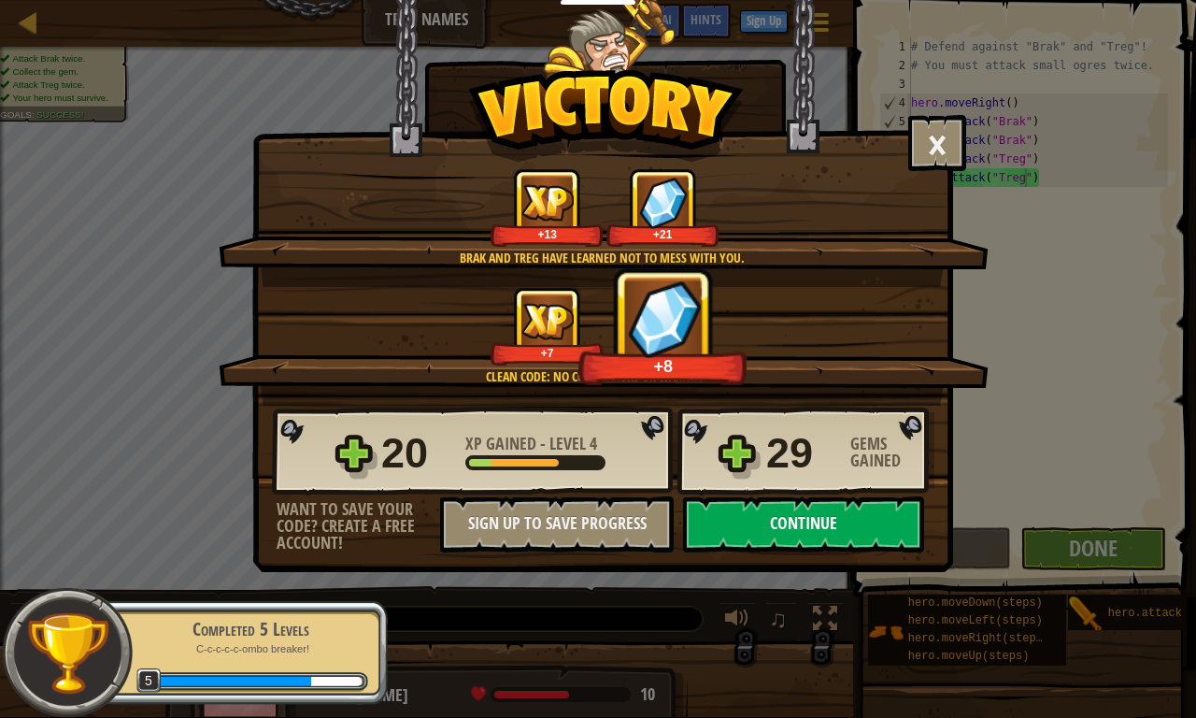
click at [889, 517] on button "Continue" at bounding box center [803, 524] width 241 height 56
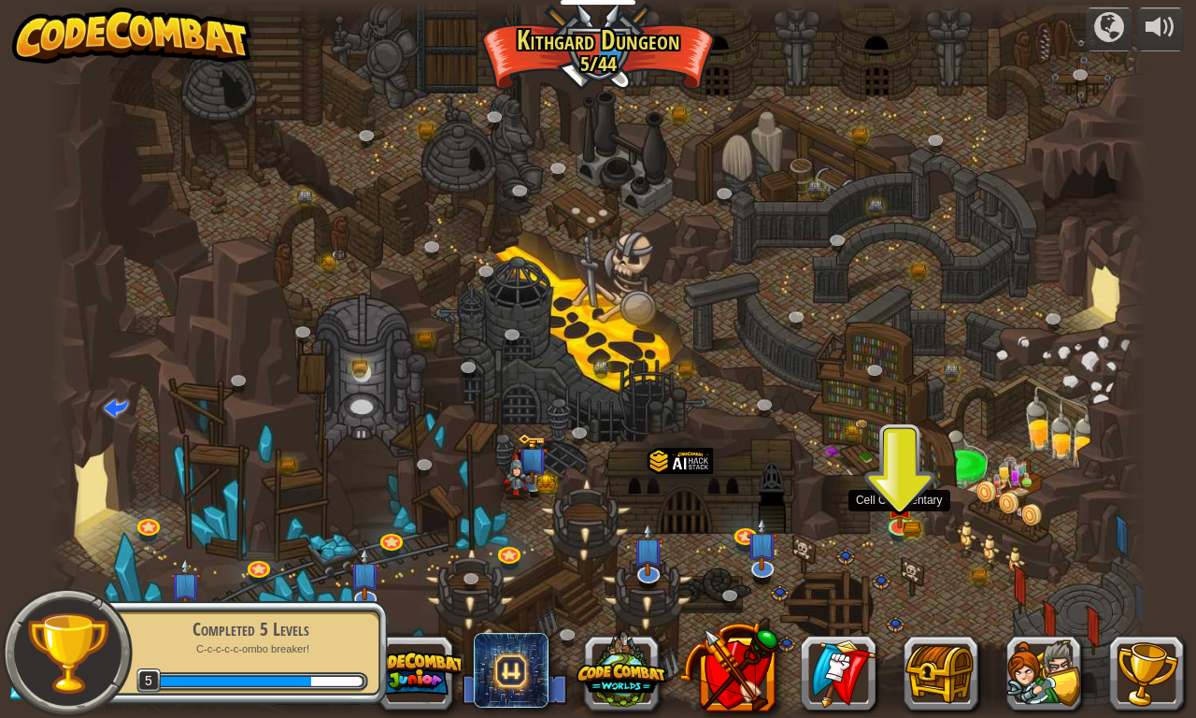
click at [889, 517] on img at bounding box center [900, 505] width 28 height 46
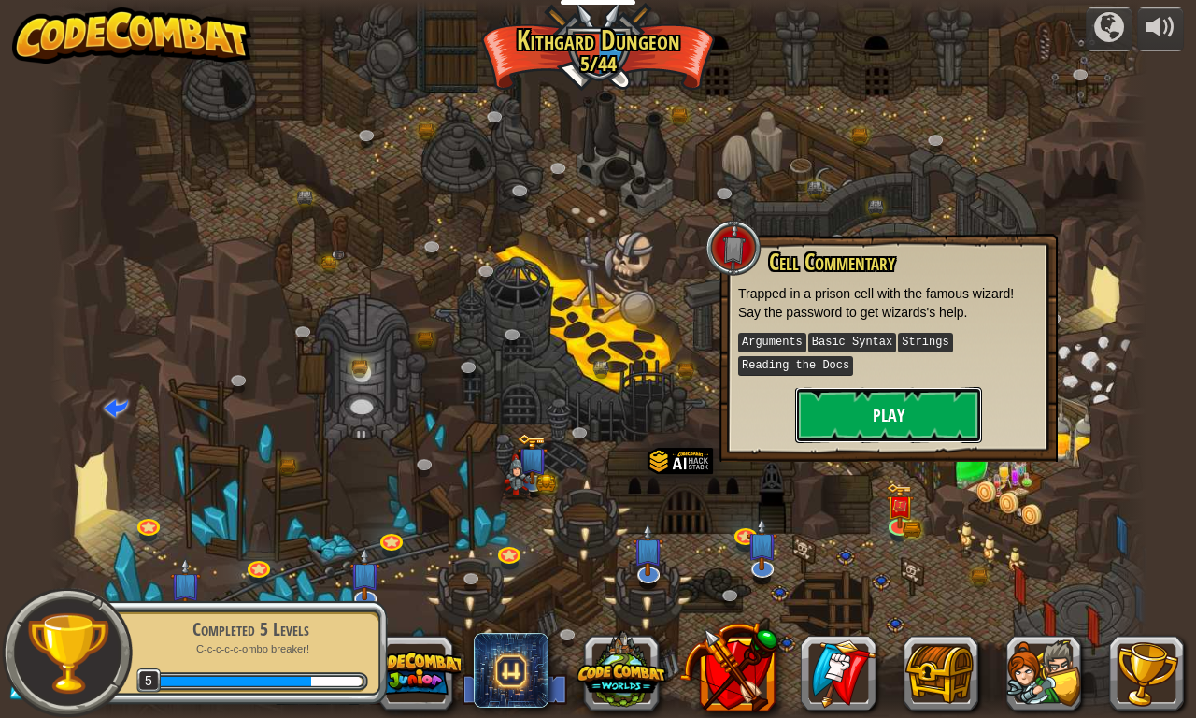
click at [909, 422] on button "Play" at bounding box center [888, 415] width 187 height 56
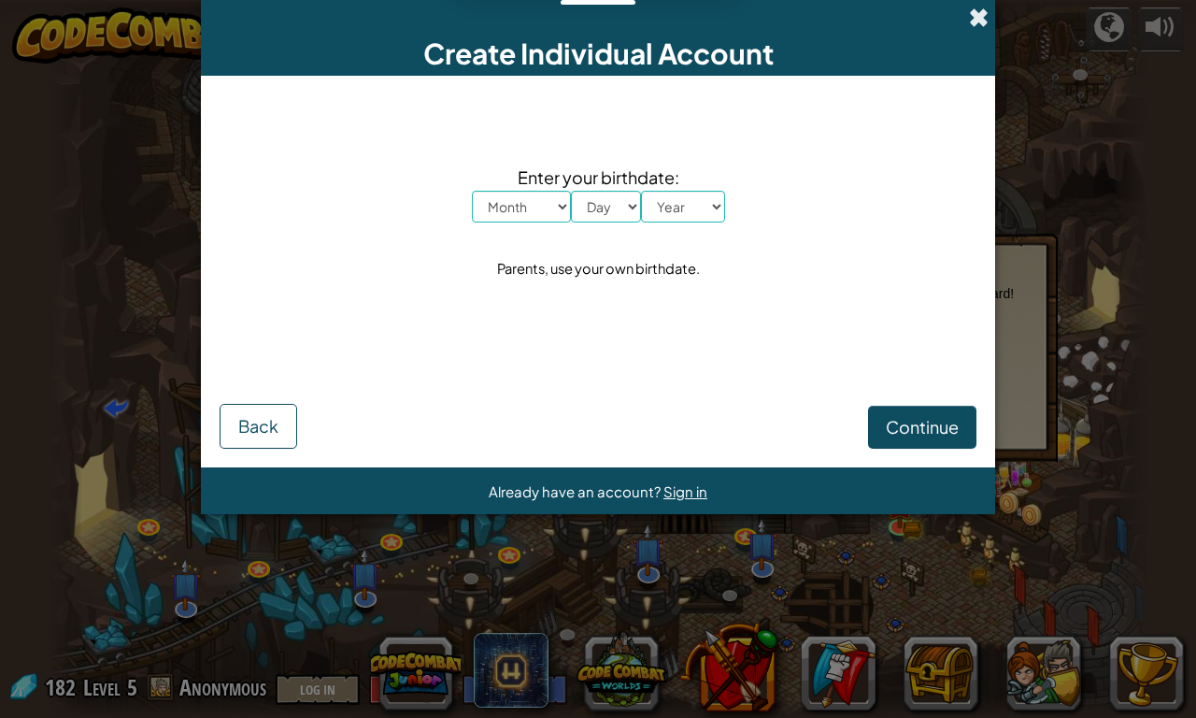
click at [977, 12] on span at bounding box center [979, 17] width 20 height 20
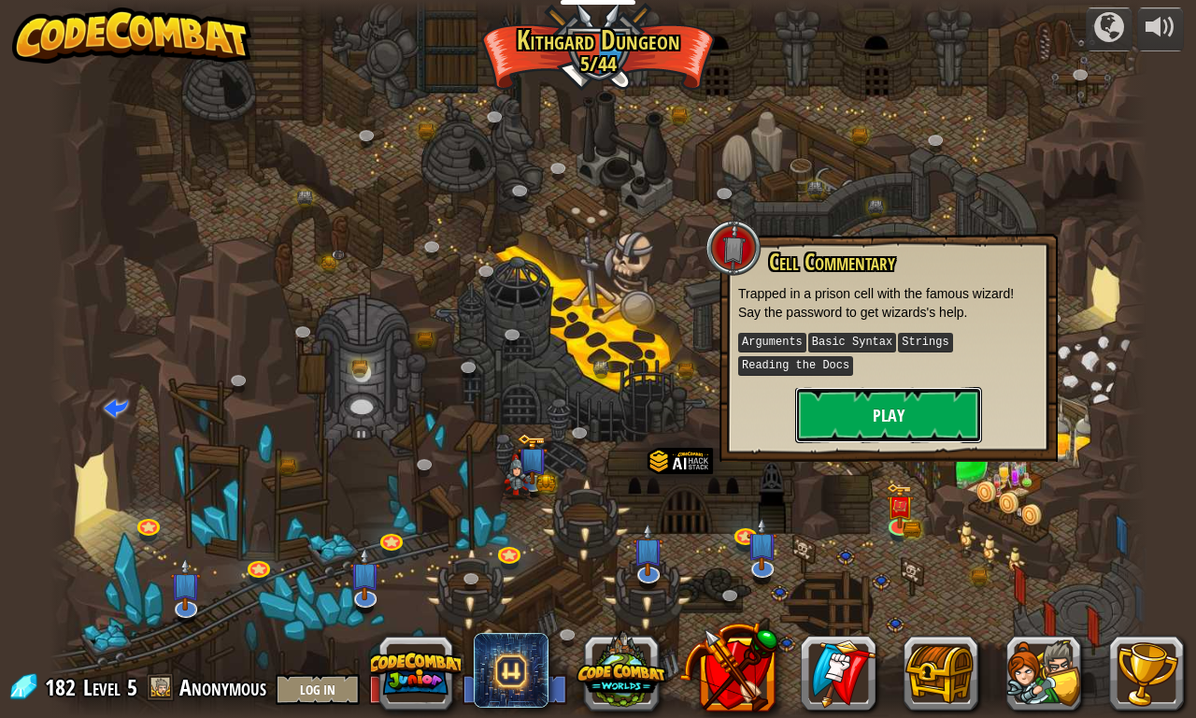
click at [893, 409] on button "Play" at bounding box center [888, 415] width 187 height 56
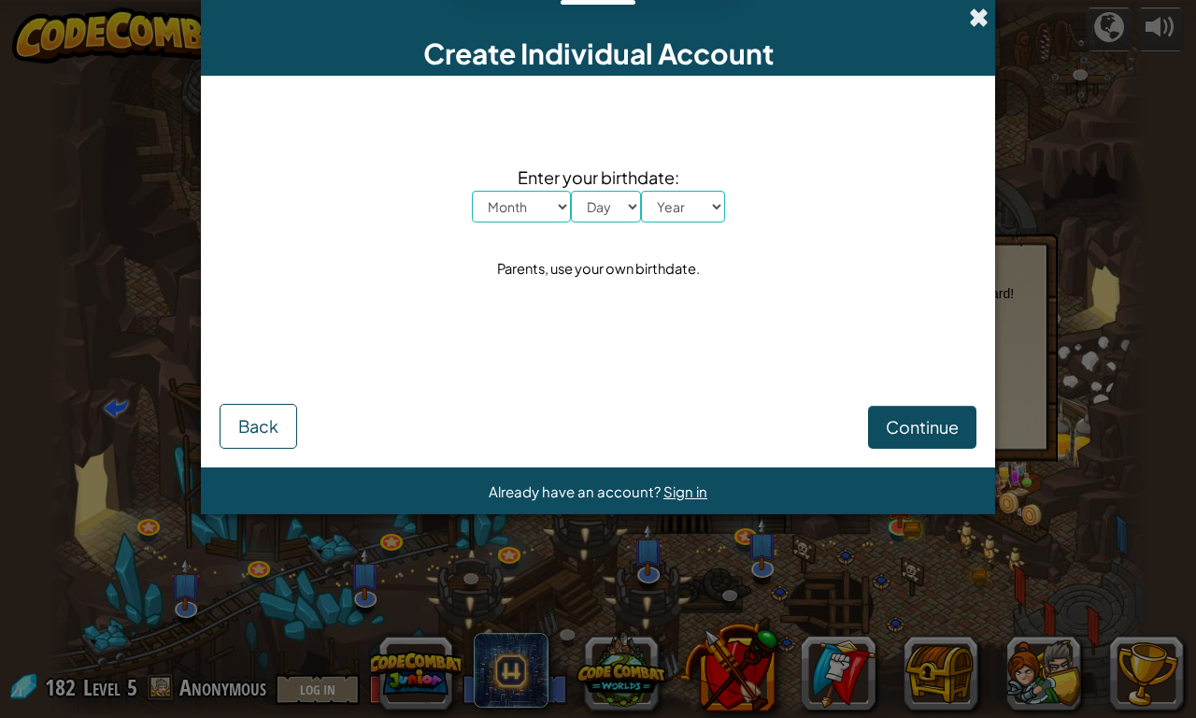
click at [971, 19] on span at bounding box center [979, 17] width 20 height 20
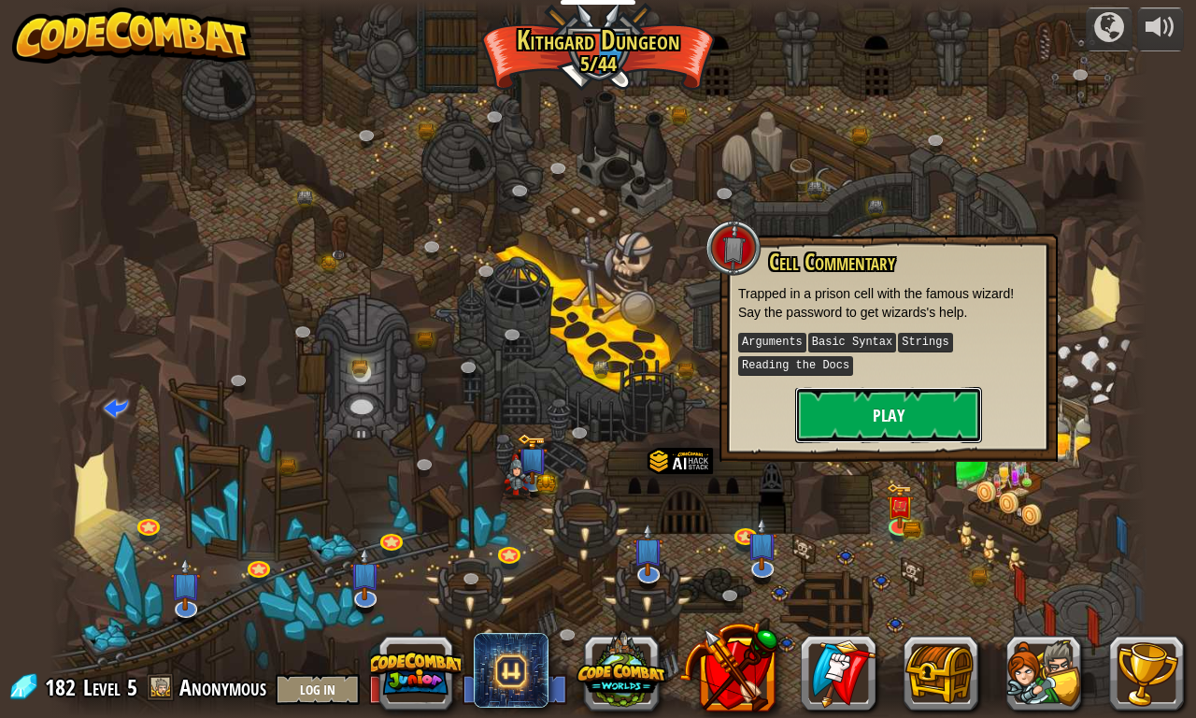
click at [906, 398] on button "Play" at bounding box center [888, 415] width 187 height 56
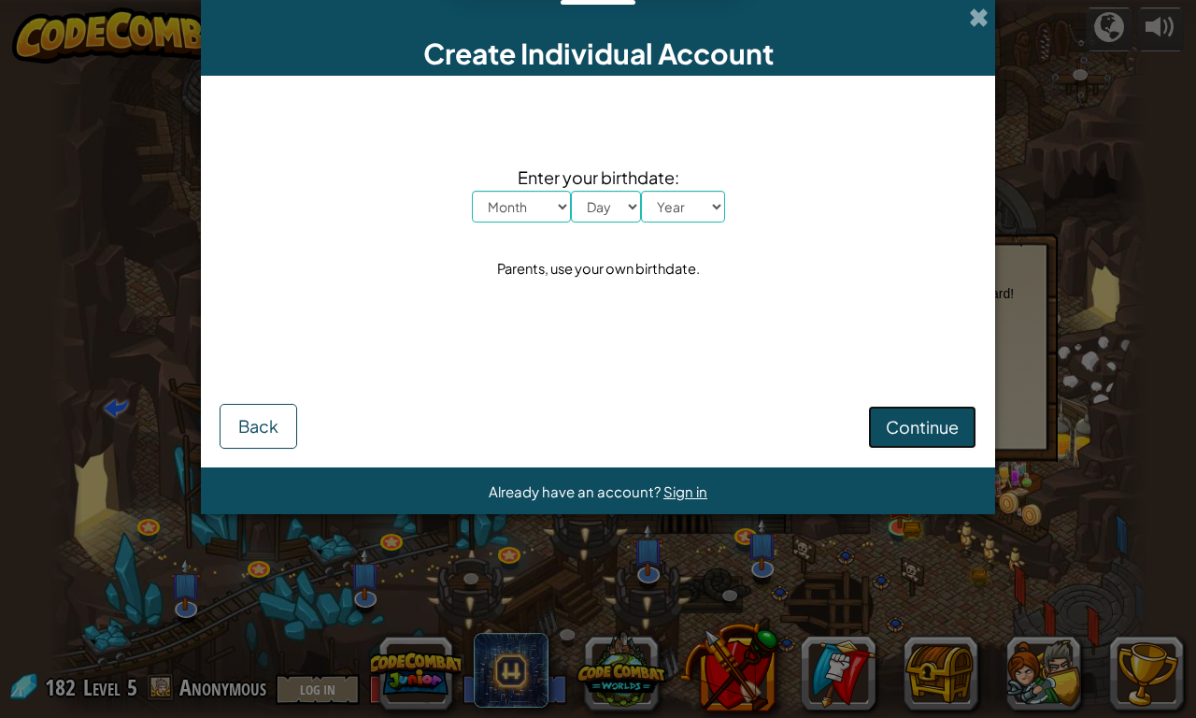
click at [914, 422] on span "Continue" at bounding box center [922, 426] width 73 height 21
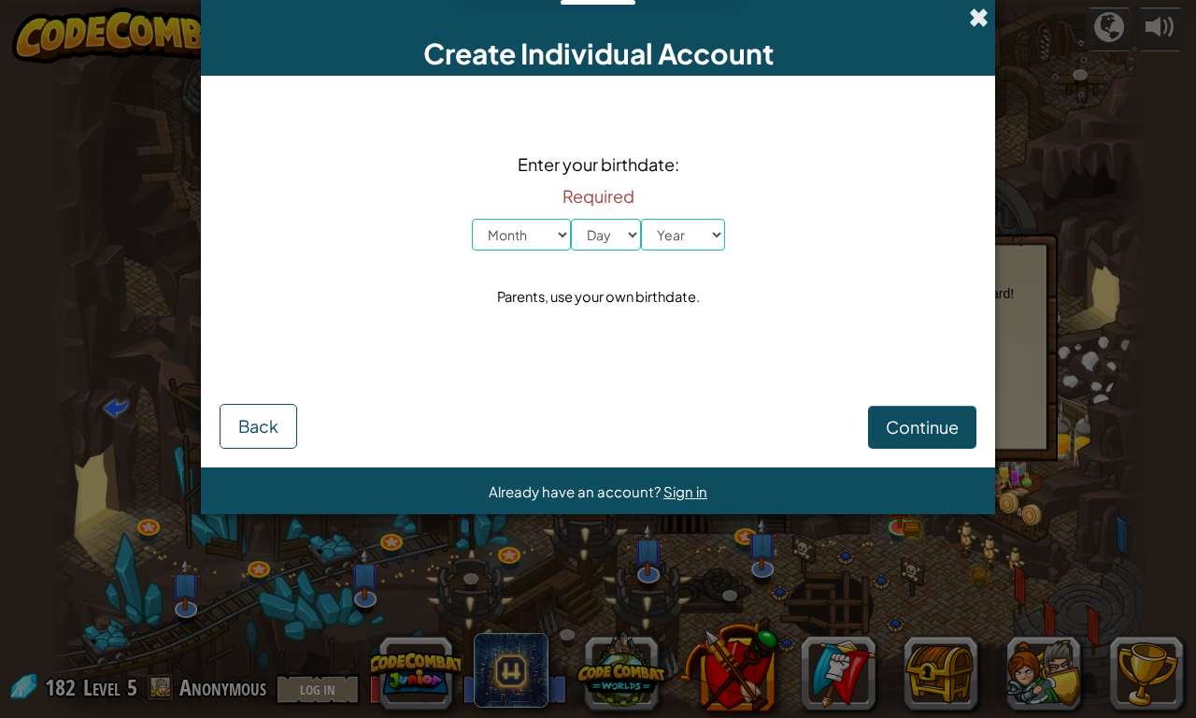
click at [982, 27] on span at bounding box center [979, 17] width 20 height 20
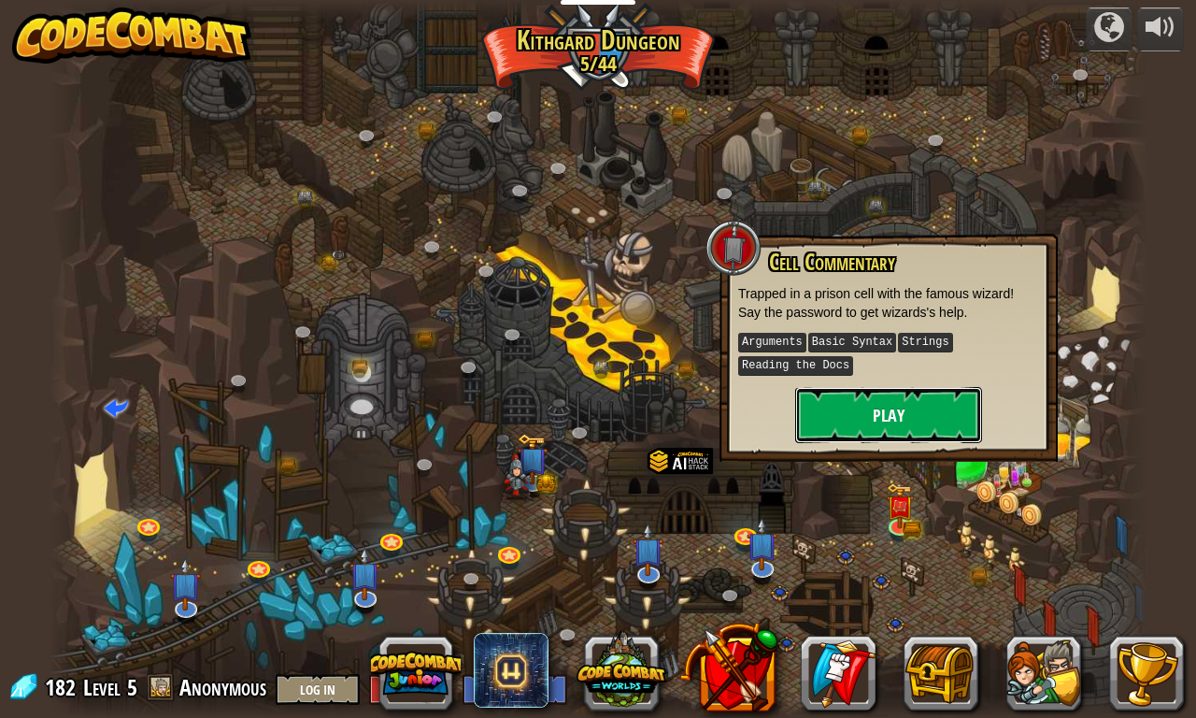
click at [914, 400] on button "Play" at bounding box center [888, 415] width 187 height 56
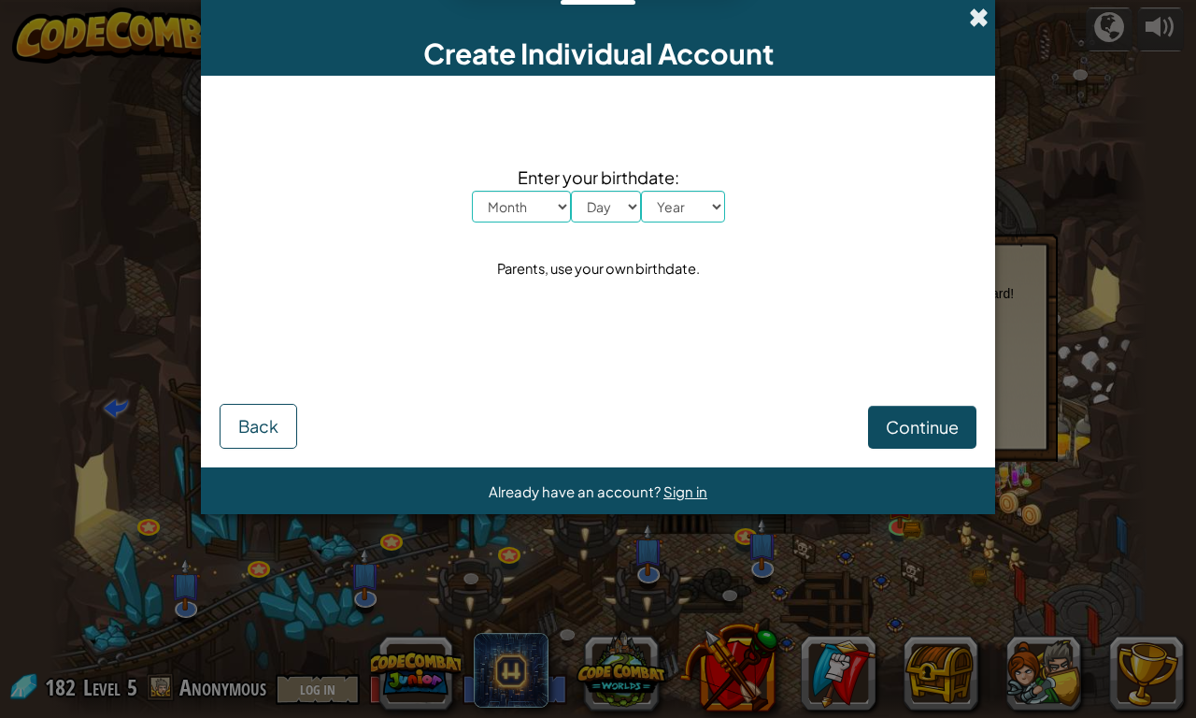
click at [972, 18] on span at bounding box center [979, 17] width 20 height 20
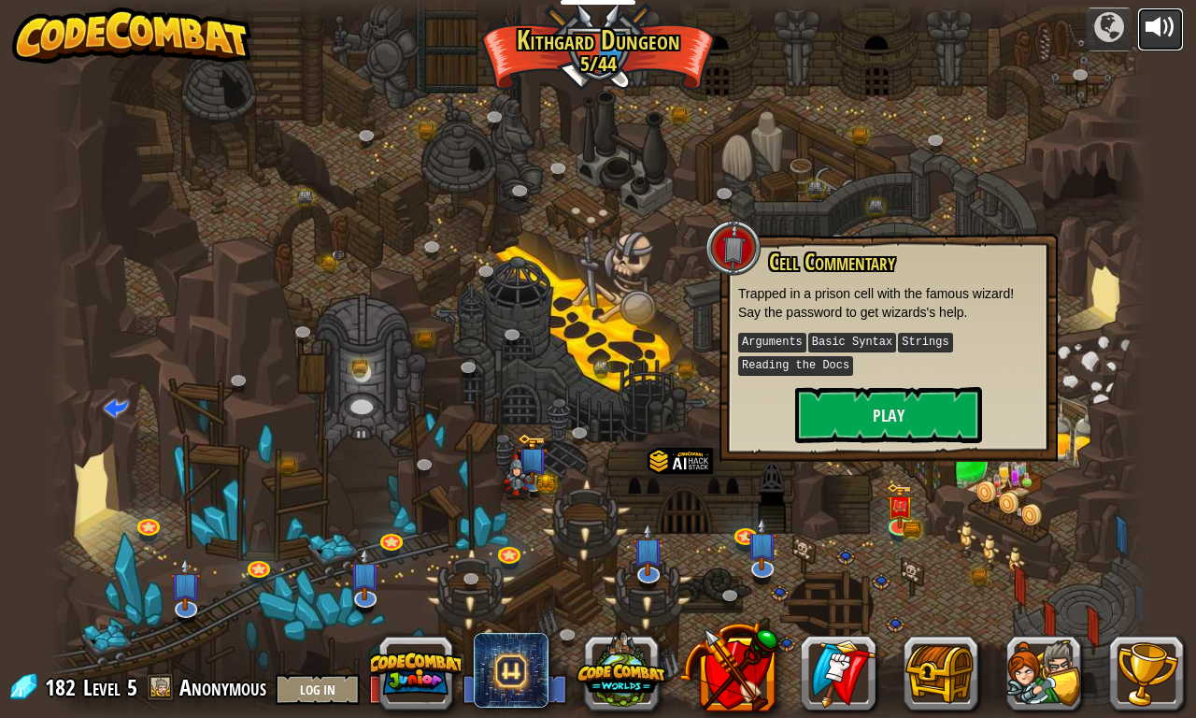
click at [1152, 32] on div at bounding box center [1161, 27] width 30 height 30
click at [920, 413] on button "Play" at bounding box center [888, 415] width 187 height 56
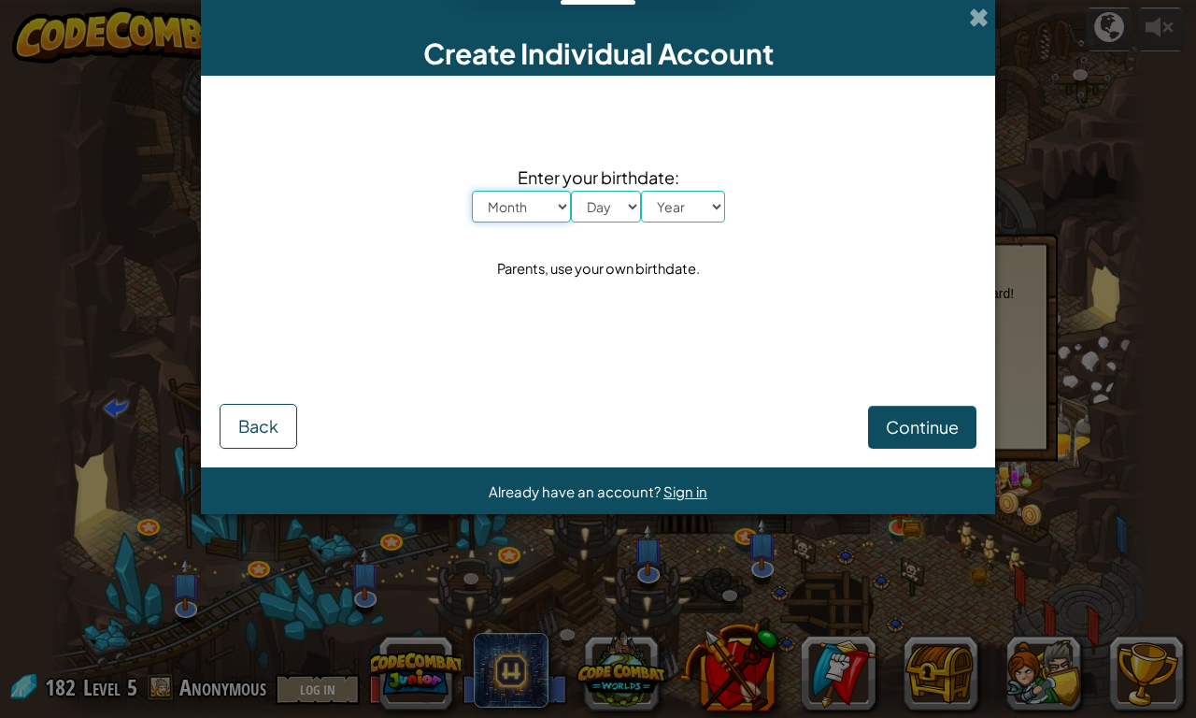
click at [532, 206] on select "Month January February March April May June July August September October Novem…" at bounding box center [521, 207] width 99 height 32
select select "4"
click at [472, 191] on select "Month January February March April May June July August September October Novem…" at bounding box center [521, 207] width 99 height 32
click at [629, 218] on select "Day 1 2 3 4 5 6 7 8 9 10 11 12 13 14 15 16 17 18 19 20 21 22 23 24 25 26 27 28 …" at bounding box center [606, 207] width 70 height 32
select select "10"
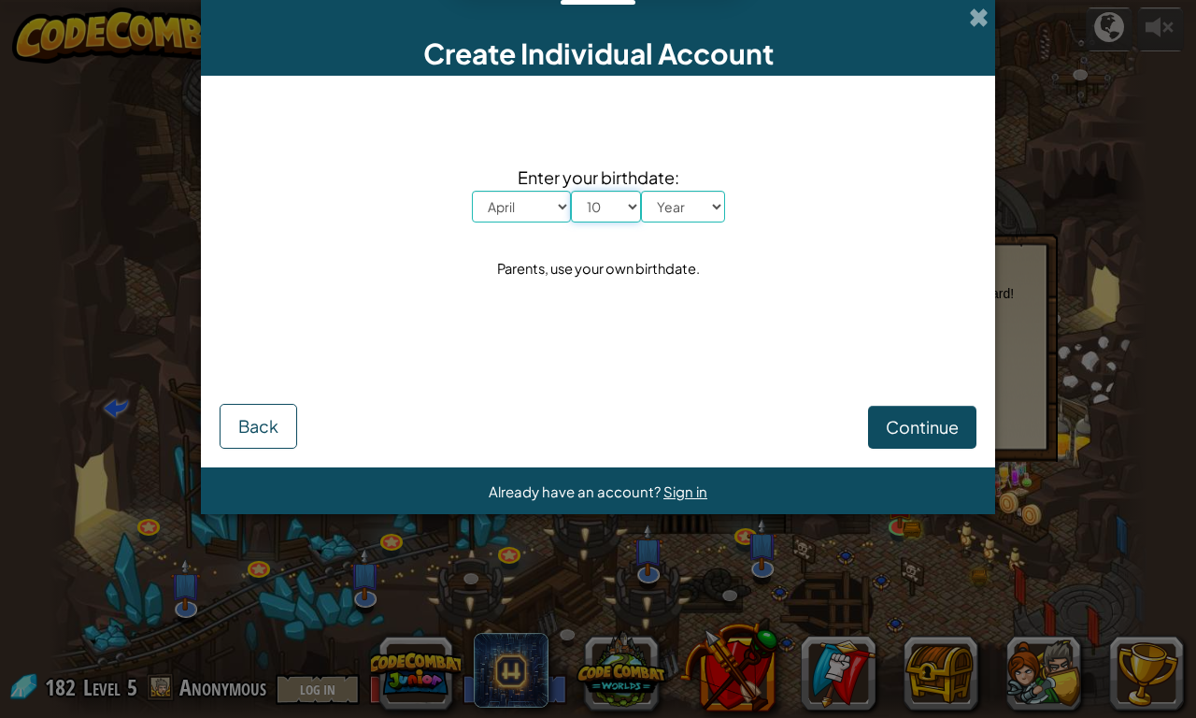
click at [571, 191] on select "Day 1 2 3 4 5 6 7 8 9 10 11 12 13 14 15 16 17 18 19 20 21 22 23 24 25 26 27 28 …" at bounding box center [606, 207] width 70 height 32
click at [705, 208] on select "Year [DATE] 2024 2023 2022 2021 2020 2019 2018 2017 2016 2015 2014 2013 2012 20…" at bounding box center [683, 207] width 84 height 32
select select "1997"
click at [641, 191] on select "Year [DATE] 2024 2023 2022 2021 2020 2019 2018 2017 2016 2015 2014 2013 2012 20…" at bounding box center [683, 207] width 84 height 32
click at [897, 418] on span "Continue" at bounding box center [922, 426] width 73 height 21
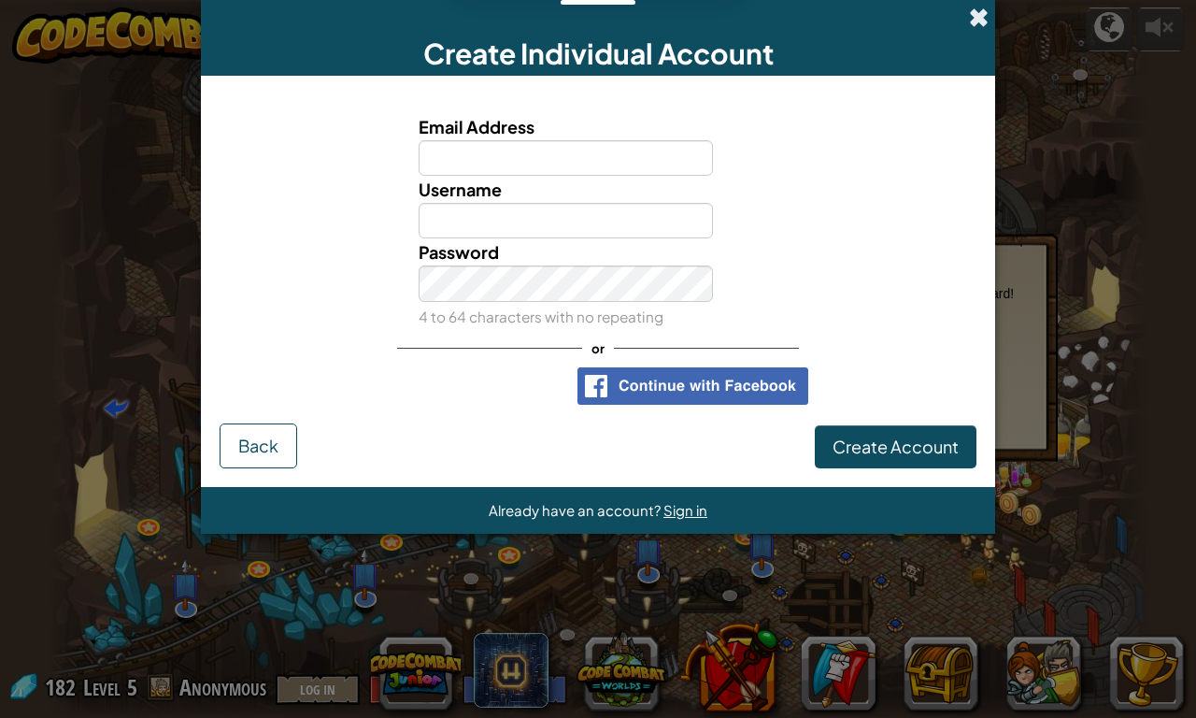
click at [979, 18] on span at bounding box center [979, 17] width 20 height 20
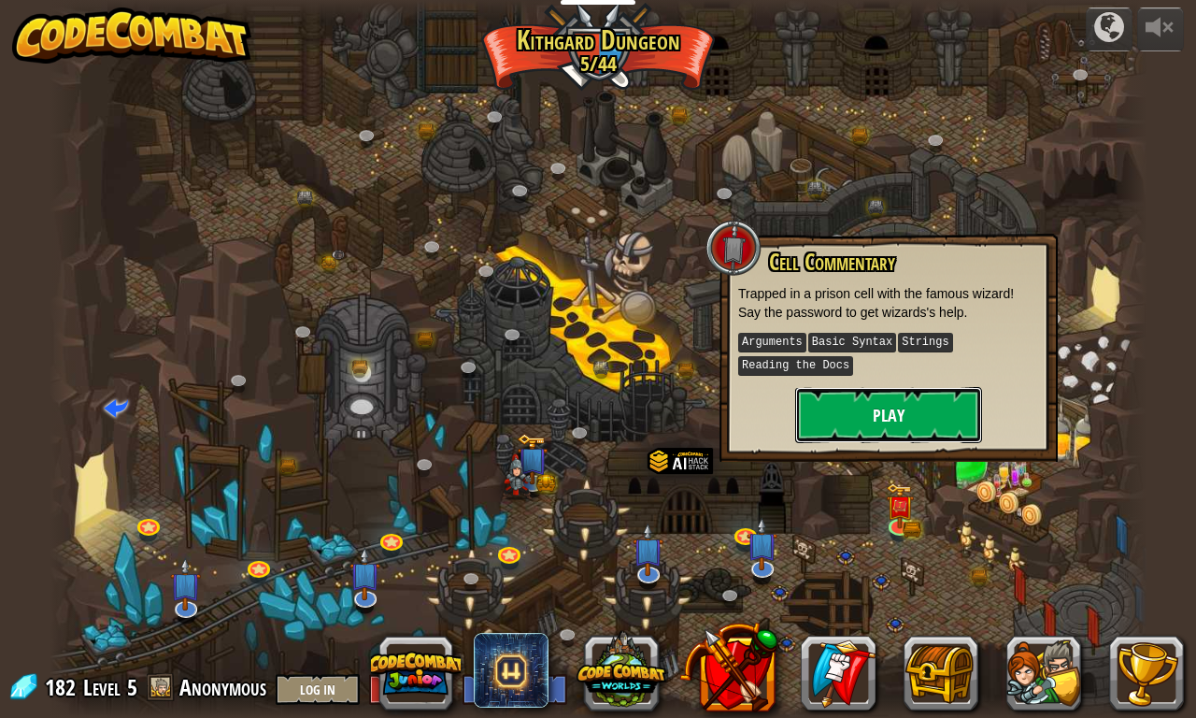
click at [848, 415] on button "Play" at bounding box center [888, 415] width 187 height 56
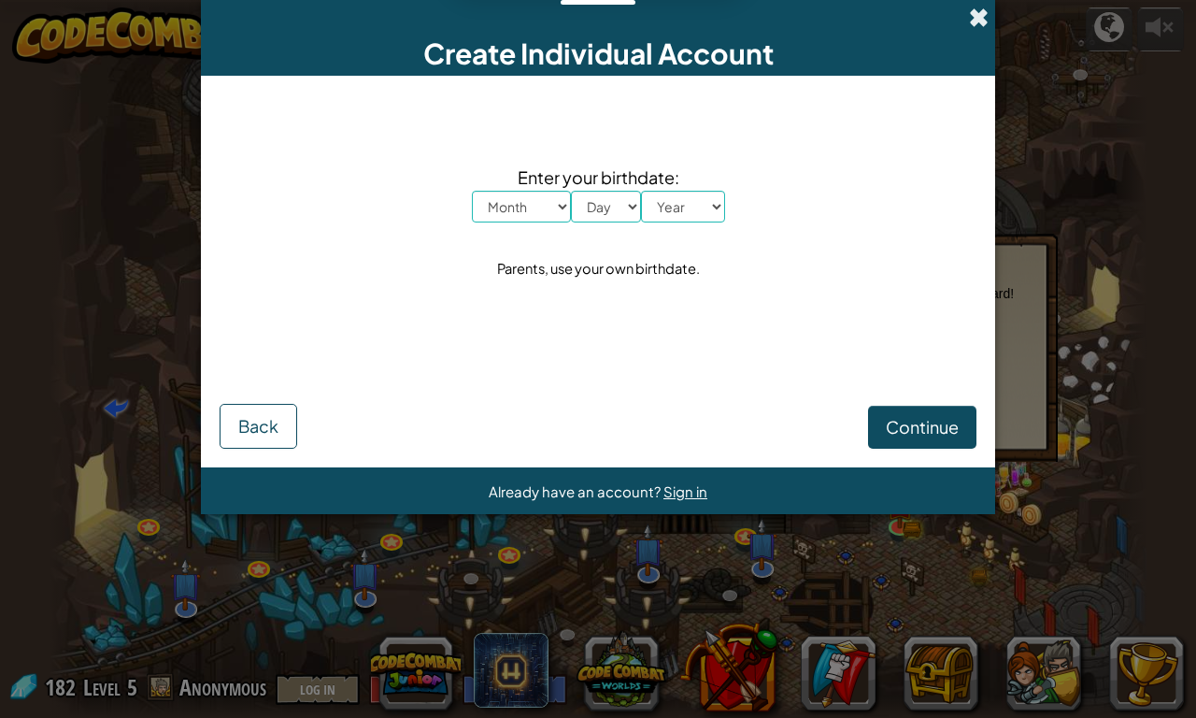
click at [976, 11] on span at bounding box center [979, 17] width 20 height 20
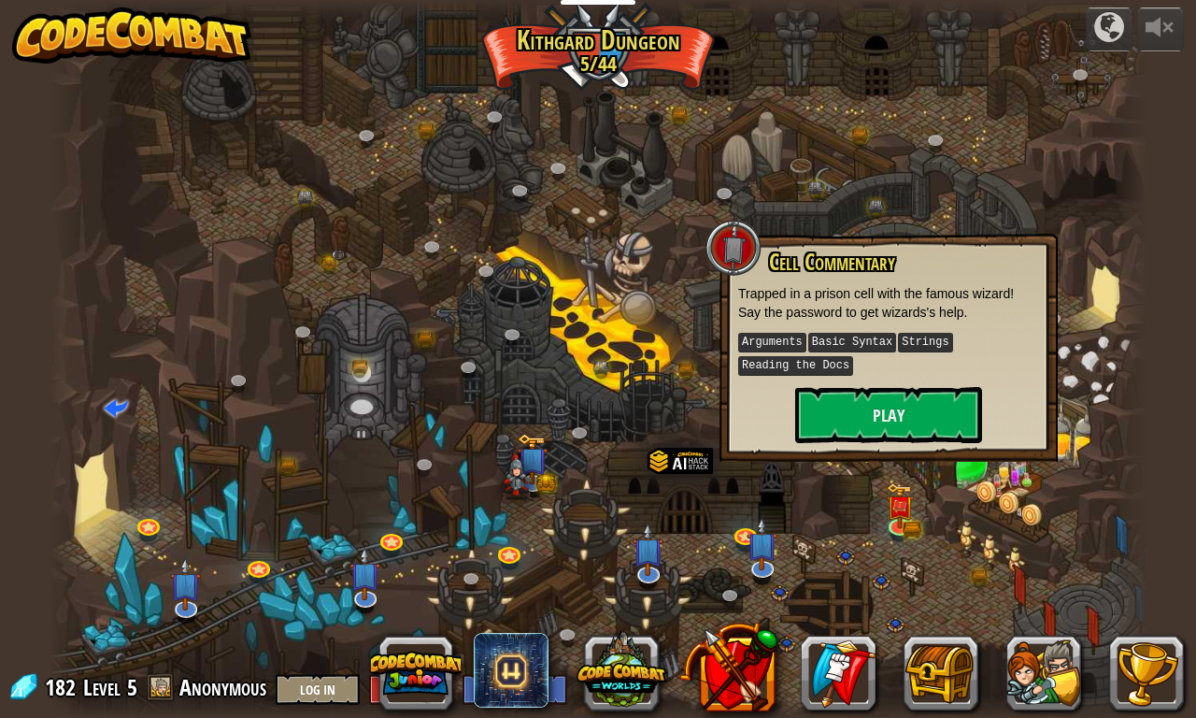
click at [754, 116] on div at bounding box center [599, 359] width 1098 height 718
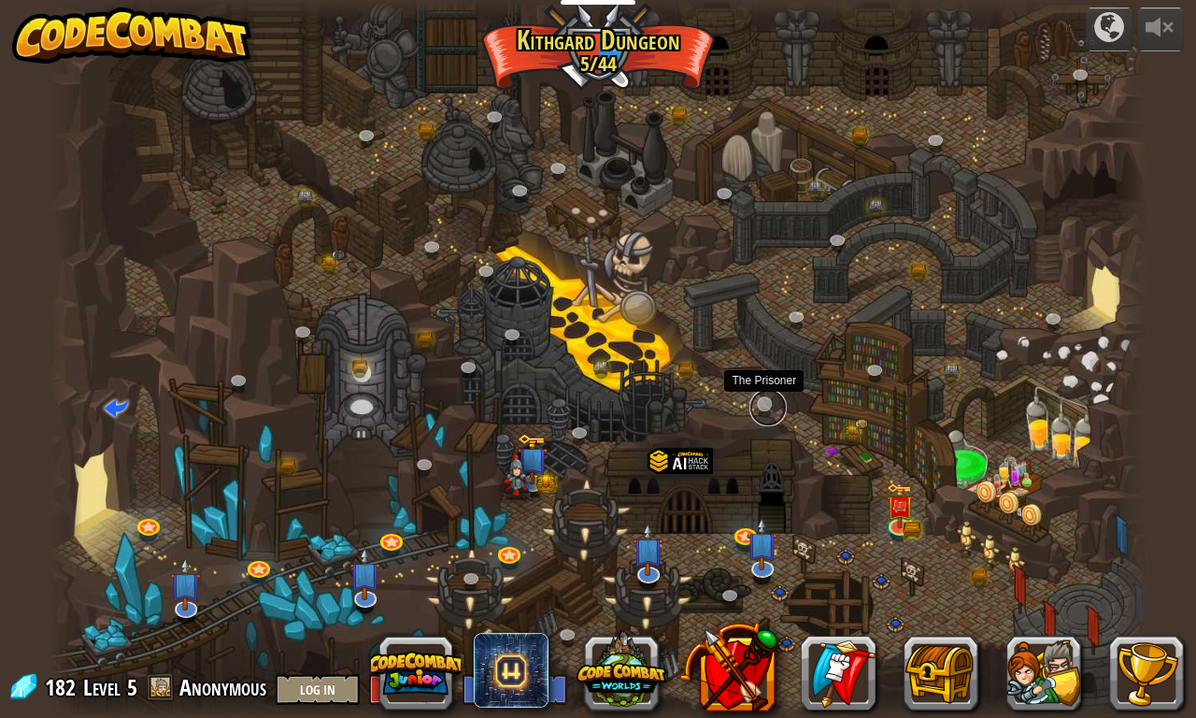
click at [759, 408] on link at bounding box center [768, 407] width 37 height 37
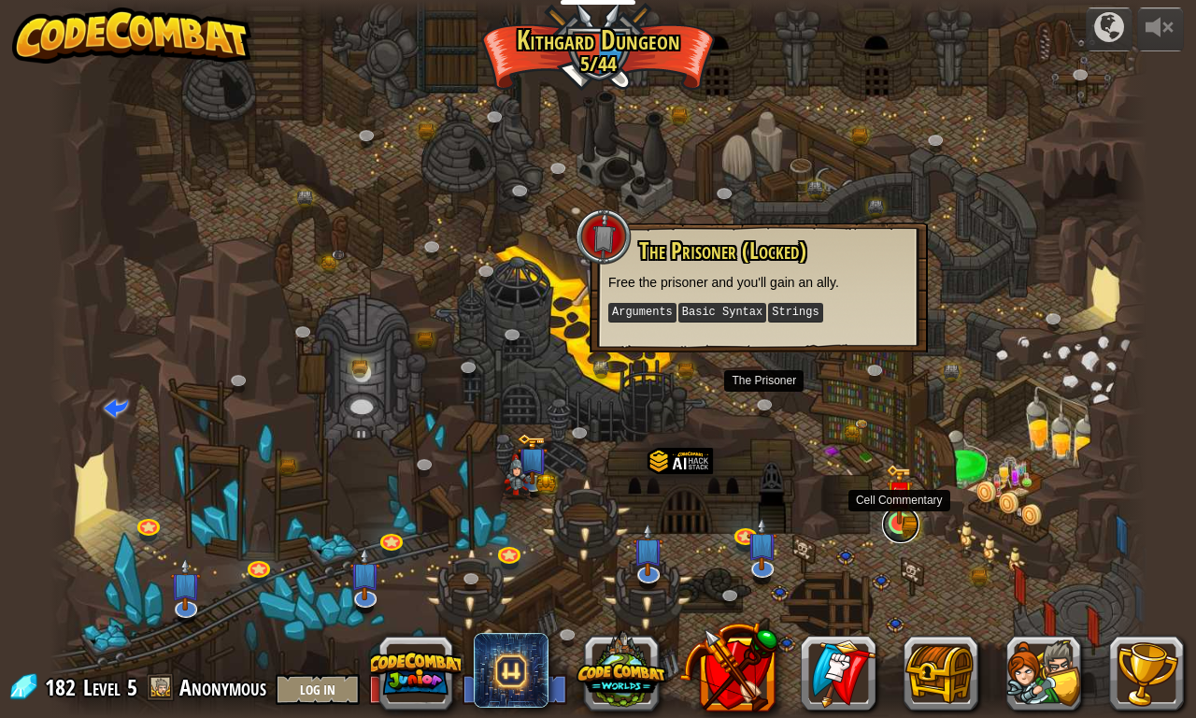
click at [903, 527] on link at bounding box center [900, 524] width 37 height 37
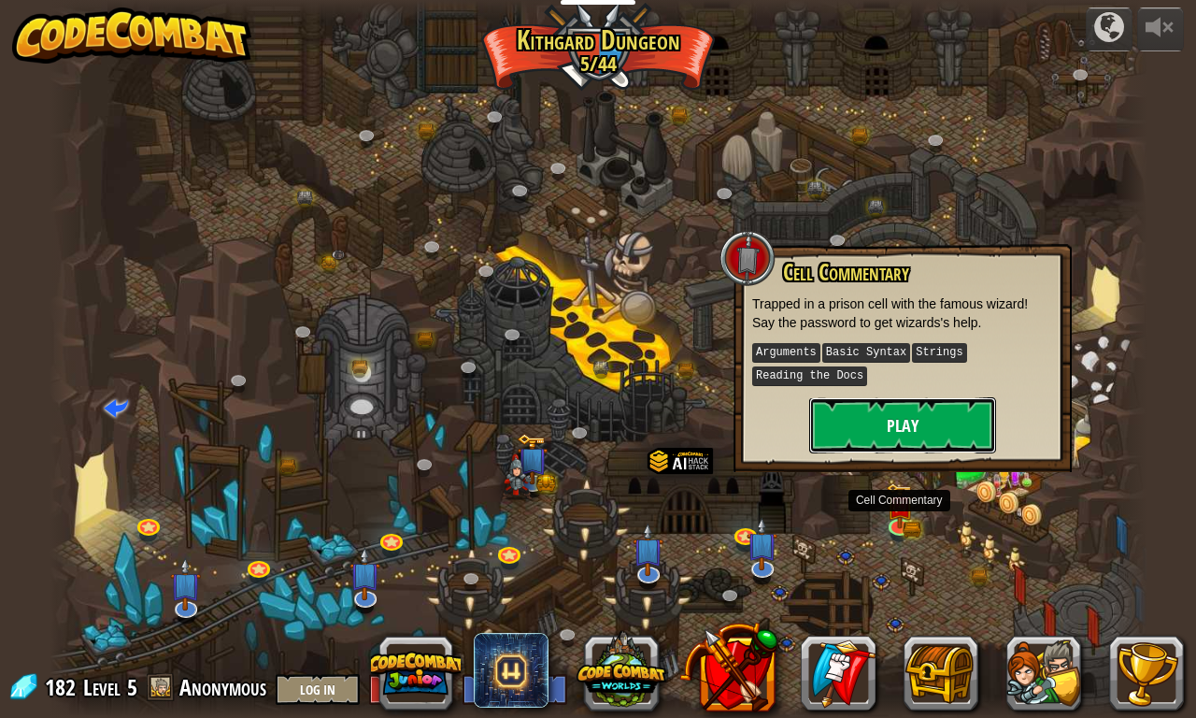
click at [895, 413] on button "Play" at bounding box center [902, 425] width 187 height 56
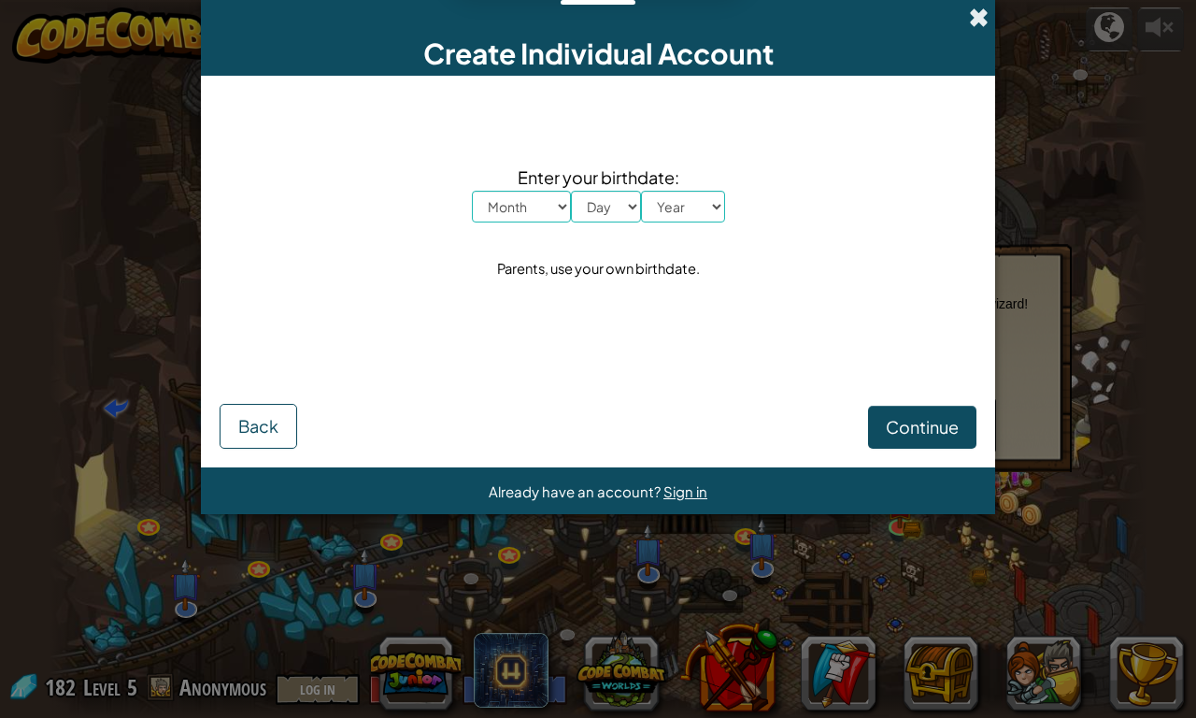
click at [980, 22] on span at bounding box center [979, 17] width 20 height 20
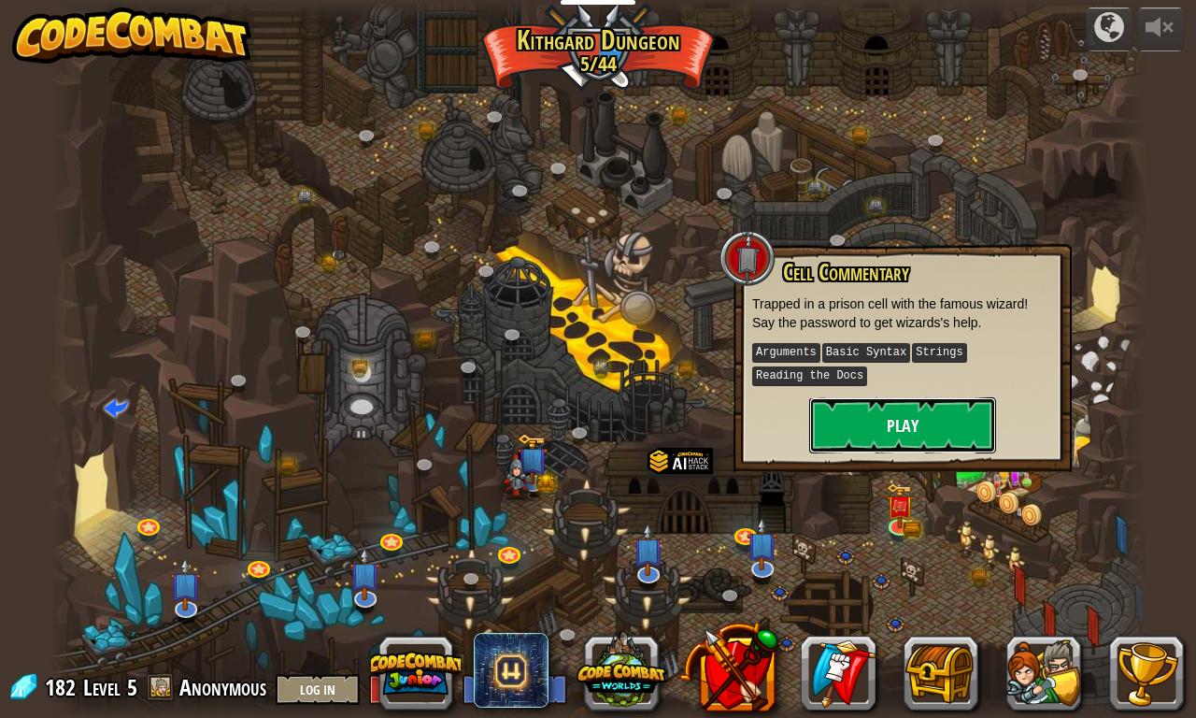
click at [870, 420] on button "Play" at bounding box center [902, 425] width 187 height 56
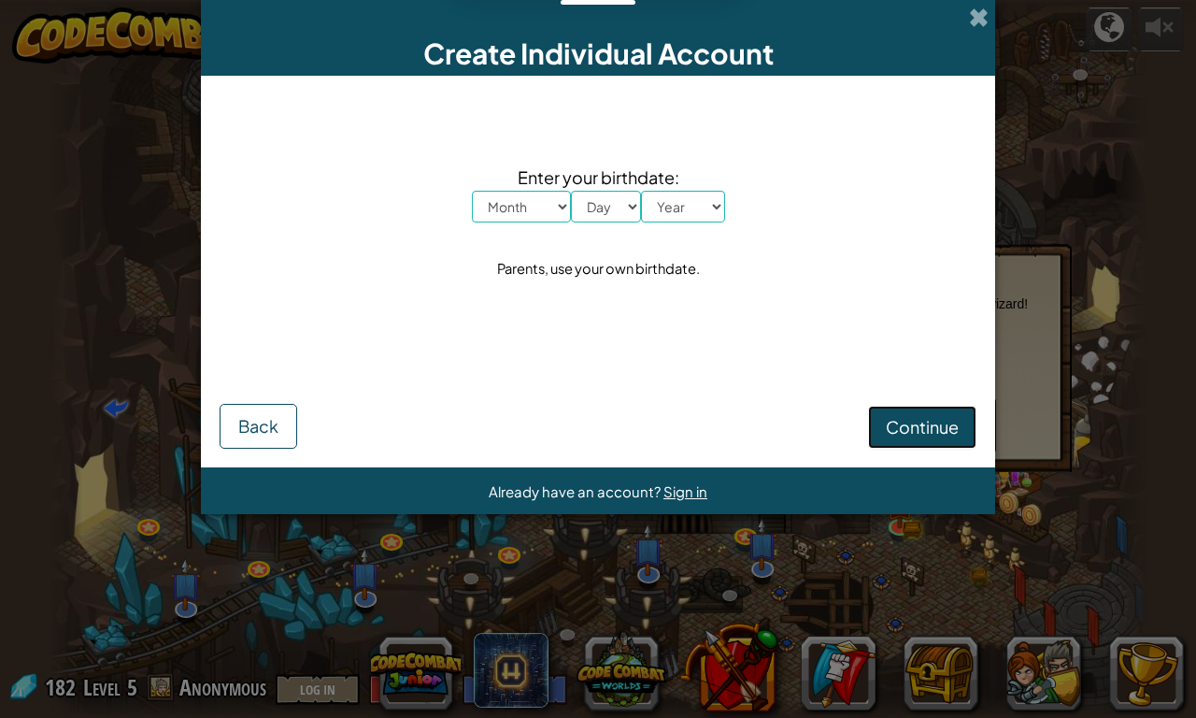
click at [874, 423] on button "Continue" at bounding box center [922, 427] width 108 height 43
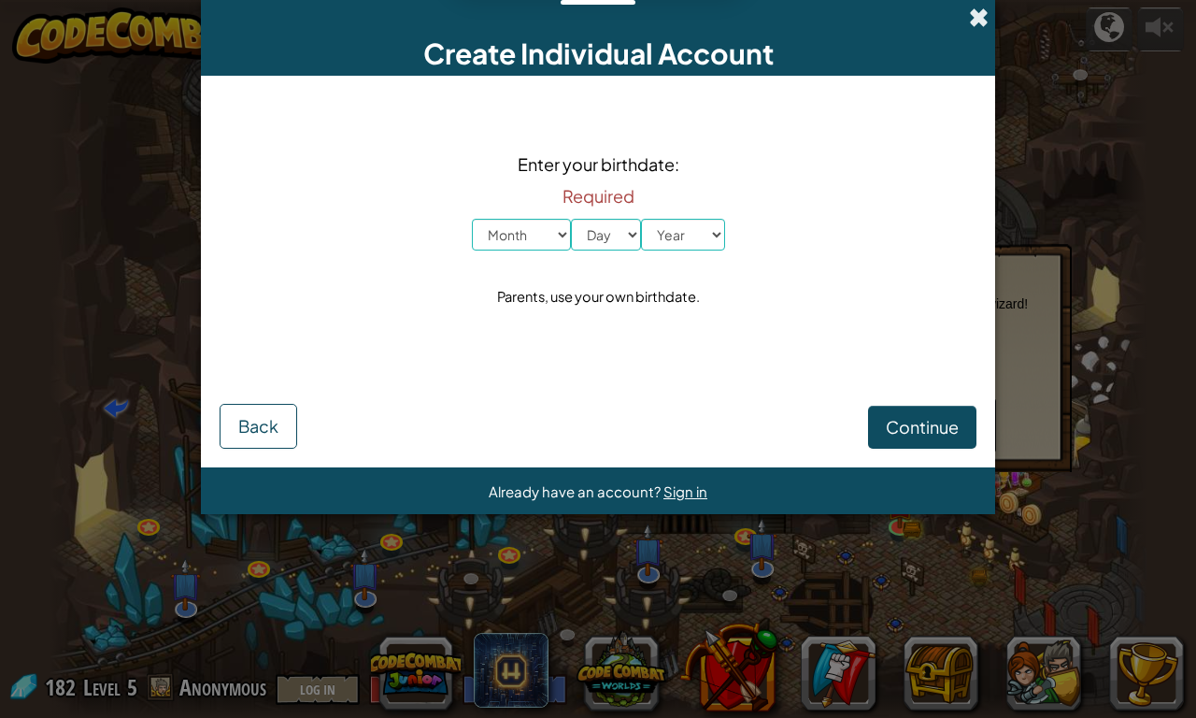
click at [979, 20] on span at bounding box center [979, 17] width 20 height 20
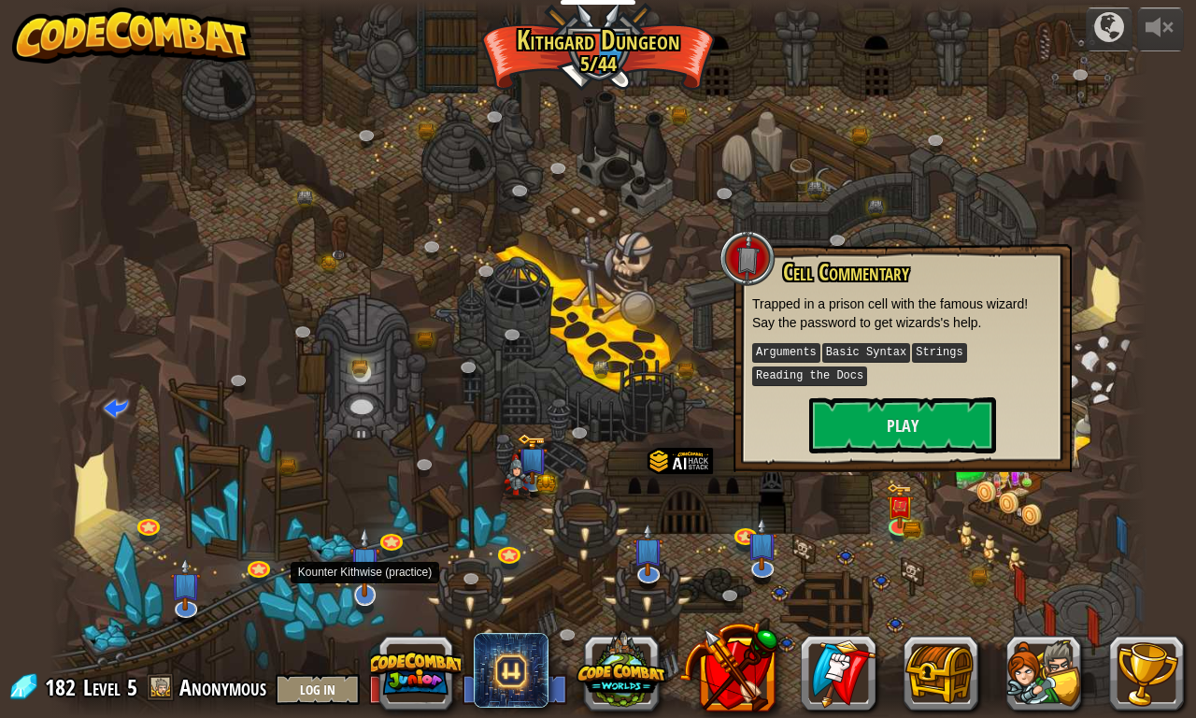
click at [363, 580] on img at bounding box center [365, 561] width 31 height 71
